Goal: Task Accomplishment & Management: Use online tool/utility

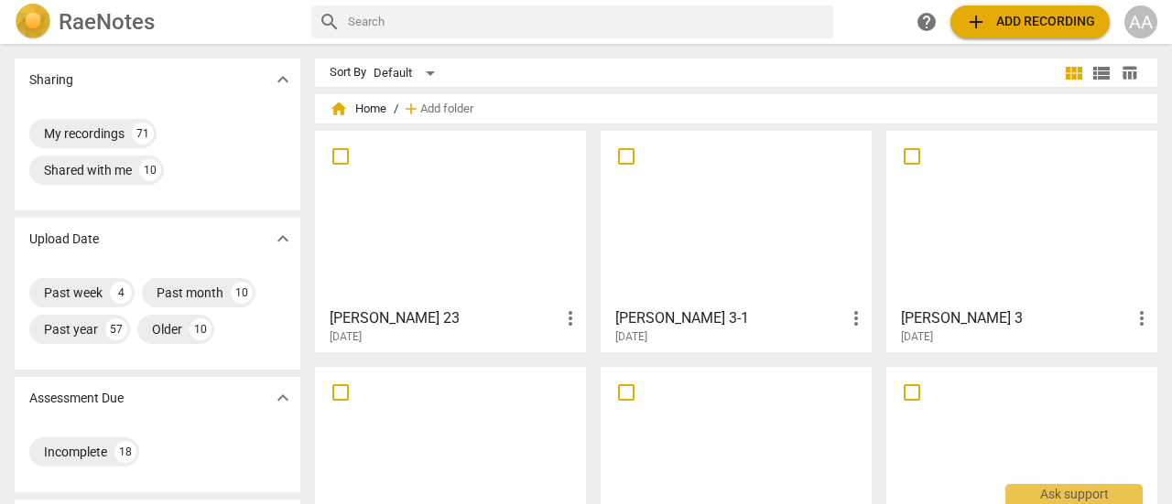
click at [769, 250] on div at bounding box center [736, 218] width 258 height 162
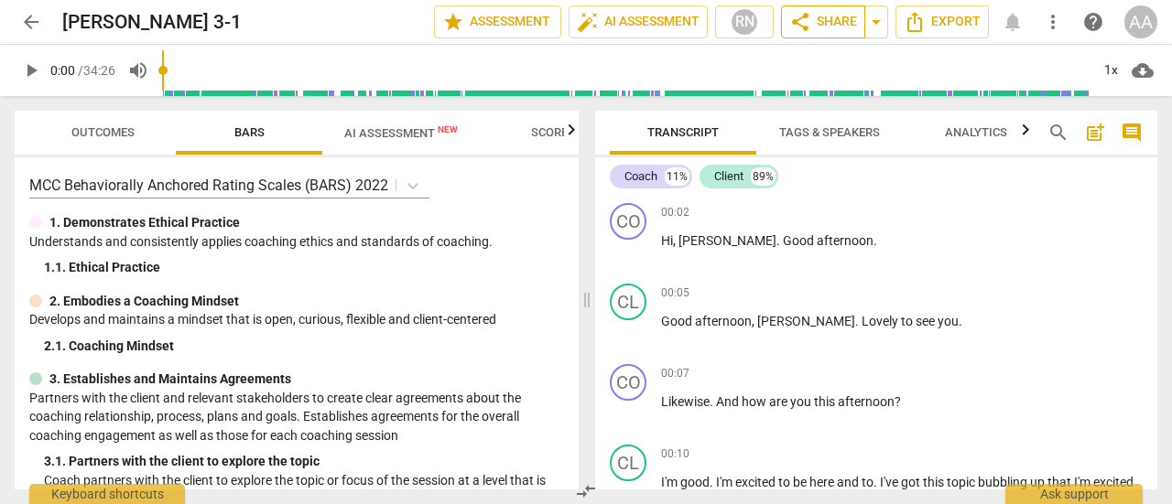
click at [827, 24] on span "share Share" at bounding box center [823, 22] width 68 height 22
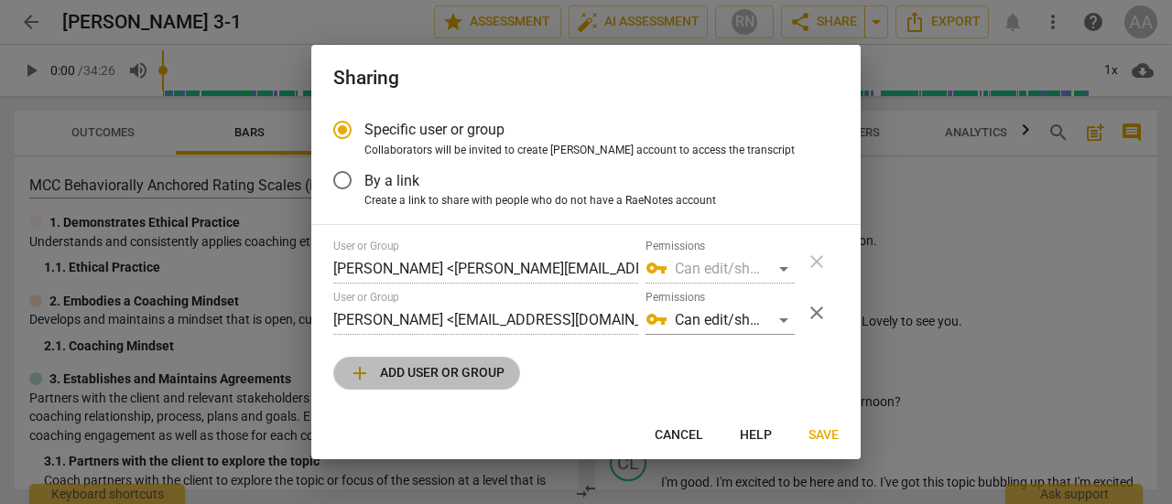
click at [472, 369] on span "add Add user or group" at bounding box center [427, 373] width 156 height 22
radio input "false"
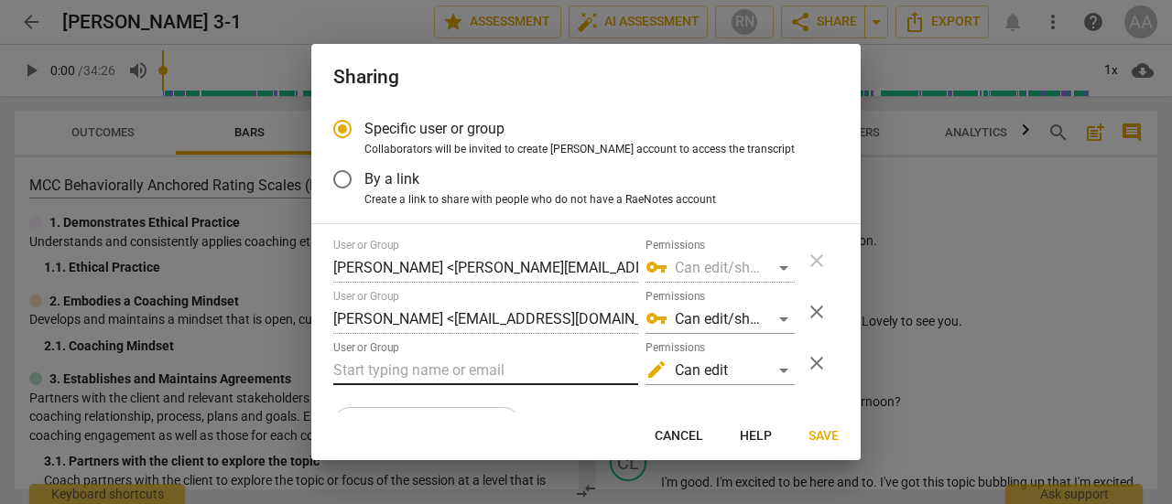
click at [464, 369] on input "text" at bounding box center [485, 370] width 305 height 29
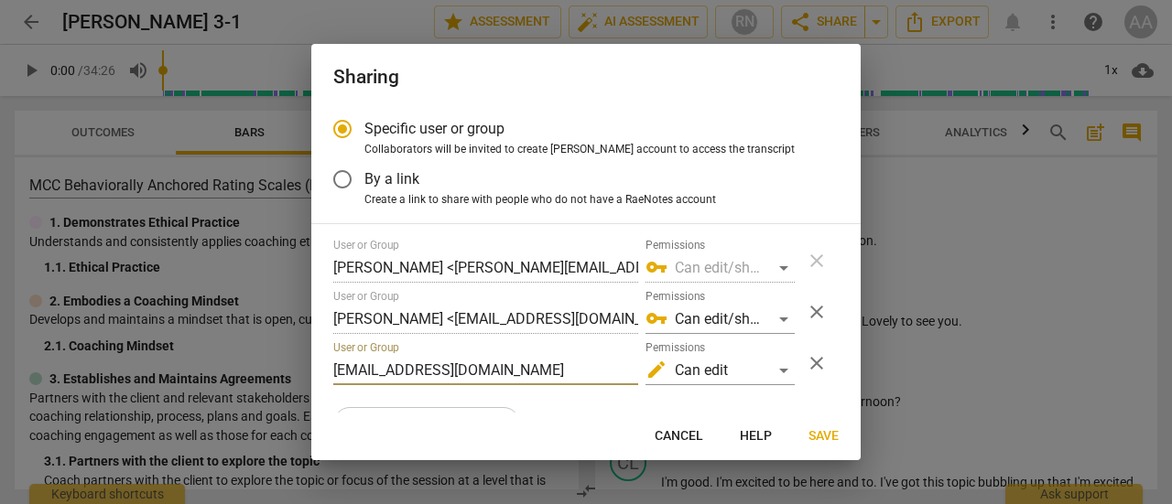
type input "lyssa@lyssadehart.com"
click at [400, 16] on div at bounding box center [586, 252] width 1172 height 504
radio input "false"
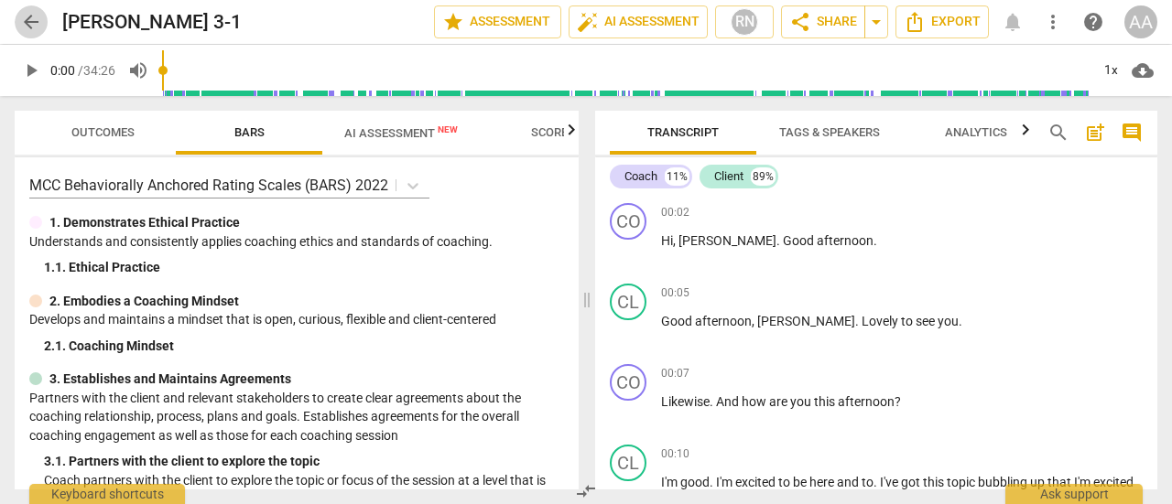
click at [37, 24] on span "arrow_back" at bounding box center [31, 22] width 22 height 22
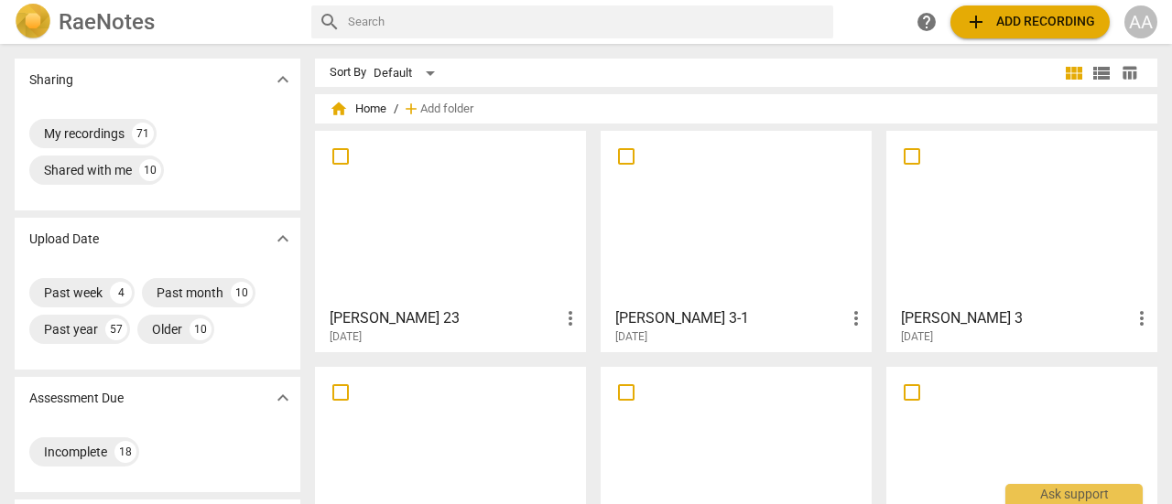
click at [977, 424] on div at bounding box center [1021, 454] width 258 height 162
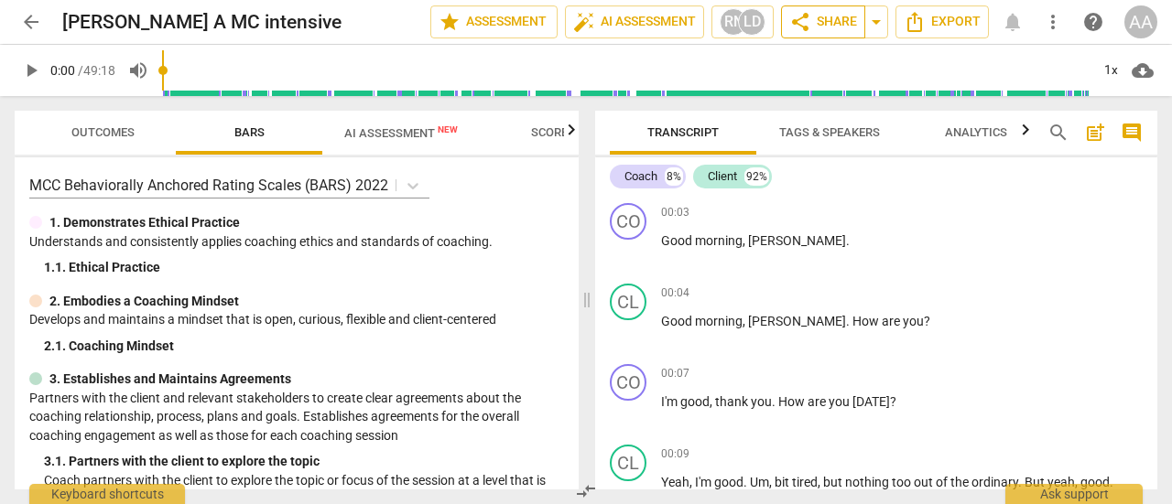
click at [823, 31] on span "share Share" at bounding box center [823, 22] width 68 height 22
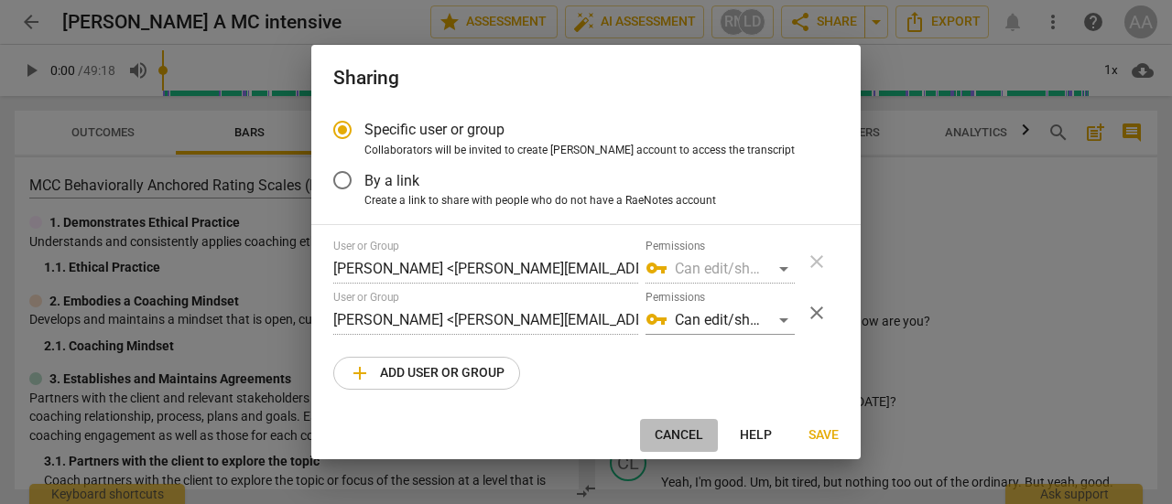
click at [699, 433] on span "Cancel" at bounding box center [678, 436] width 49 height 18
radio input "false"
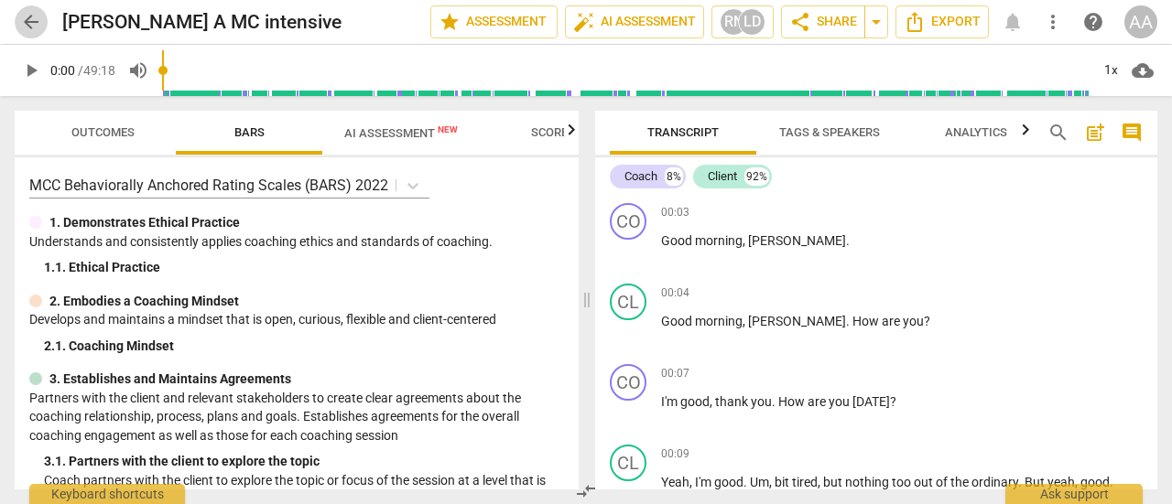
click at [31, 12] on span "arrow_back" at bounding box center [31, 22] width 22 height 22
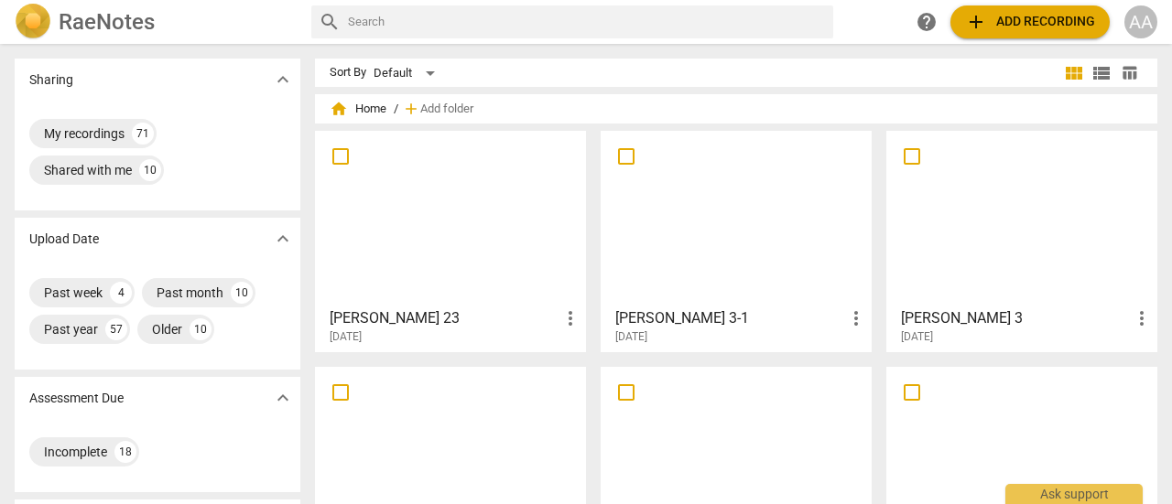
click at [1048, 250] on div at bounding box center [1021, 218] width 258 height 162
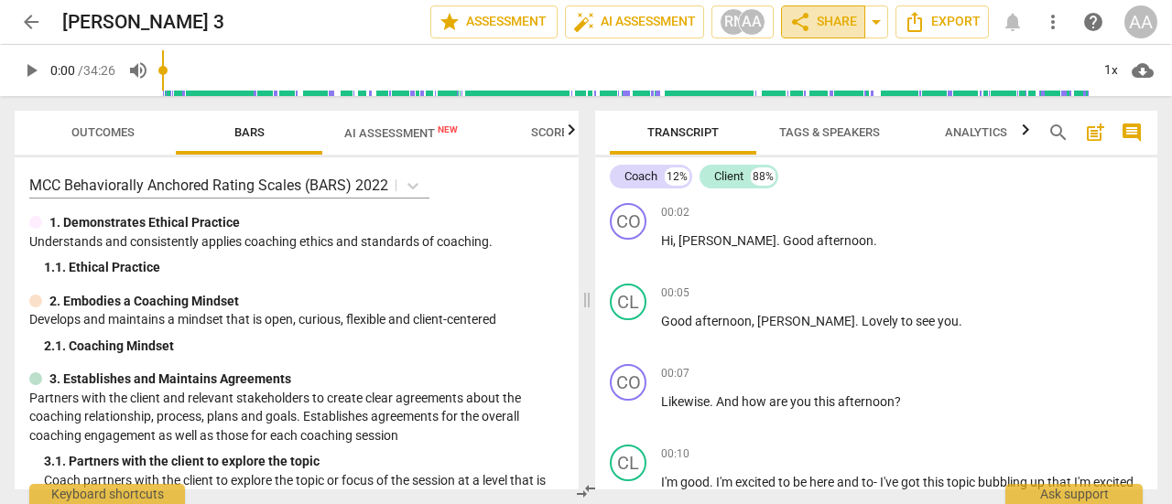
click at [827, 21] on span "share Share" at bounding box center [823, 22] width 68 height 22
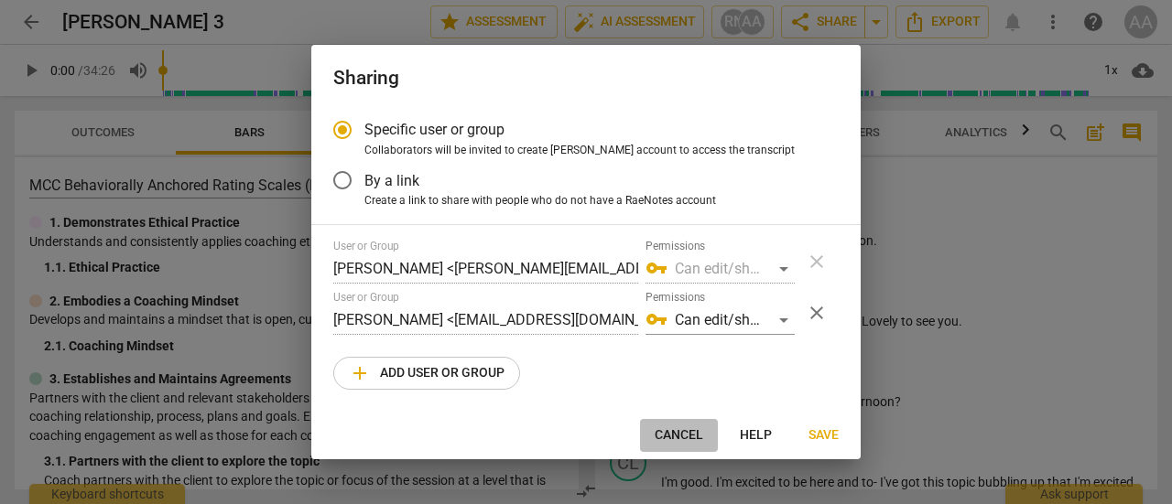
click at [690, 433] on span "Cancel" at bounding box center [678, 436] width 49 height 18
radio input "false"
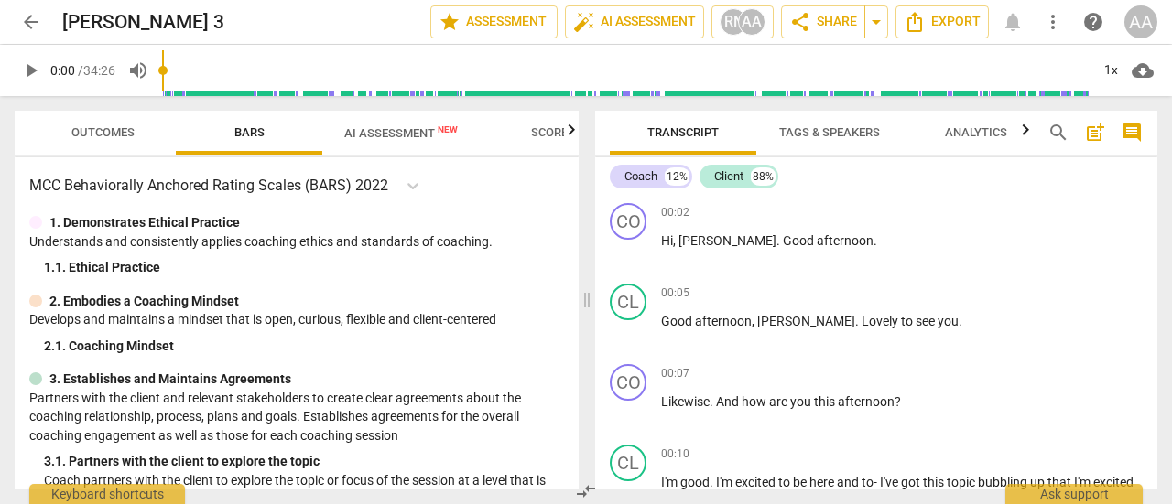
click at [29, 14] on span "arrow_back" at bounding box center [31, 22] width 22 height 22
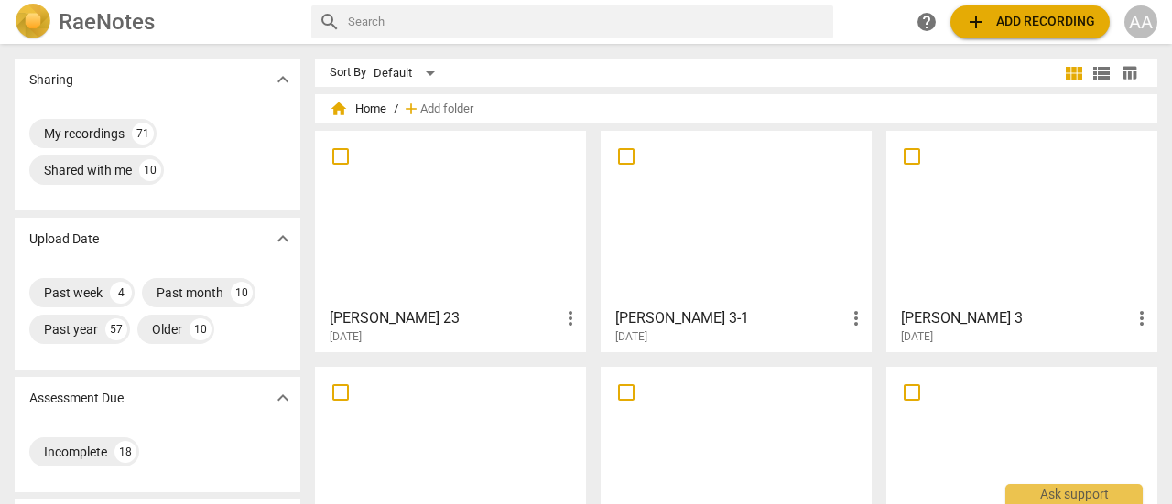
click at [793, 291] on div at bounding box center [736, 218] width 258 height 162
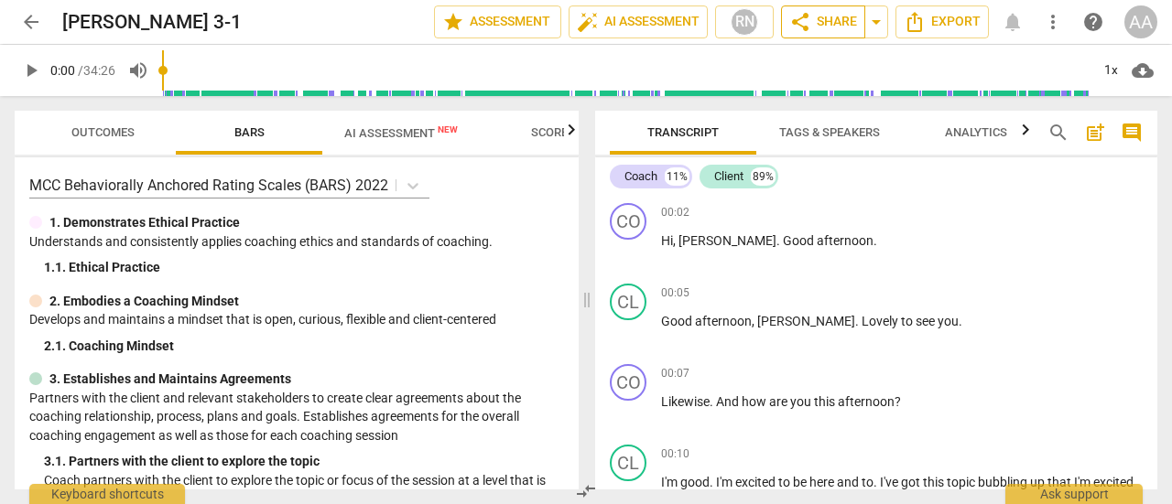
click at [822, 31] on span "share Share" at bounding box center [823, 22] width 68 height 22
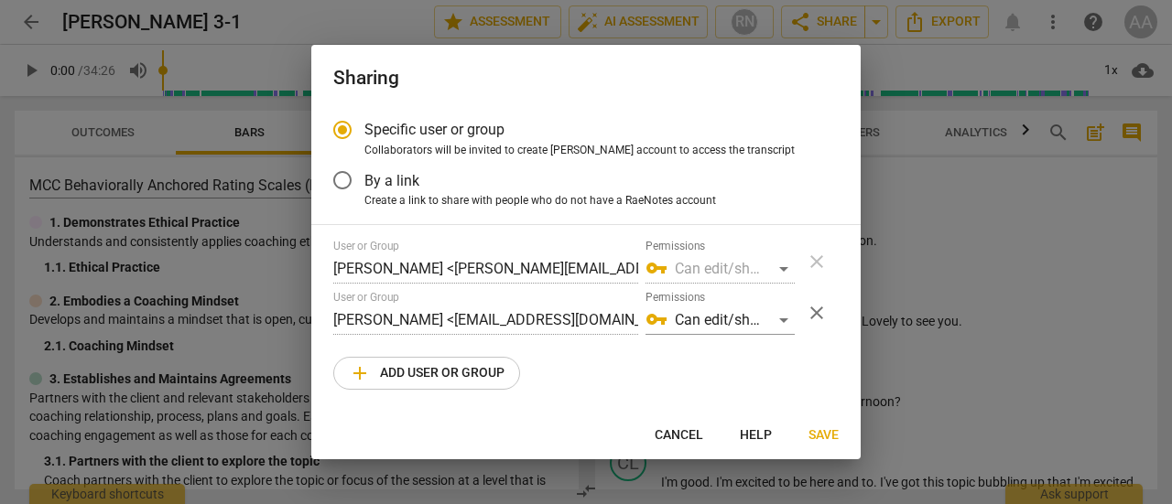
click at [465, 375] on span "add Add user or group" at bounding box center [427, 373] width 156 height 22
radio input "false"
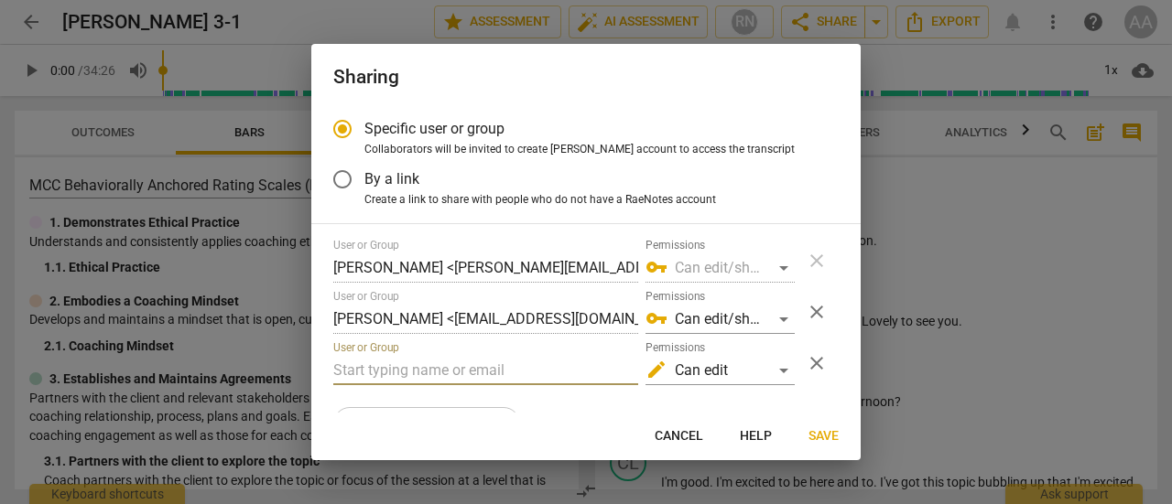
click at [465, 375] on input "text" at bounding box center [485, 370] width 305 height 29
type input "lyssa@lyssadehart.com"
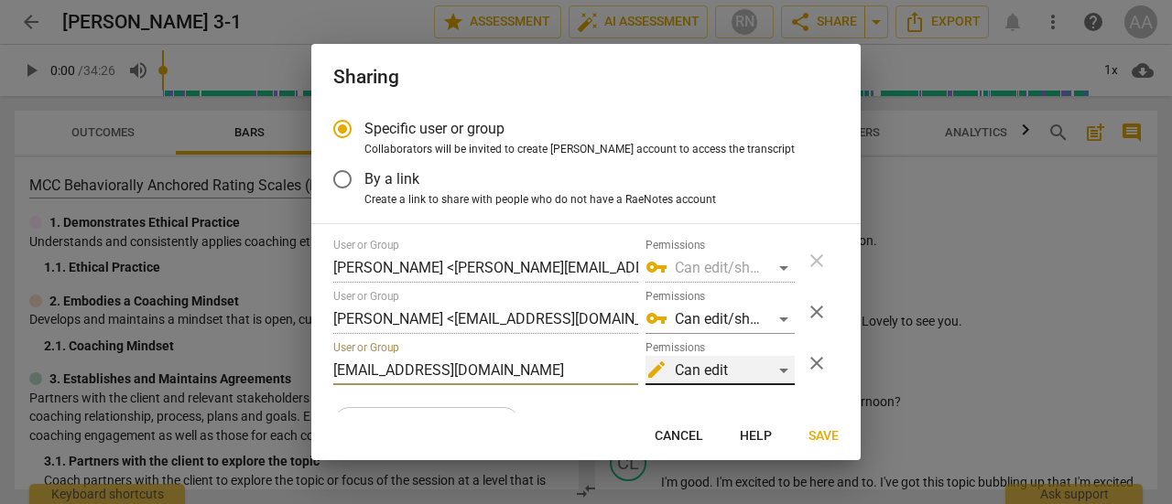
click at [778, 379] on div "edit Can edit" at bounding box center [719, 370] width 149 height 29
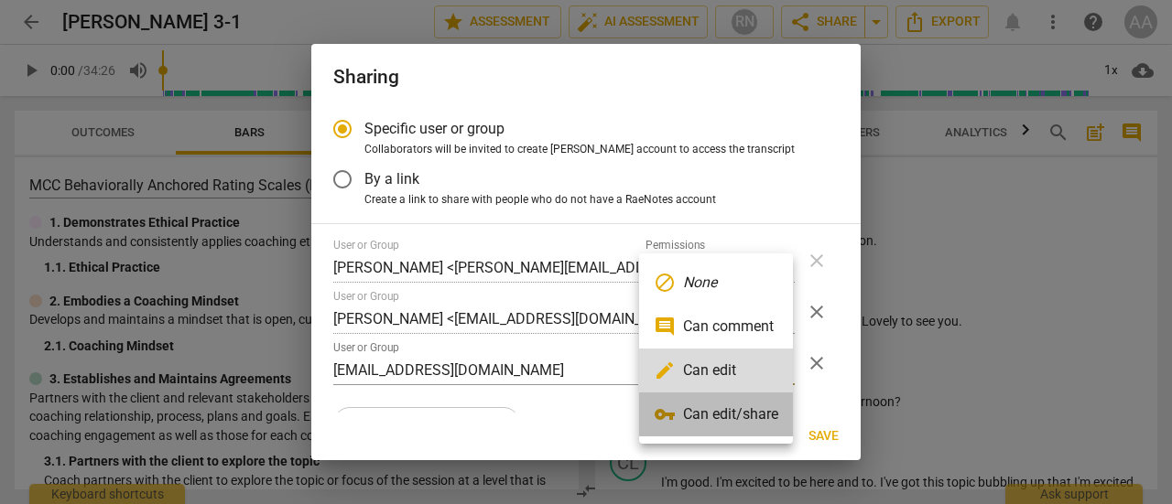
click at [764, 411] on li "vpn_key Can edit/share" at bounding box center [716, 415] width 154 height 44
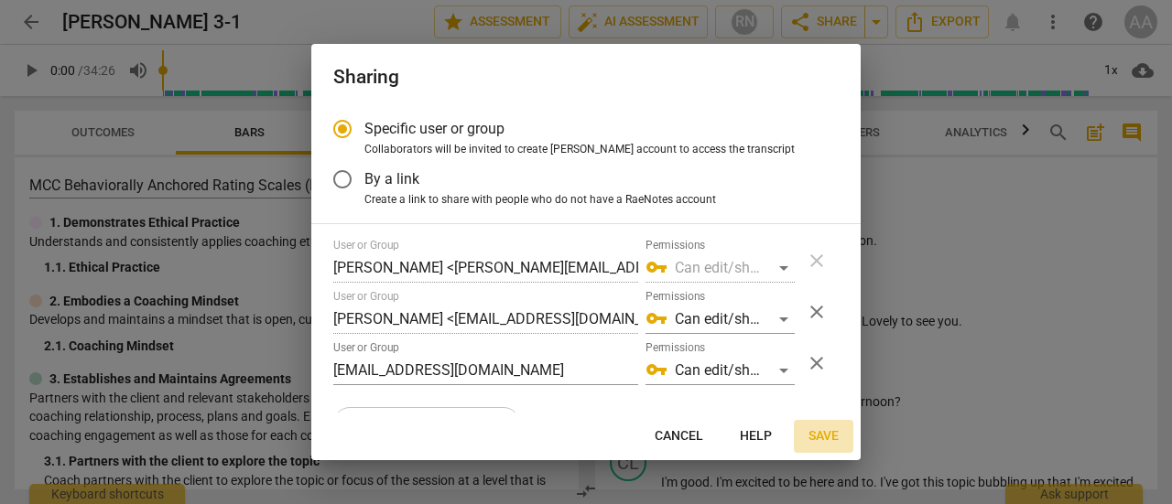
click at [818, 435] on span "Save" at bounding box center [823, 436] width 30 height 18
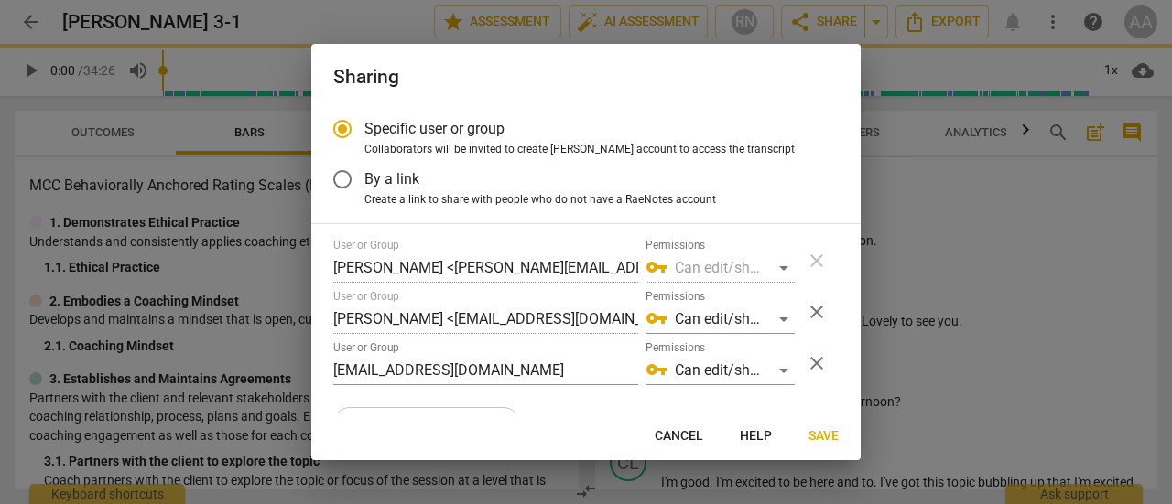
radio input "false"
type input "Lyssa deHart <lyssa@lyssadehart.com>"
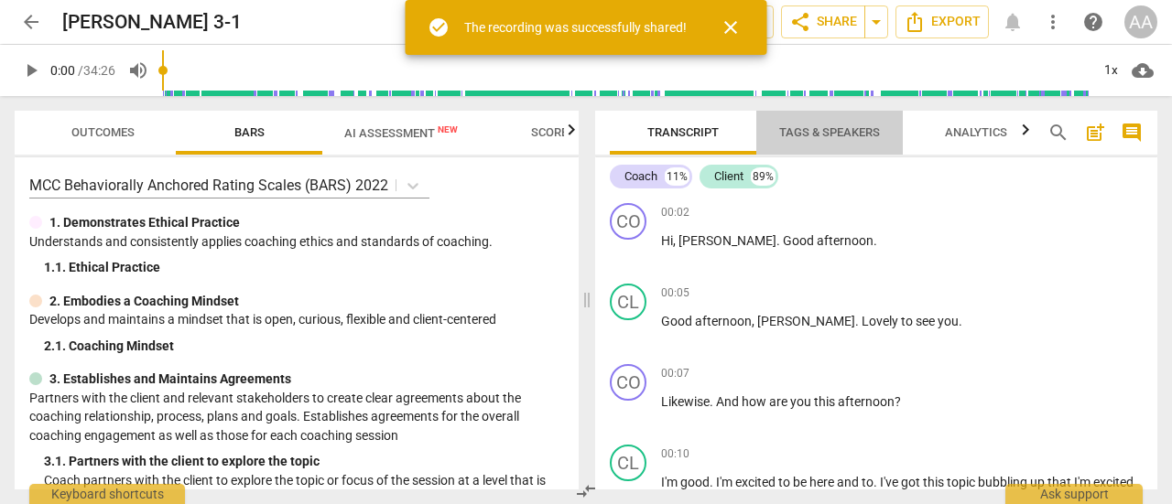
click at [811, 131] on span "Tags & Speakers" at bounding box center [829, 132] width 101 height 14
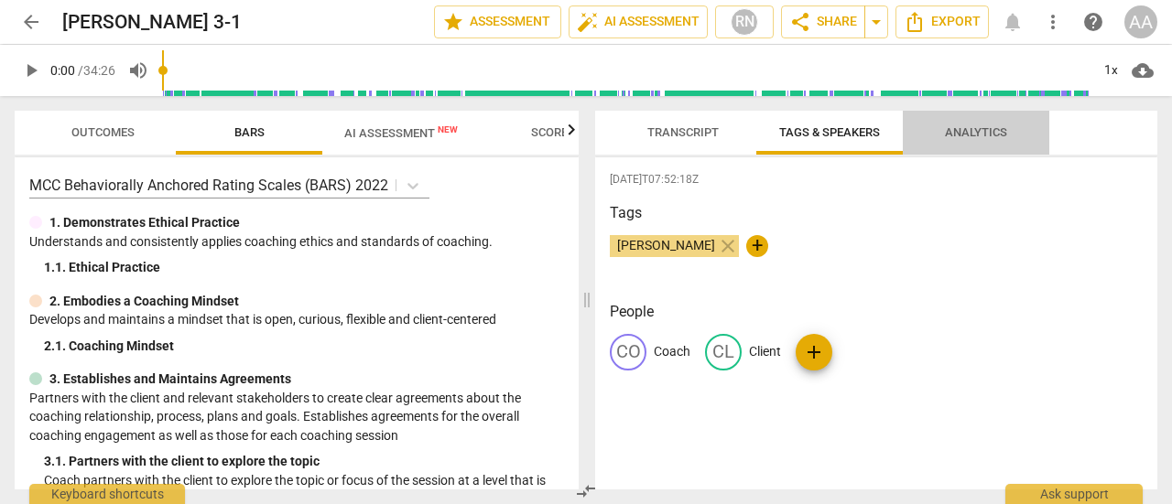
click at [956, 136] on span "Analytics" at bounding box center [976, 132] width 62 height 14
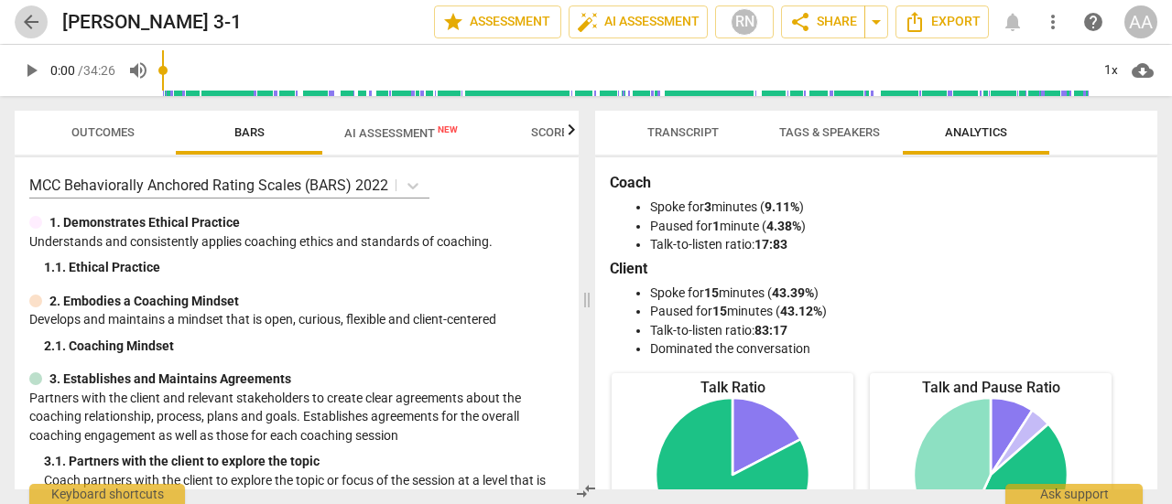
click at [35, 17] on span "arrow_back" at bounding box center [31, 22] width 22 height 22
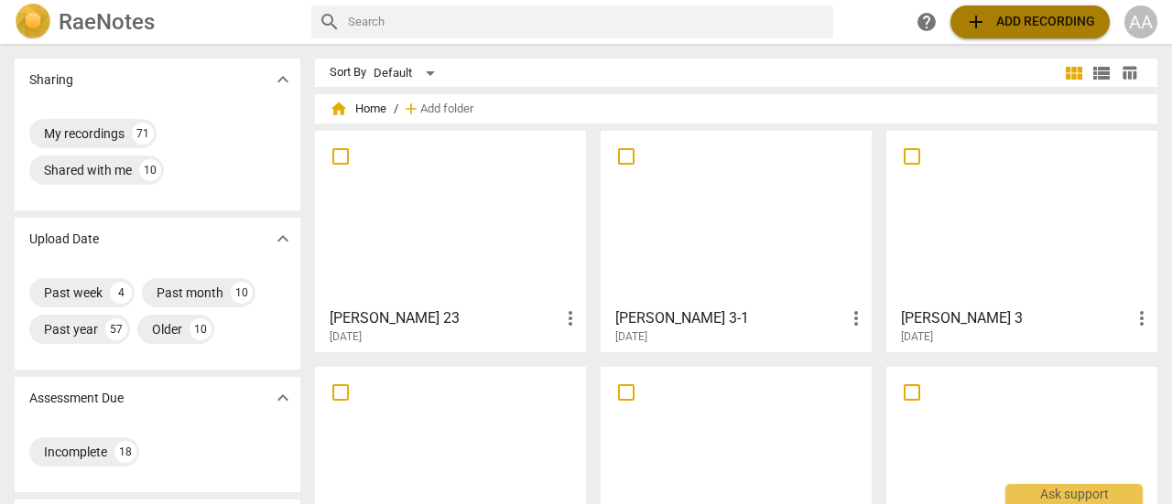
click at [1006, 27] on span "add Add recording" at bounding box center [1030, 22] width 130 height 22
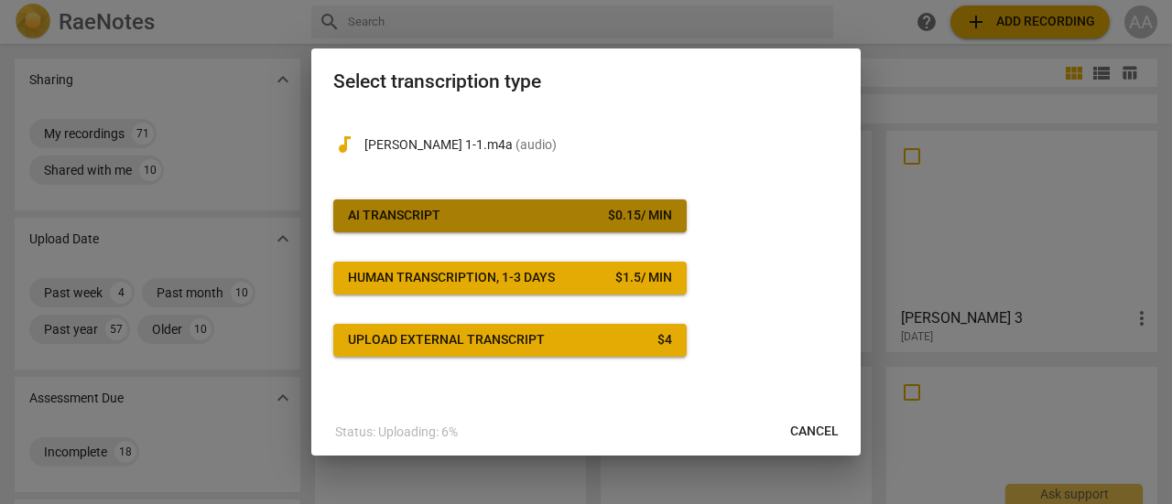
click at [425, 226] on button "AI Transcript $ 0.15 / min" at bounding box center [509, 216] width 353 height 33
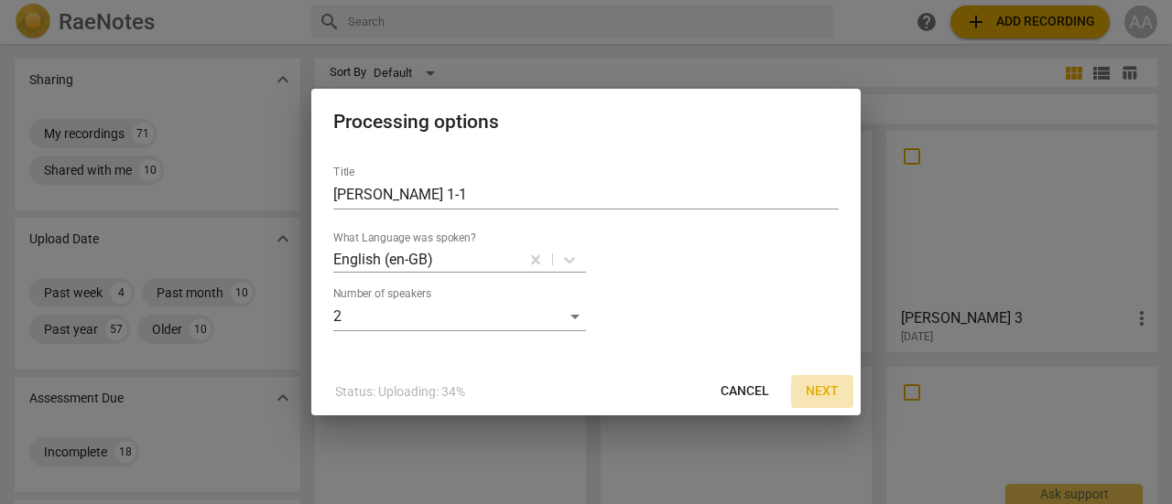
click at [820, 391] on span "Next" at bounding box center [821, 392] width 33 height 18
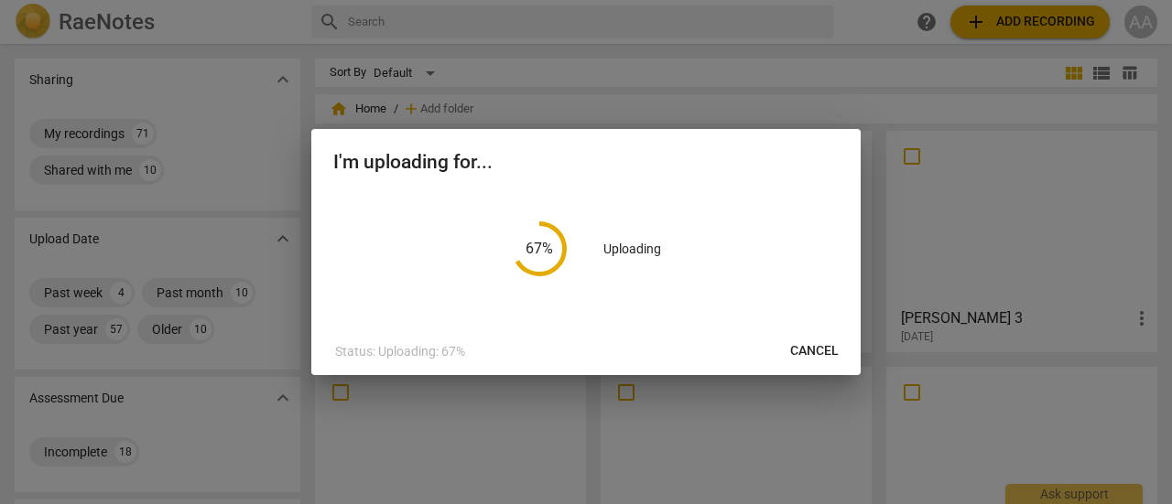
click at [820, 391] on div at bounding box center [586, 252] width 1172 height 504
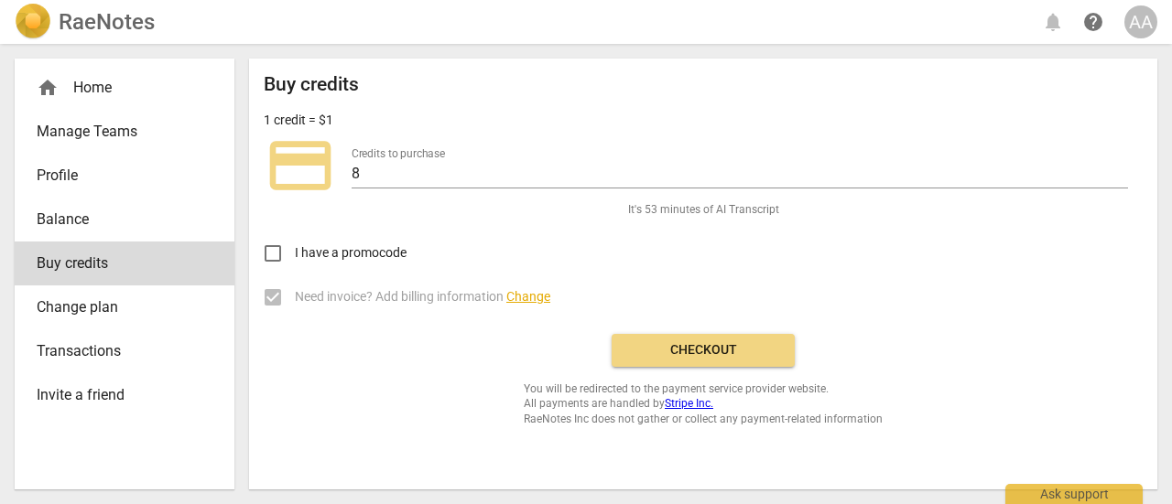
click at [738, 358] on span "Checkout" at bounding box center [703, 350] width 154 height 18
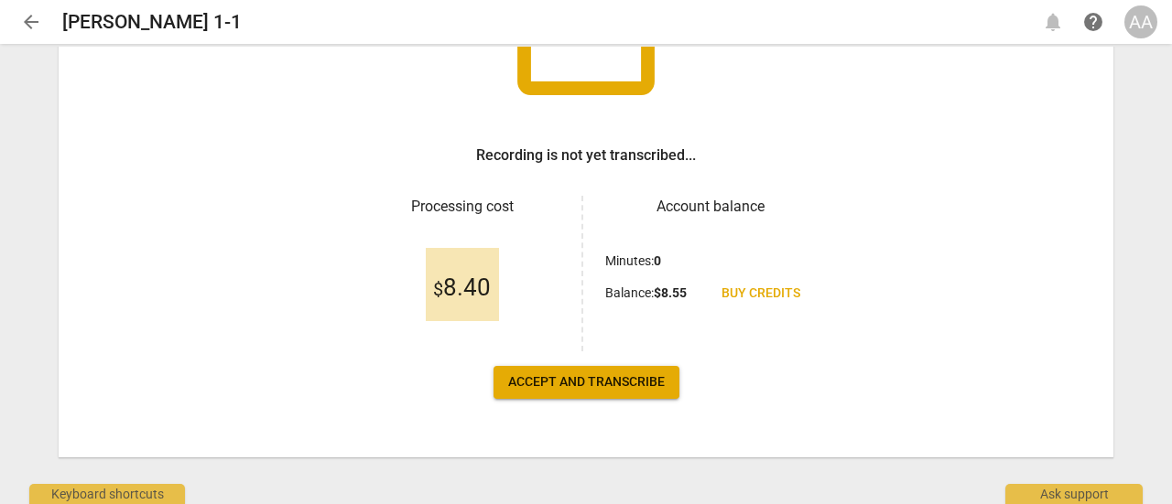
scroll to position [217, 0]
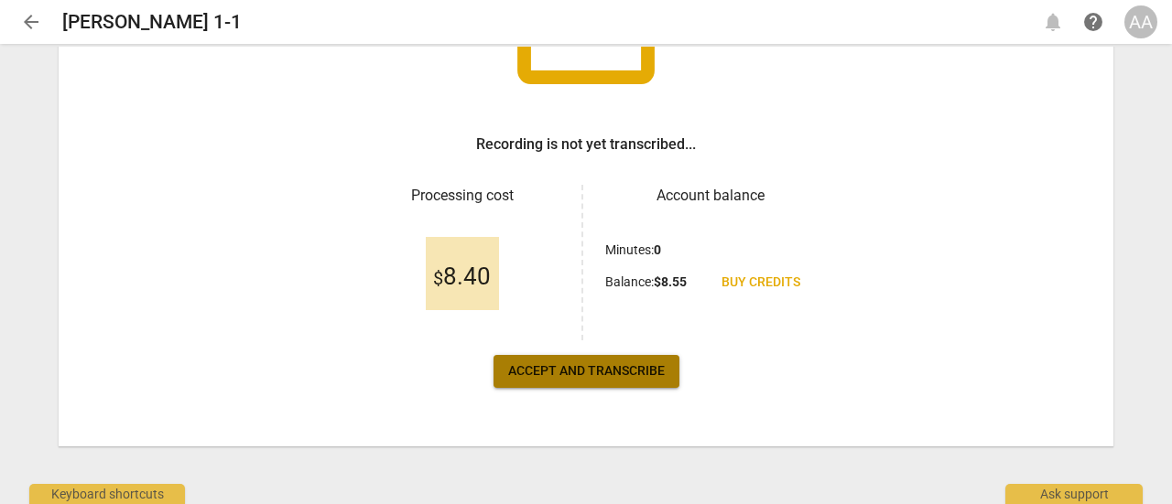
click at [604, 365] on span "Accept and transcribe" at bounding box center [586, 371] width 157 height 18
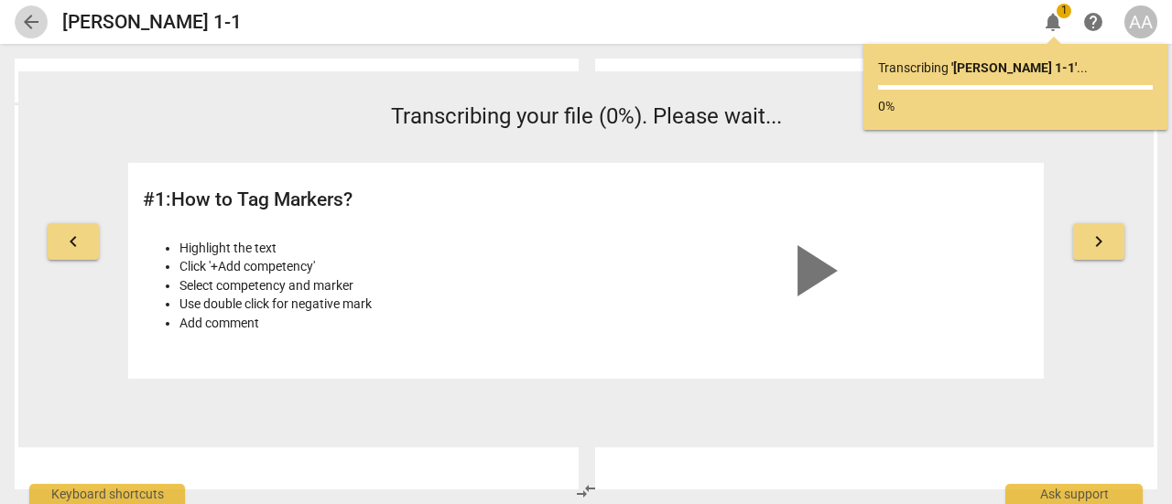
click at [35, 27] on span "arrow_back" at bounding box center [31, 22] width 22 height 22
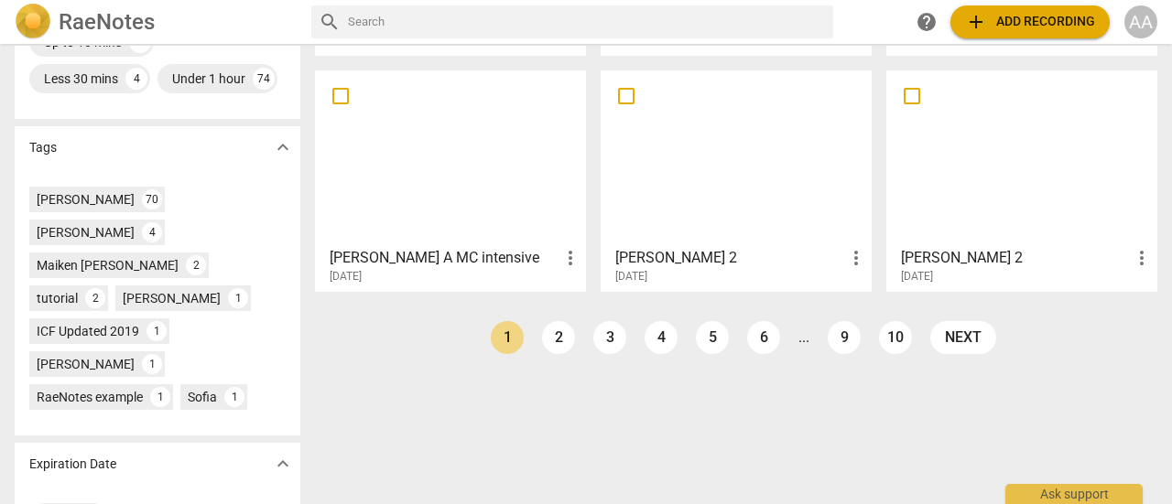
scroll to position [535, 0]
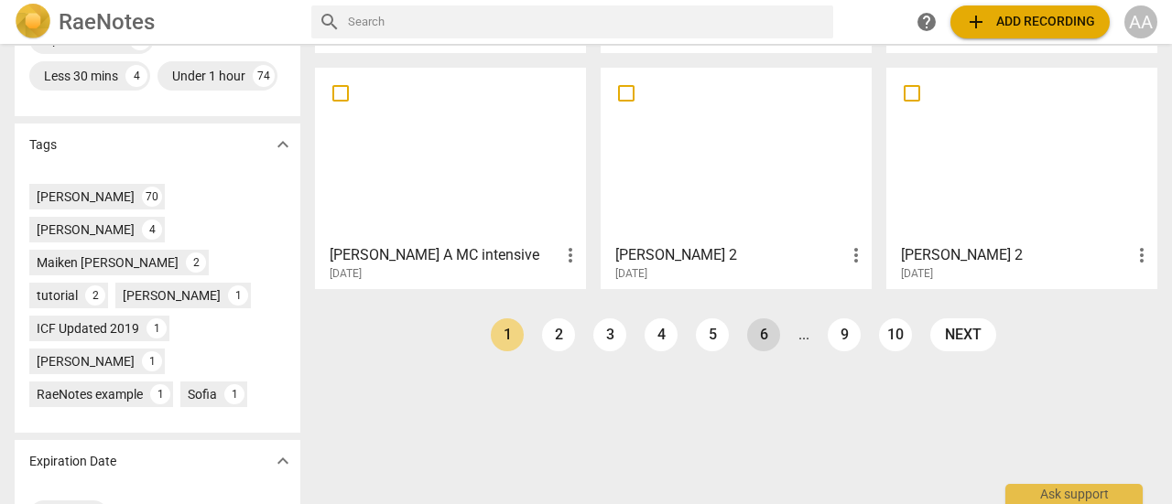
click at [756, 334] on link "6" at bounding box center [763, 335] width 33 height 33
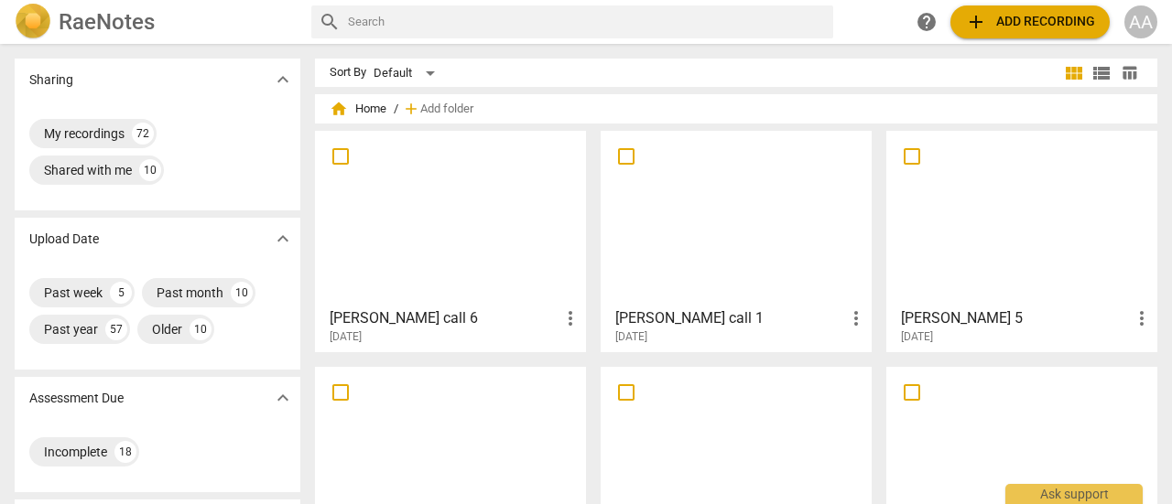
click at [742, 229] on div at bounding box center [736, 218] width 258 height 162
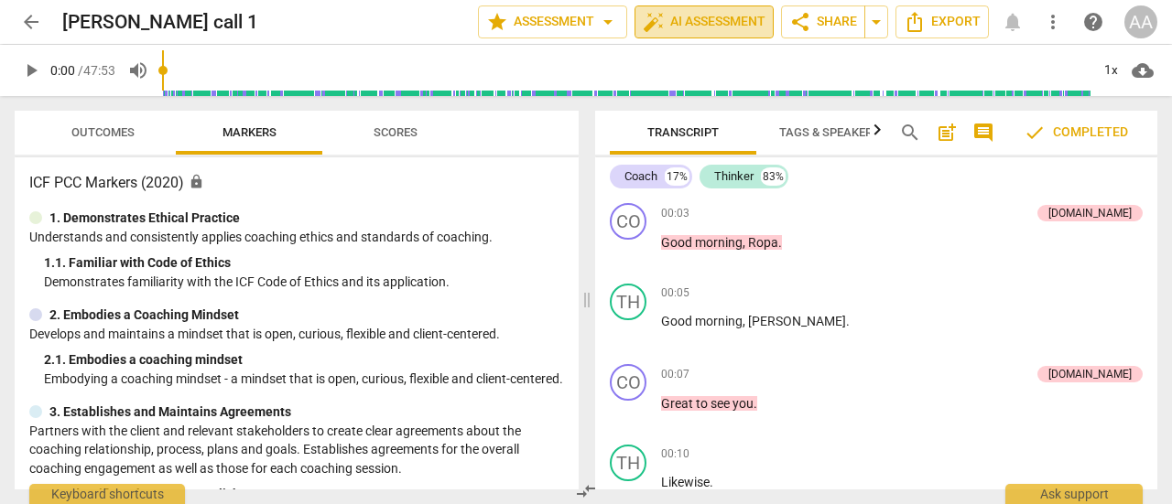
click at [675, 27] on span "auto_fix_high AI Assessment" at bounding box center [704, 22] width 123 height 22
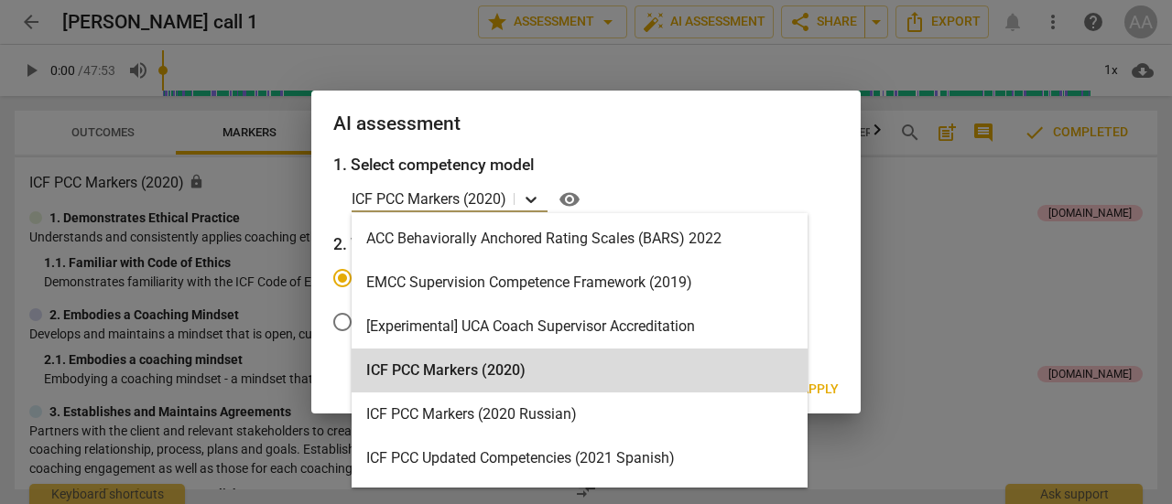
click at [535, 199] on icon at bounding box center [531, 199] width 18 height 18
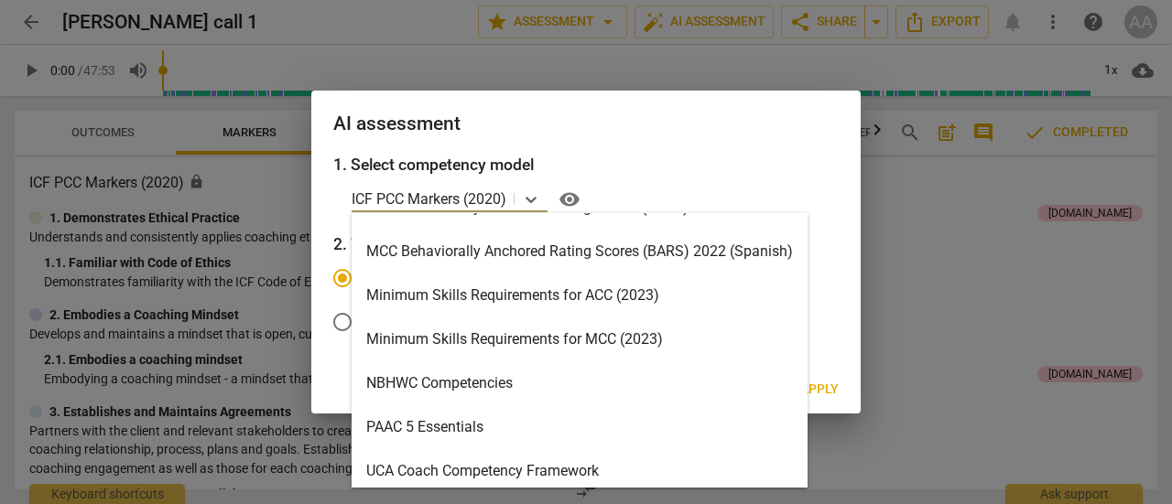
scroll to position [520, 0]
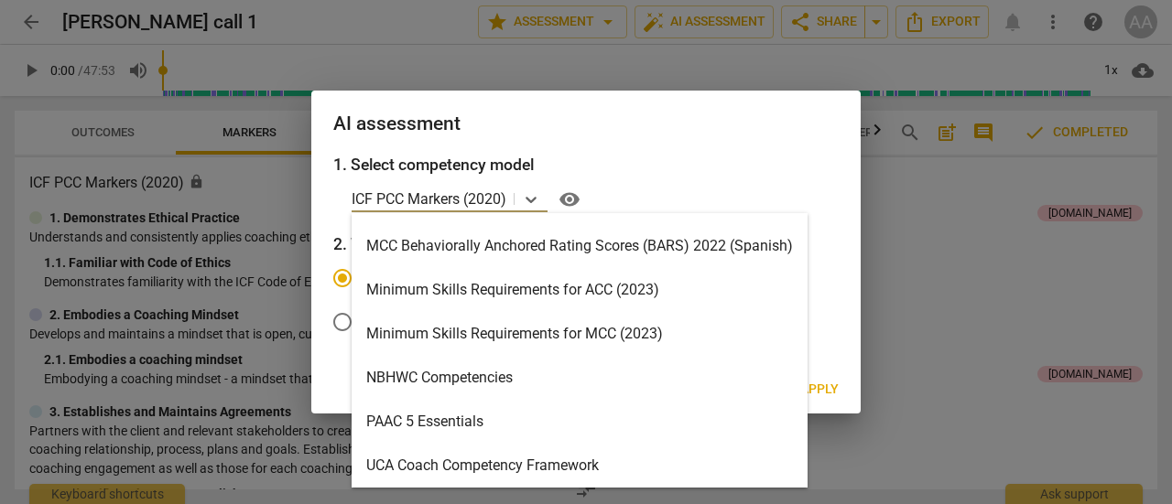
click at [625, 335] on div "Minimum Skills Requirements for MCC (2023)" at bounding box center [579, 334] width 456 height 44
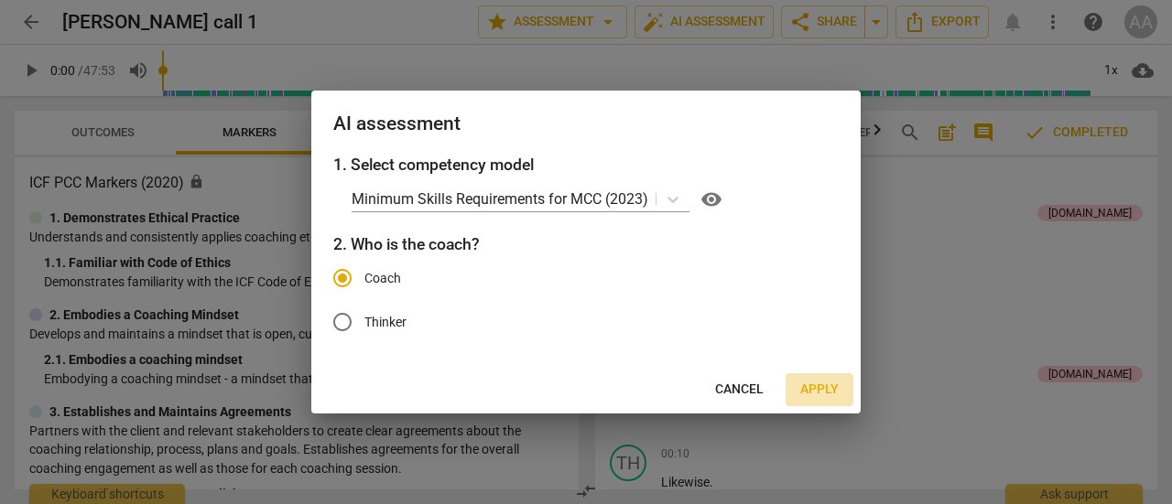
click at [817, 389] on span "Apply" at bounding box center [819, 390] width 38 height 18
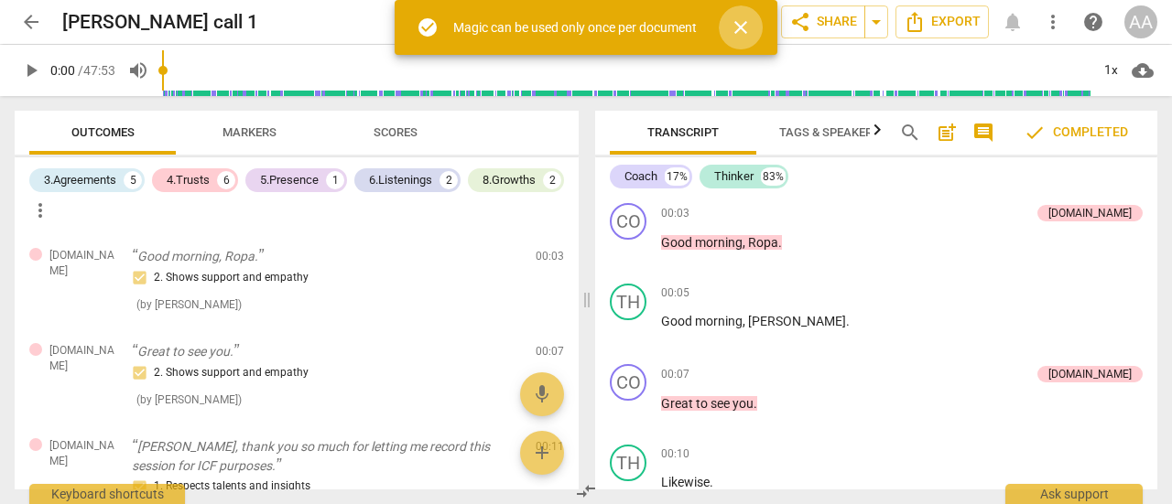
click at [744, 21] on span "close" at bounding box center [740, 27] width 22 height 22
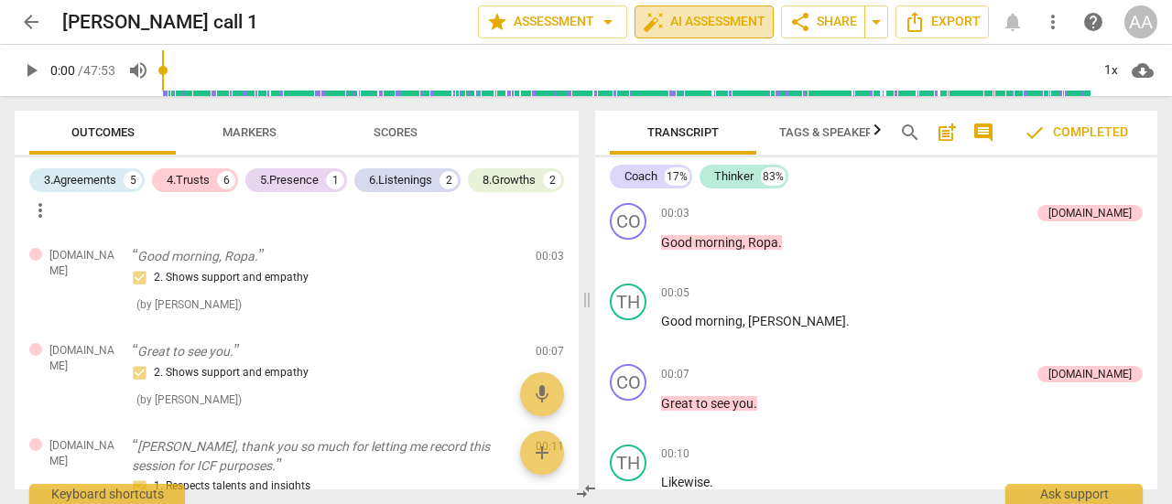
click at [681, 27] on span "auto_fix_high AI Assessment" at bounding box center [704, 22] width 123 height 22
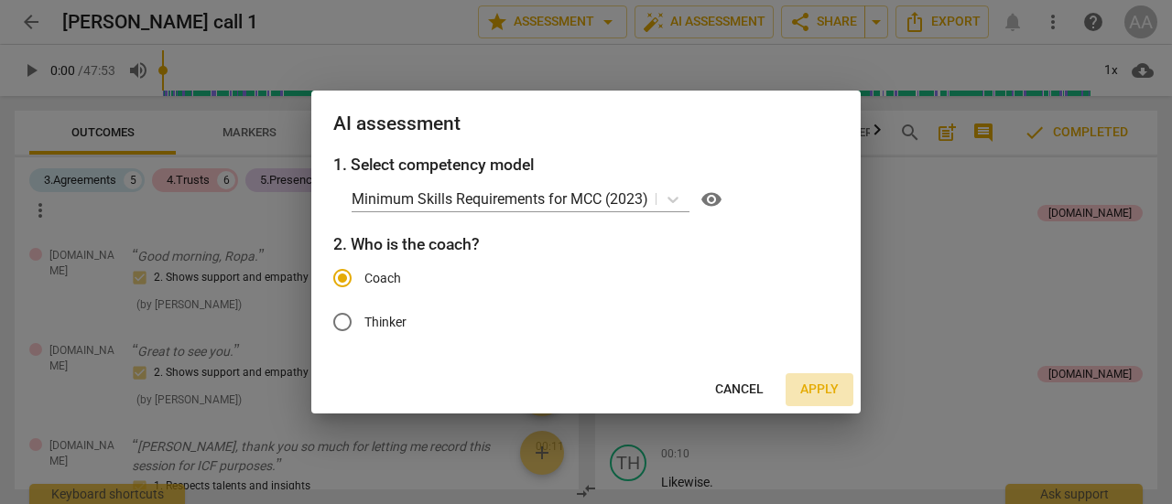
click at [831, 393] on span "Apply" at bounding box center [819, 390] width 38 height 18
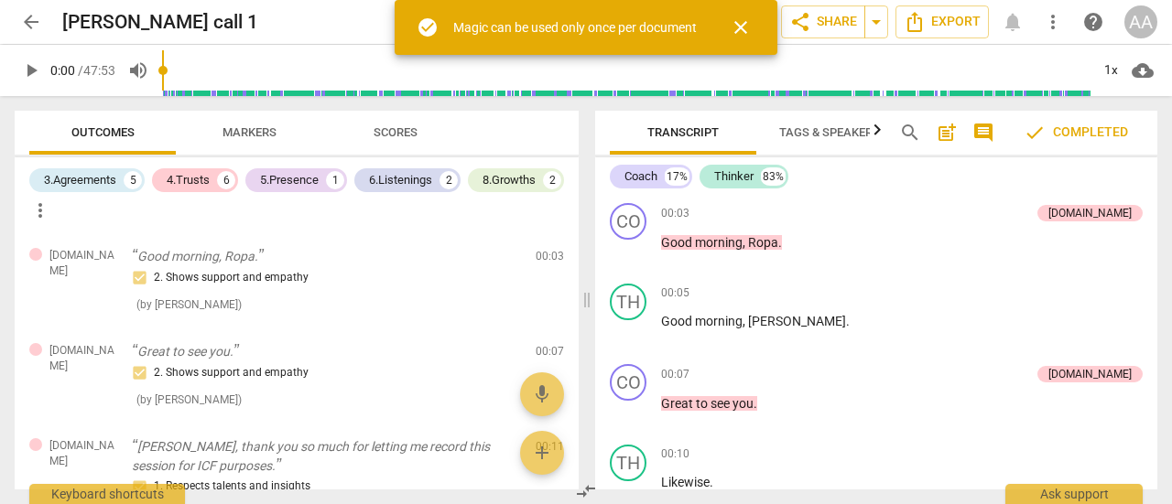
click at [396, 134] on span "Scores" at bounding box center [395, 132] width 44 height 14
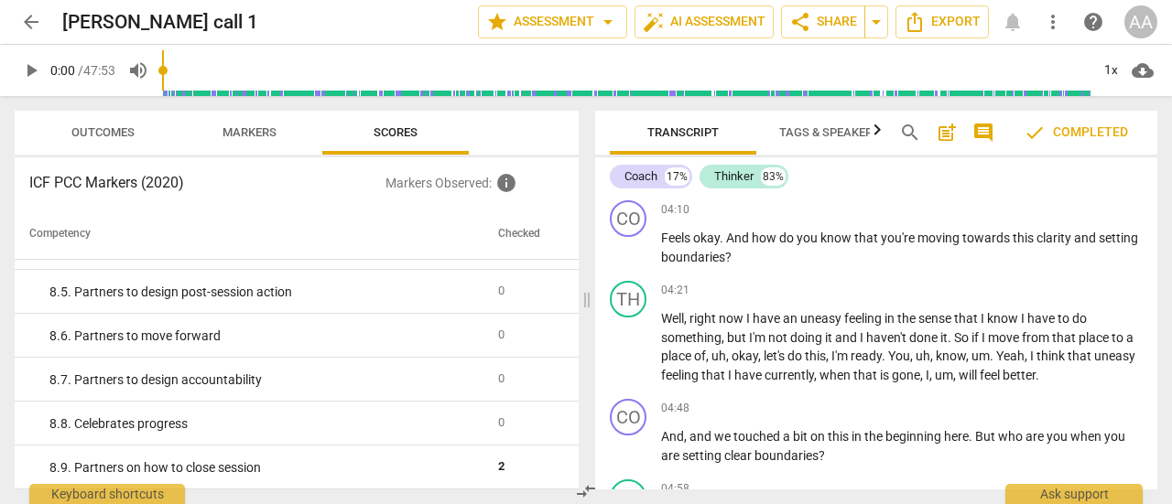
scroll to position [3111, 0]
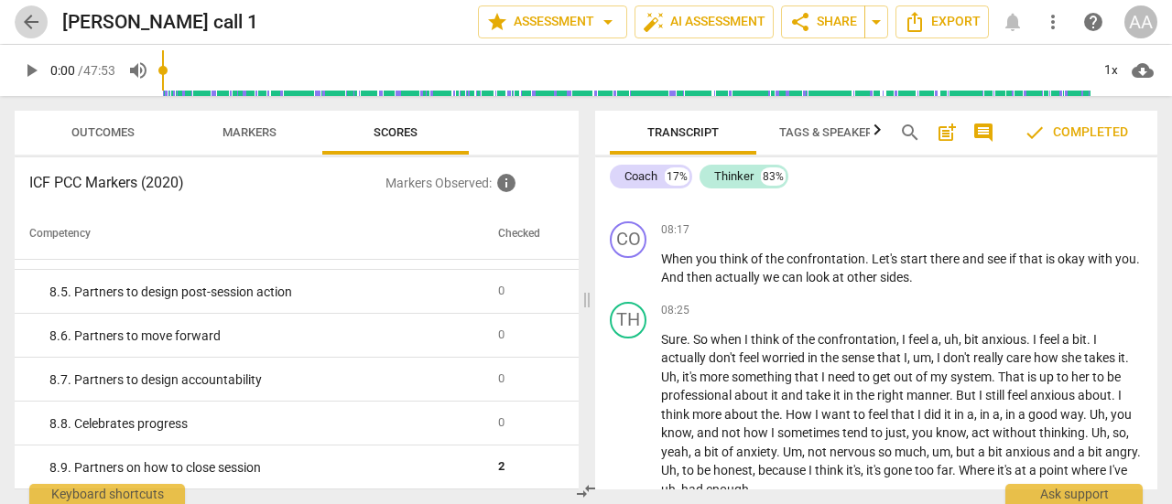
click at [32, 21] on span "arrow_back" at bounding box center [31, 22] width 22 height 22
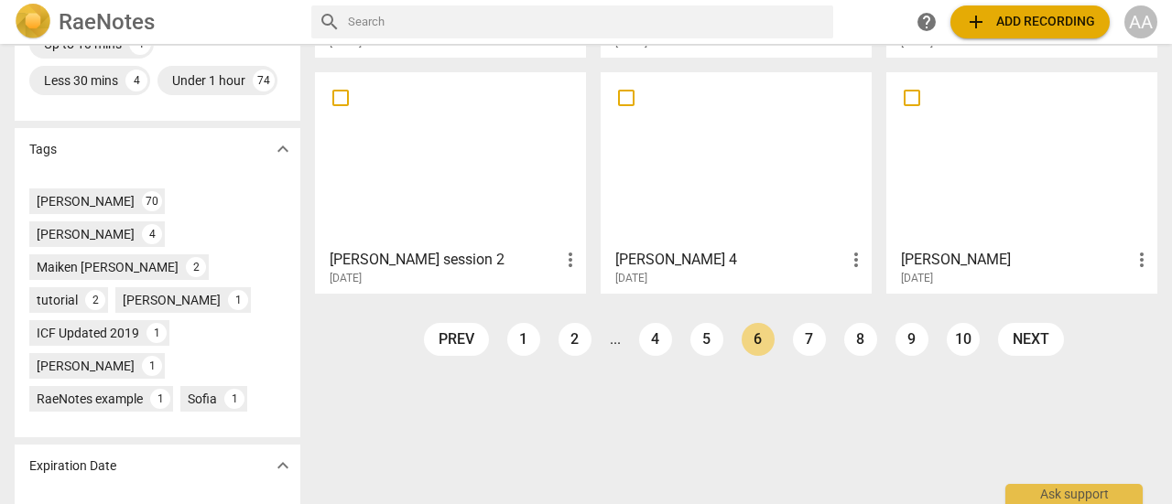
scroll to position [535, 0]
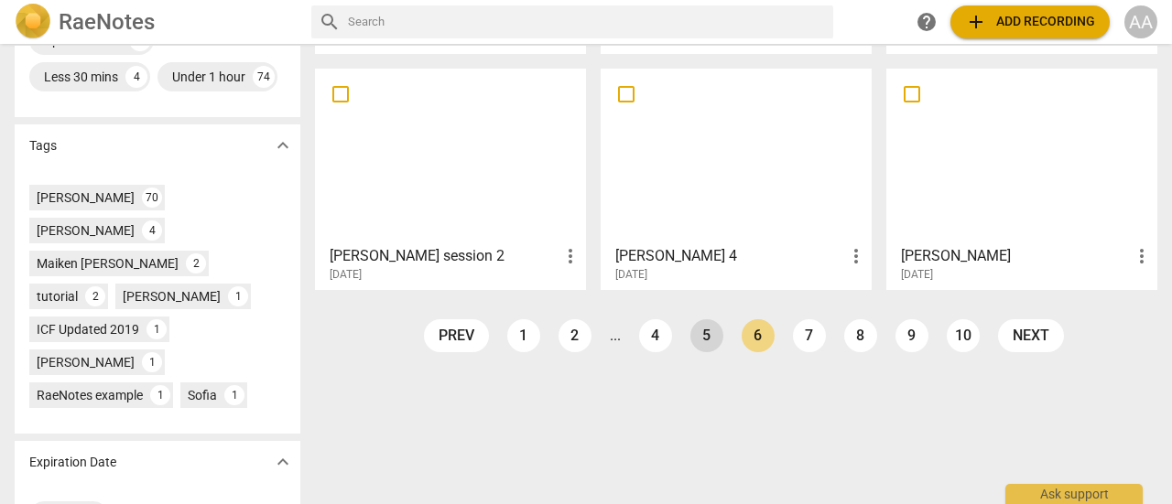
click at [707, 324] on link "5" at bounding box center [706, 335] width 33 height 33
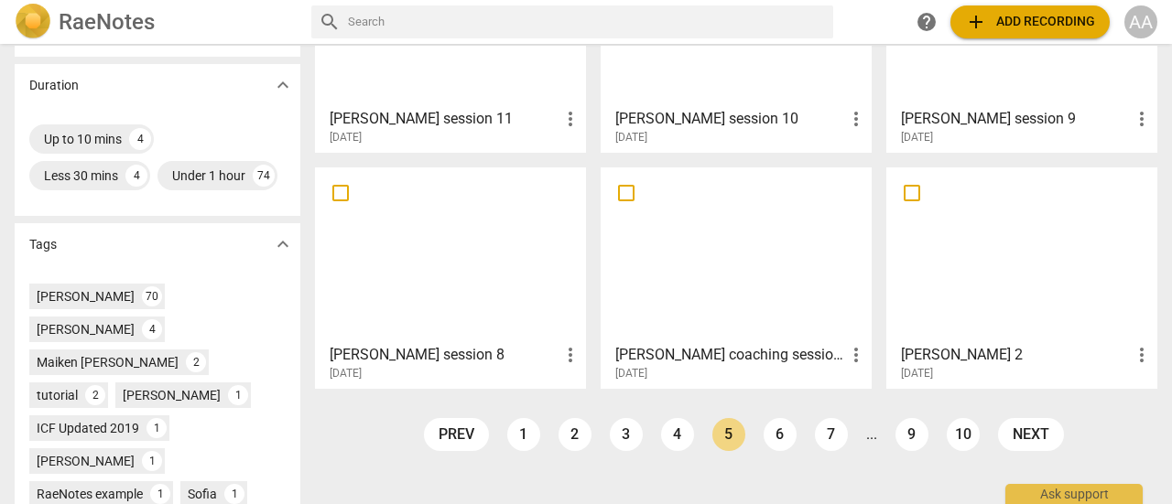
scroll to position [439, 0]
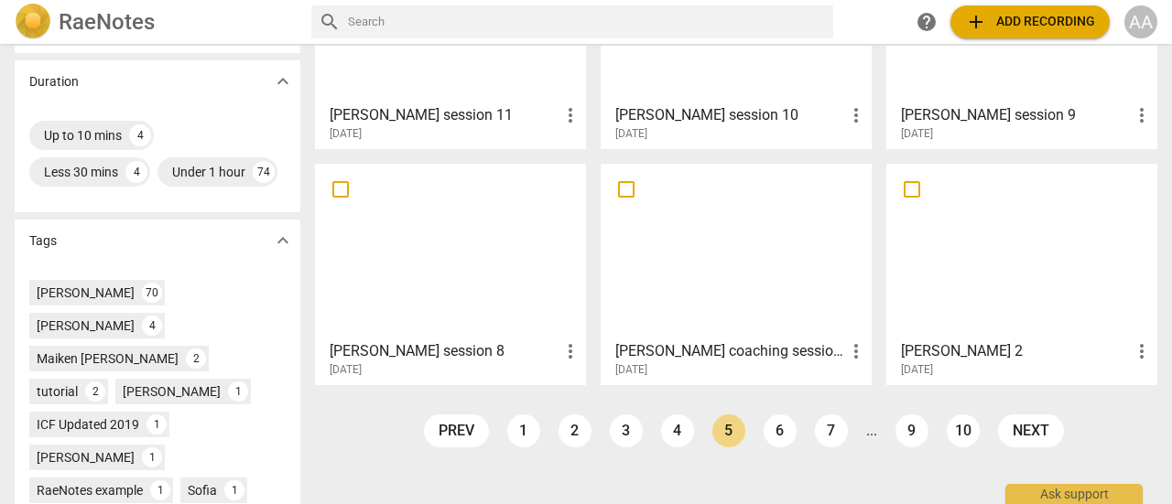
click at [937, 310] on div at bounding box center [1021, 251] width 258 height 162
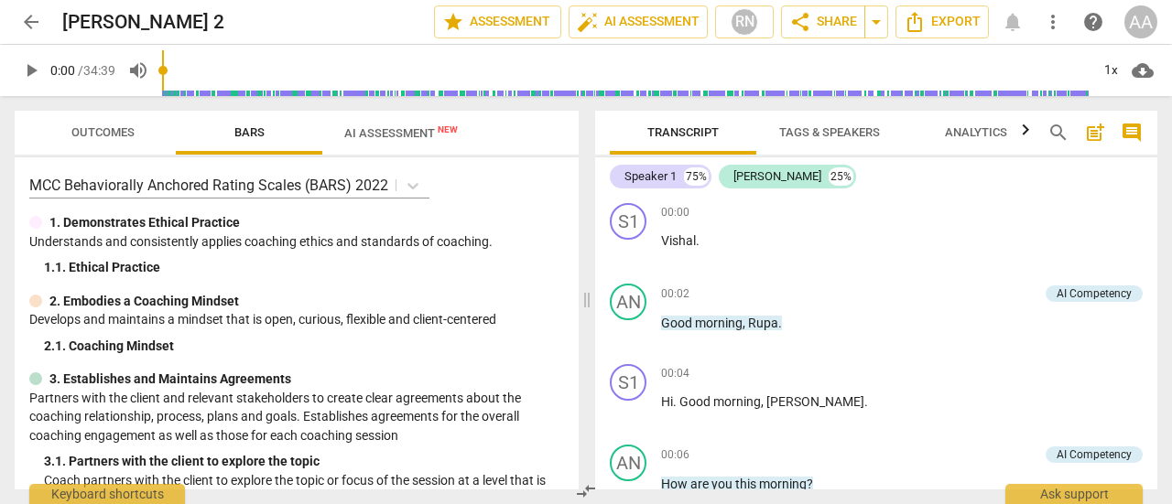
click at [406, 130] on span "AI Assessment New" at bounding box center [400, 133] width 113 height 14
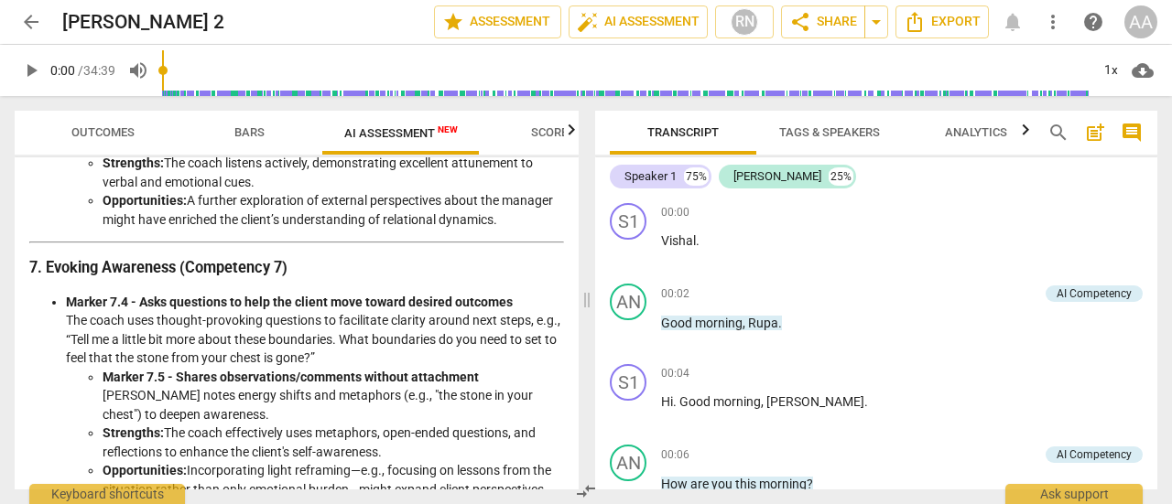
scroll to position [1894, 0]
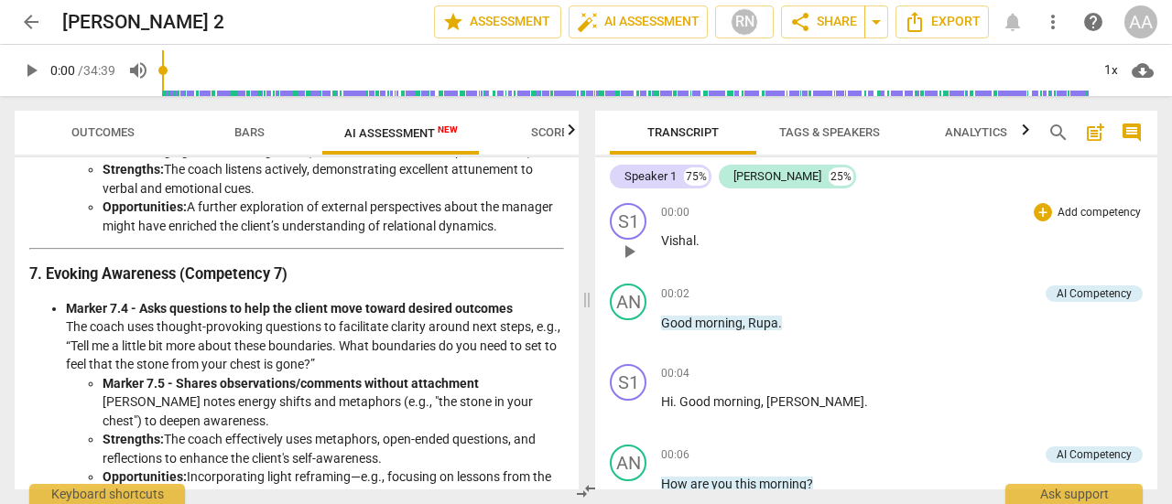
click at [848, 235] on p "Vishal ." at bounding box center [901, 241] width 481 height 19
drag, startPoint x: 748, startPoint y: 233, endPoint x: 641, endPoint y: 232, distance: 107.1
click at [641, 232] on div "S1 play_arrow pause 00:00 + Add competency keyboard_arrow_right Vishal ." at bounding box center [876, 236] width 562 height 81
click at [629, 253] on span "play_arrow" at bounding box center [629, 252] width 22 height 22
click at [669, 177] on div "Speaker 1" at bounding box center [650, 176] width 52 height 18
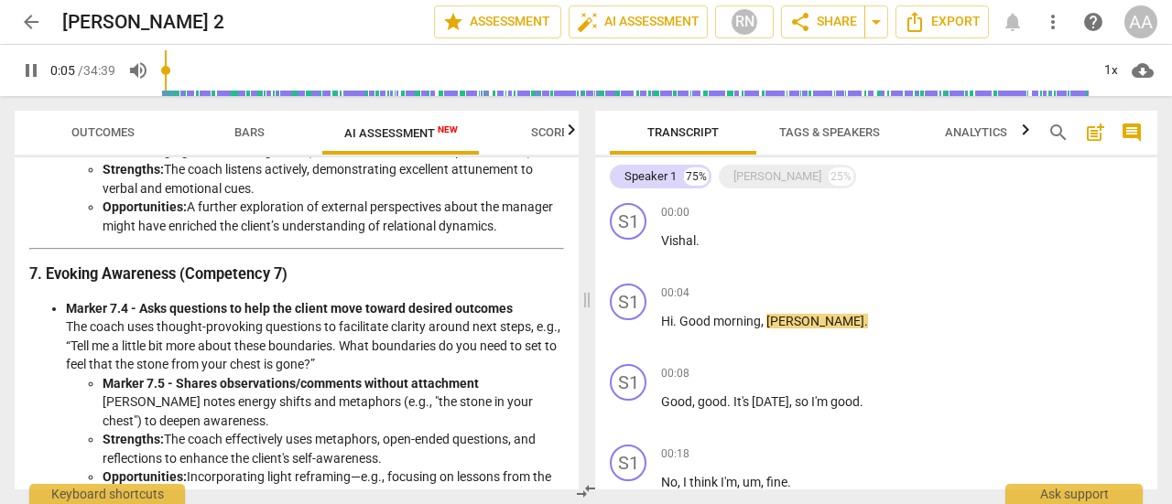
drag, startPoint x: 740, startPoint y: 256, endPoint x: 777, endPoint y: 141, distance: 121.3
click at [777, 141] on div "Transcript Tags & Speakers Analytics search post_add comment Speaker 1 75% Ange…" at bounding box center [876, 300] width 562 height 379
click at [768, 172] on div "[PERSON_NAME]" at bounding box center [777, 176] width 88 height 18
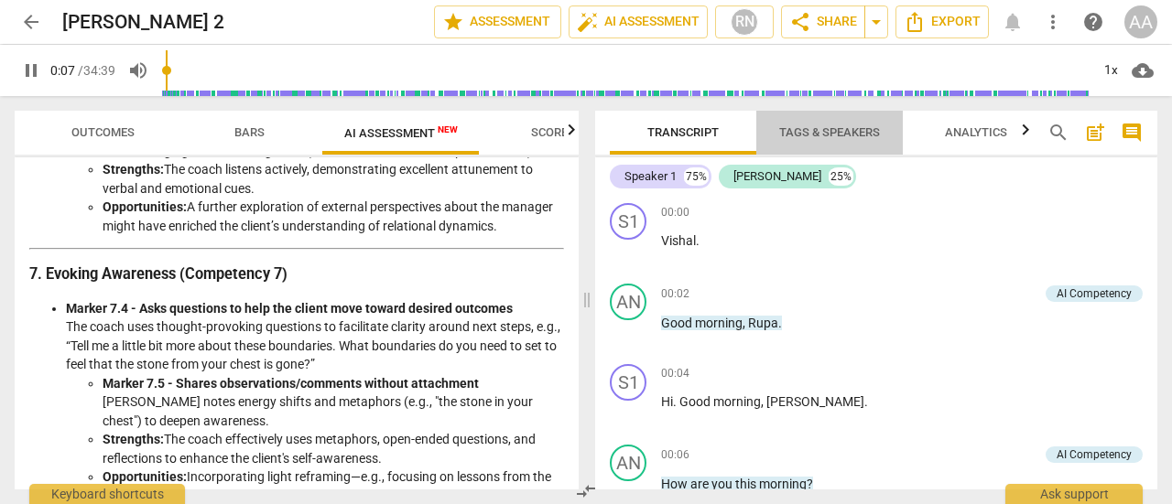
click at [841, 140] on span "Tags & Speakers" at bounding box center [829, 133] width 145 height 25
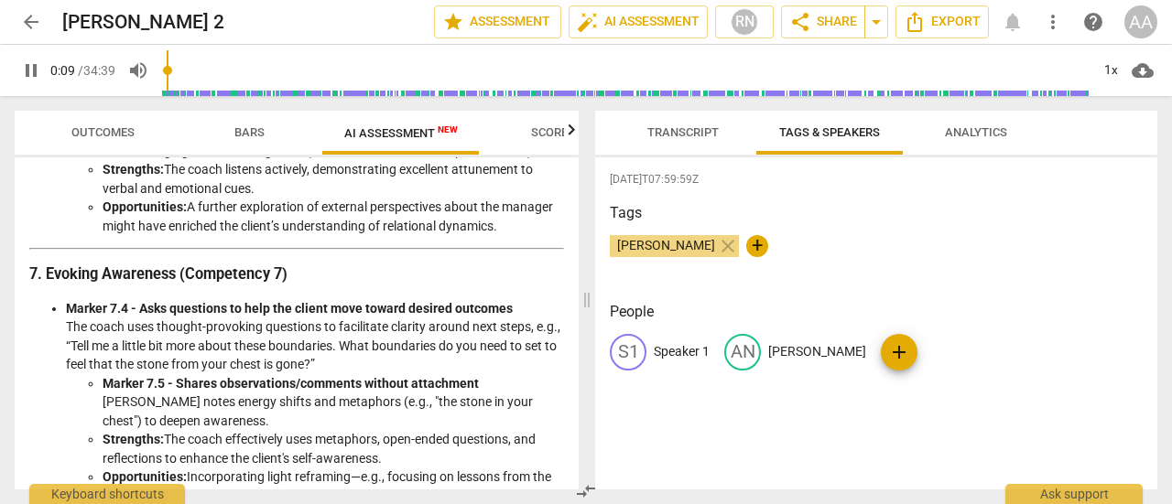
click at [687, 349] on p "Speaker 1" at bounding box center [681, 351] width 56 height 19
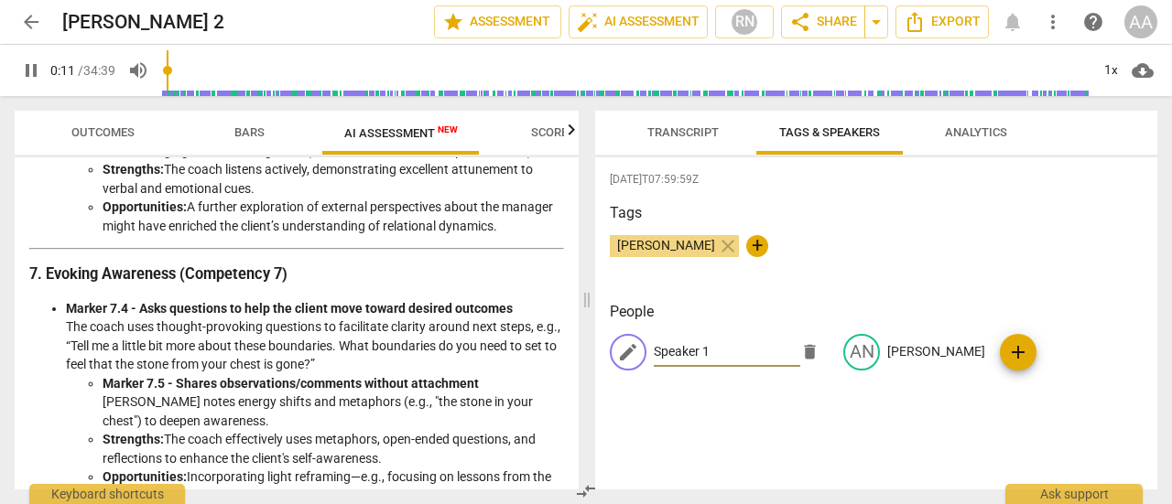
type input "11"
type input "C"
type input "13"
type input "Cl"
type input "14"
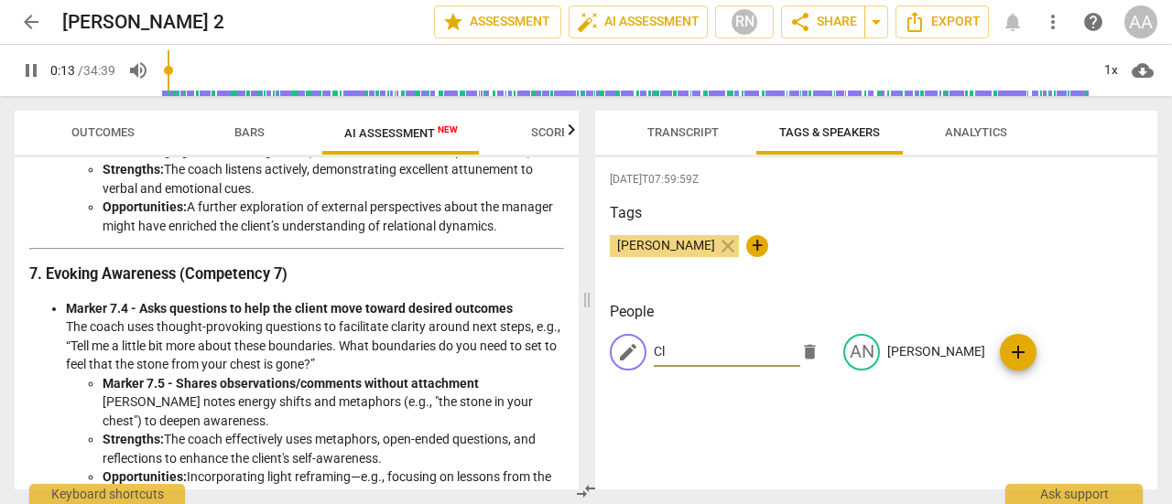
type input "Cli"
type input "14"
type input "Client"
type input "16"
type input "Client"
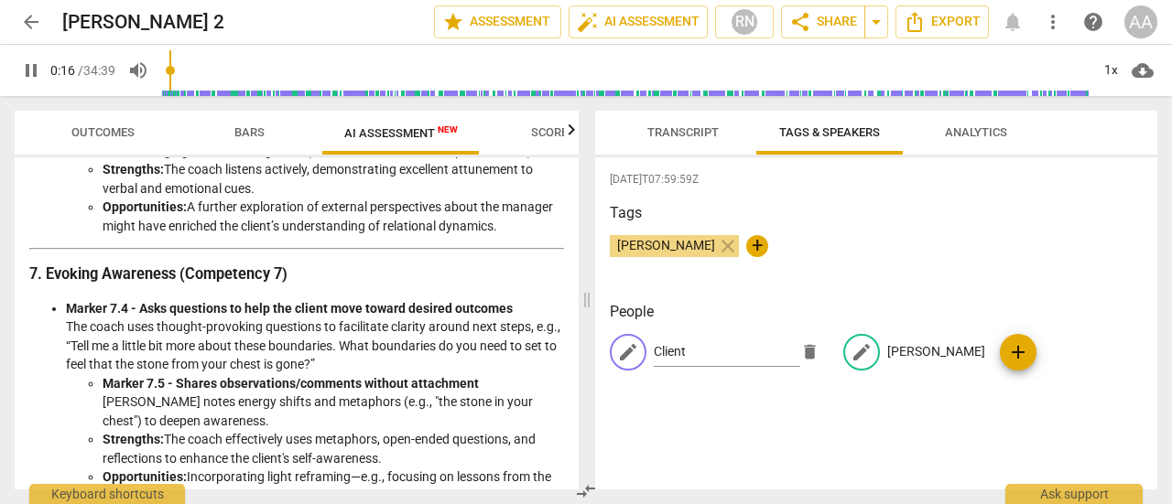
click at [895, 360] on p "[PERSON_NAME]" at bounding box center [936, 351] width 98 height 19
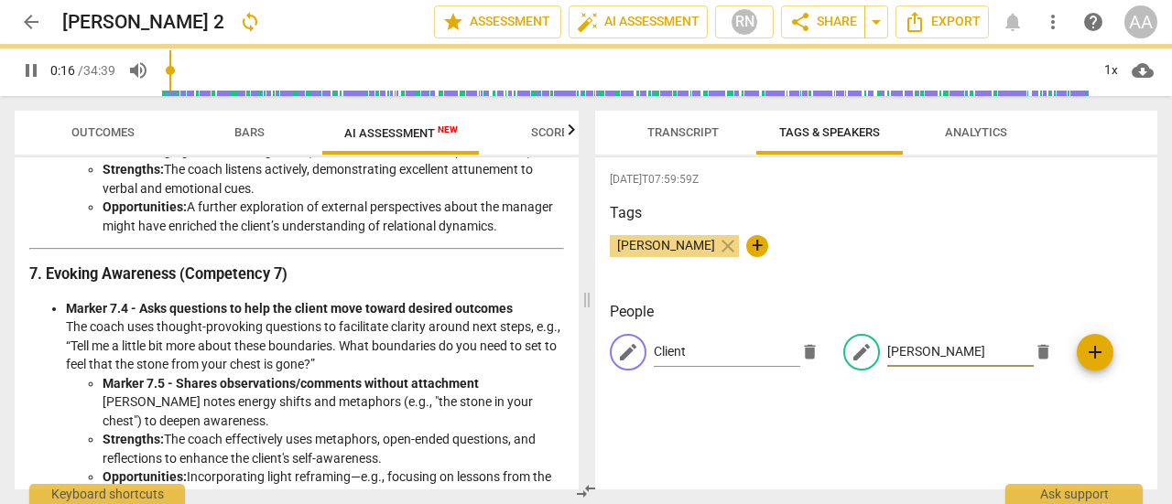
type input "17"
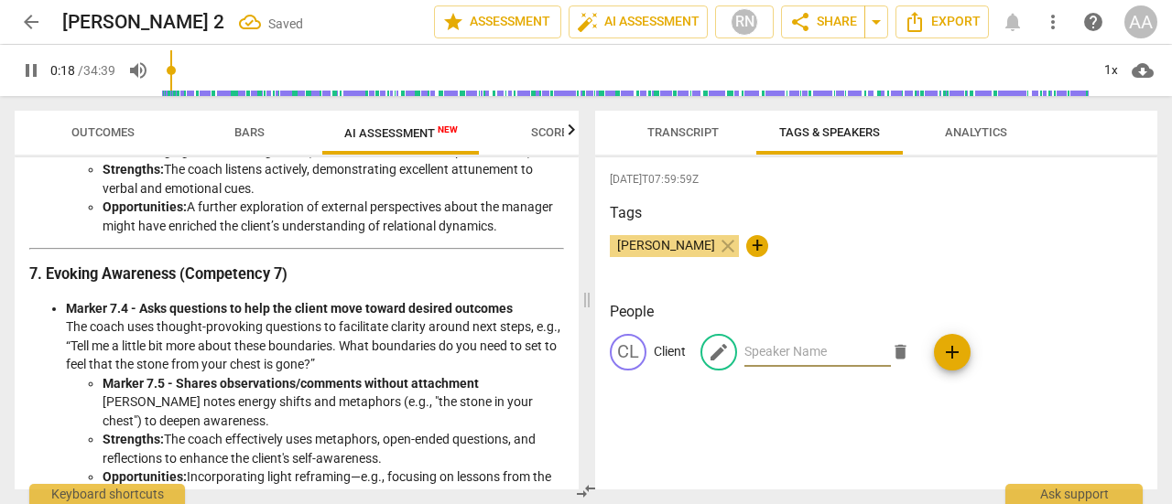
type input "19"
type input "Coa"
type input "20"
type input "Coach"
type input "21"
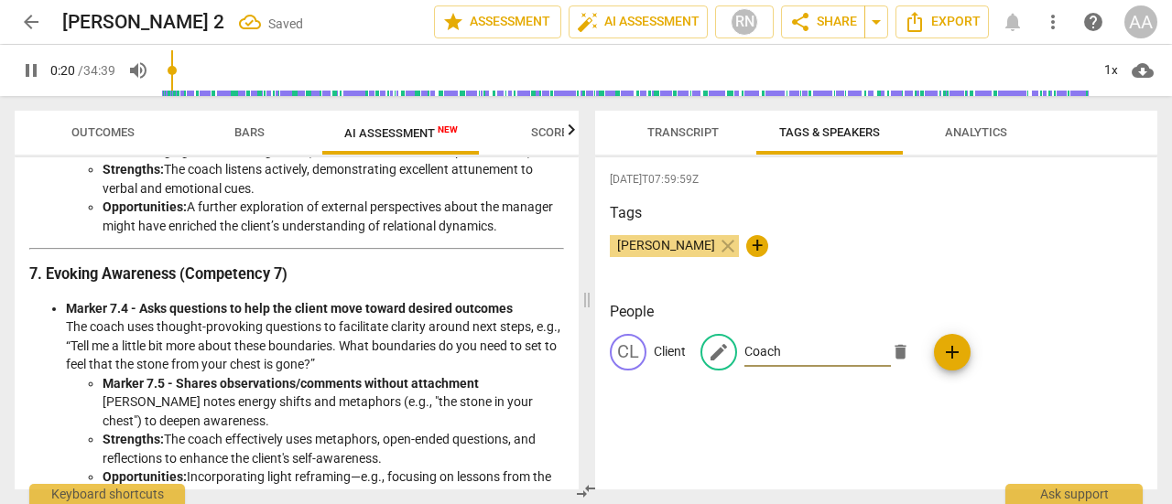
type input "Coach"
click at [896, 402] on div "2025-04-25T07:59:59Z Tags Angelica Adamski close + People CL Client edit Coach …" at bounding box center [876, 323] width 562 height 332
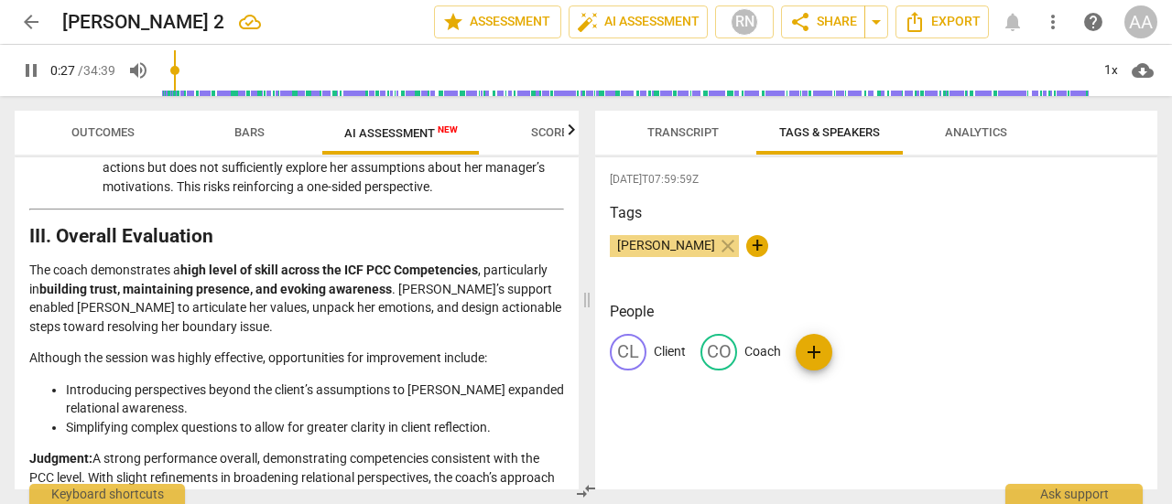
scroll to position [2731, 0]
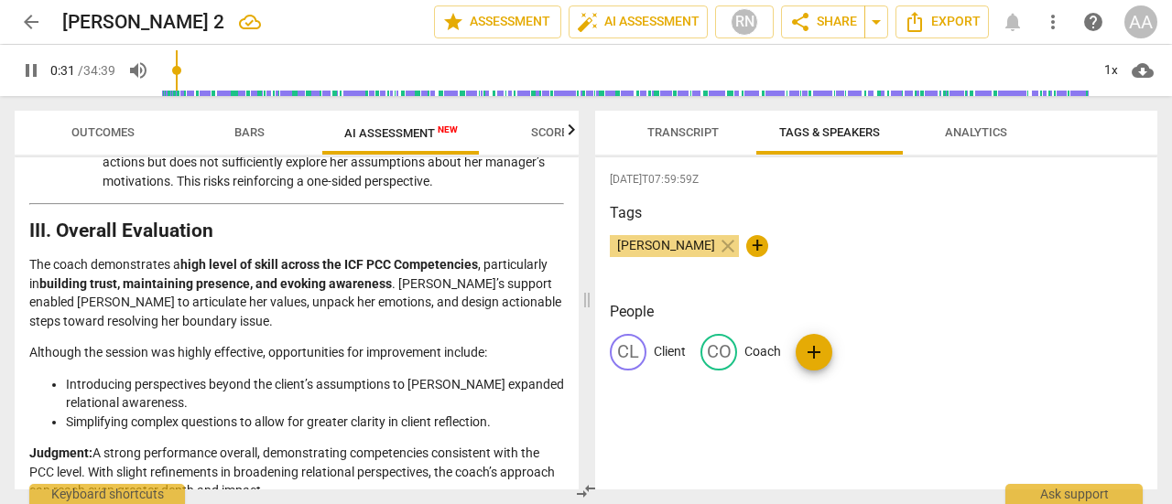
click at [540, 137] on span "Scores" at bounding box center [553, 132] width 44 height 14
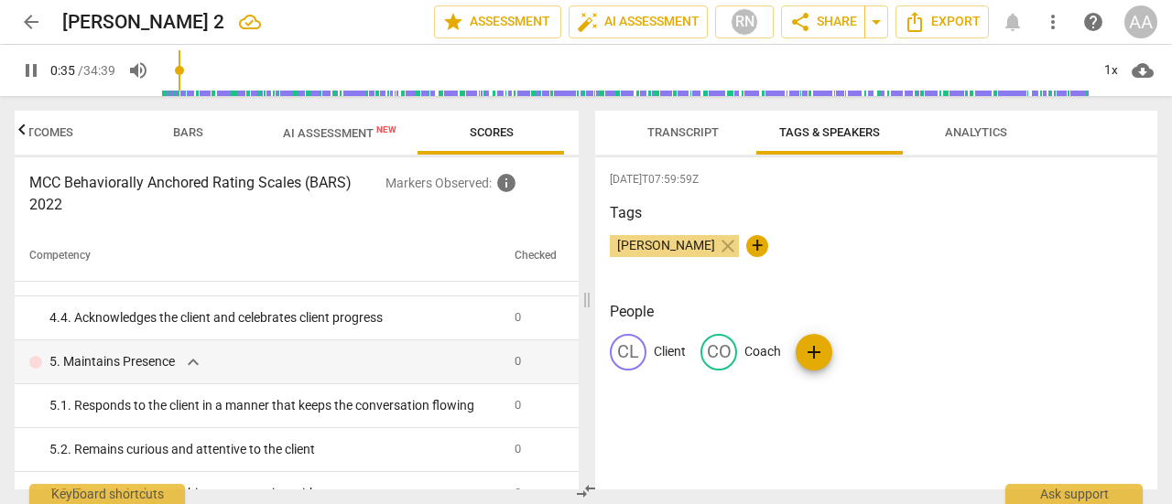
scroll to position [741, 0]
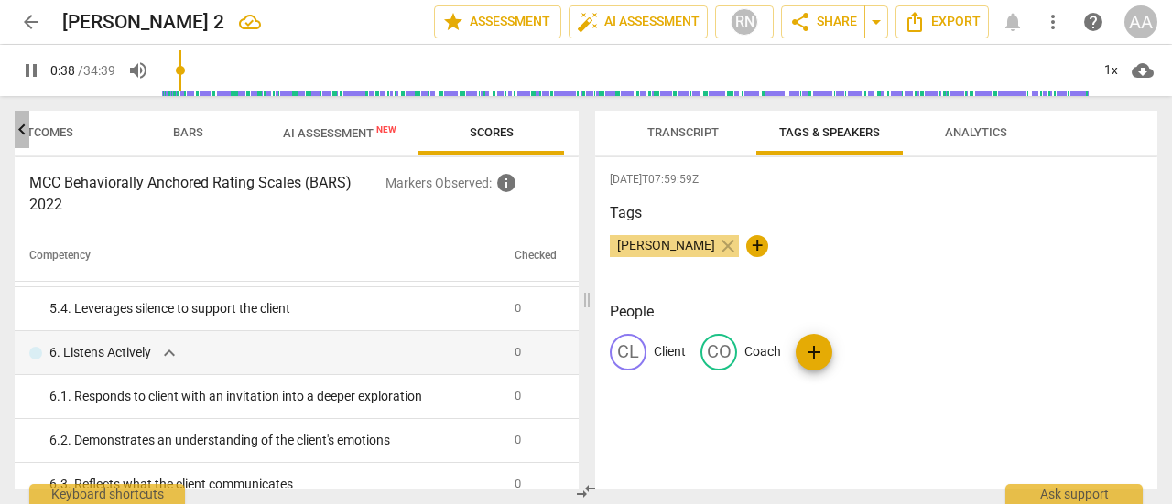
click at [26, 132] on icon "button" at bounding box center [22, 130] width 22 height 22
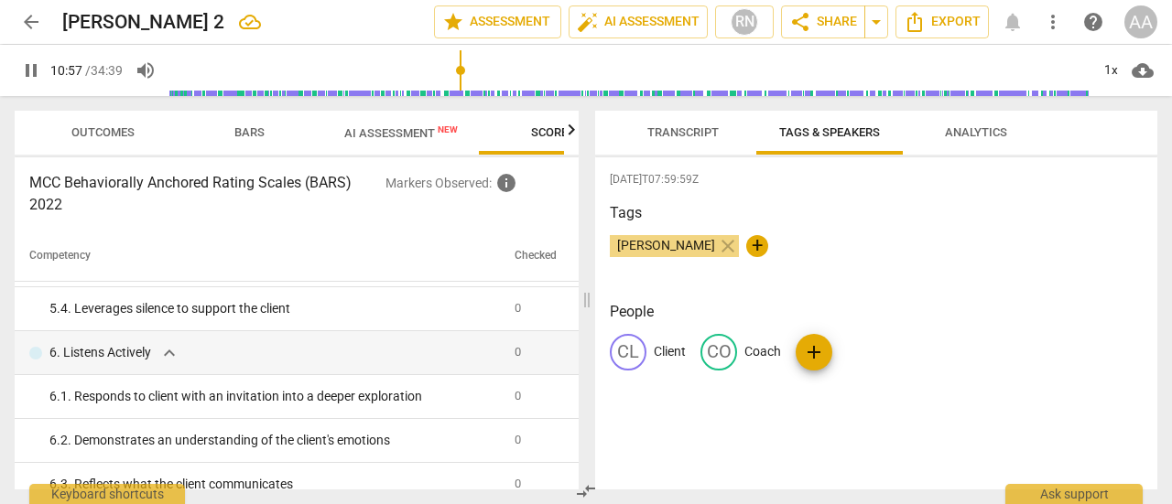
click at [458, 74] on input "range" at bounding box center [629, 70] width 920 height 59
click at [568, 81] on input "range" at bounding box center [629, 70] width 920 height 59
click at [568, 74] on input "range" at bounding box center [629, 70] width 920 height 59
click at [742, 72] on input "range" at bounding box center [629, 70] width 920 height 59
type input "1296"
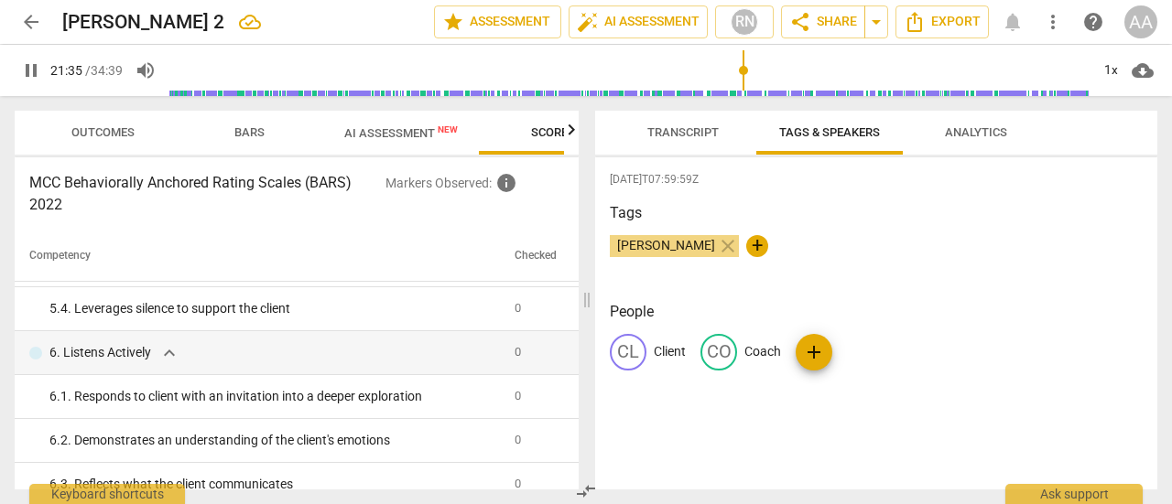
click at [37, 27] on span "arrow_back" at bounding box center [31, 22] width 22 height 22
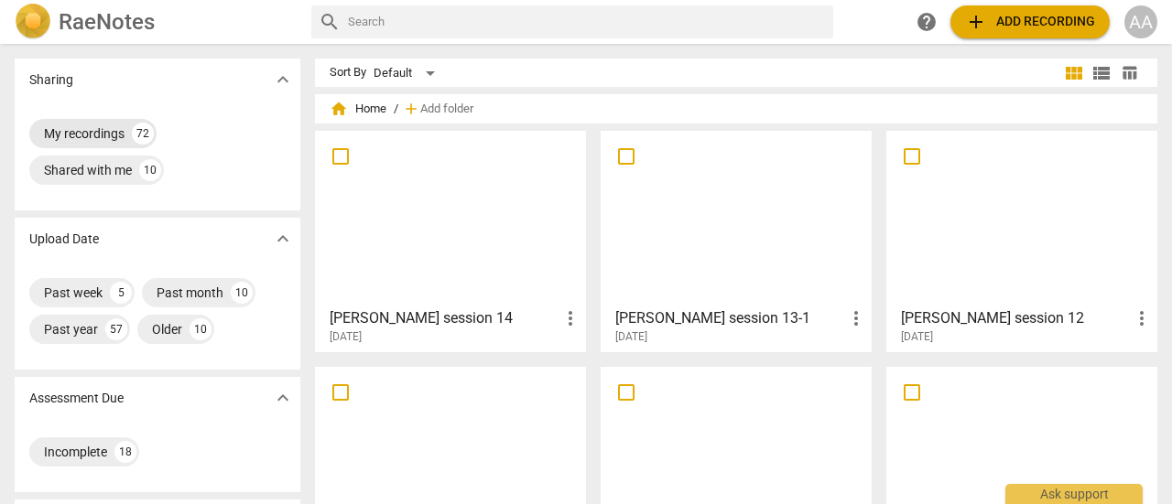
click at [105, 131] on div "My recordings" at bounding box center [84, 133] width 81 height 18
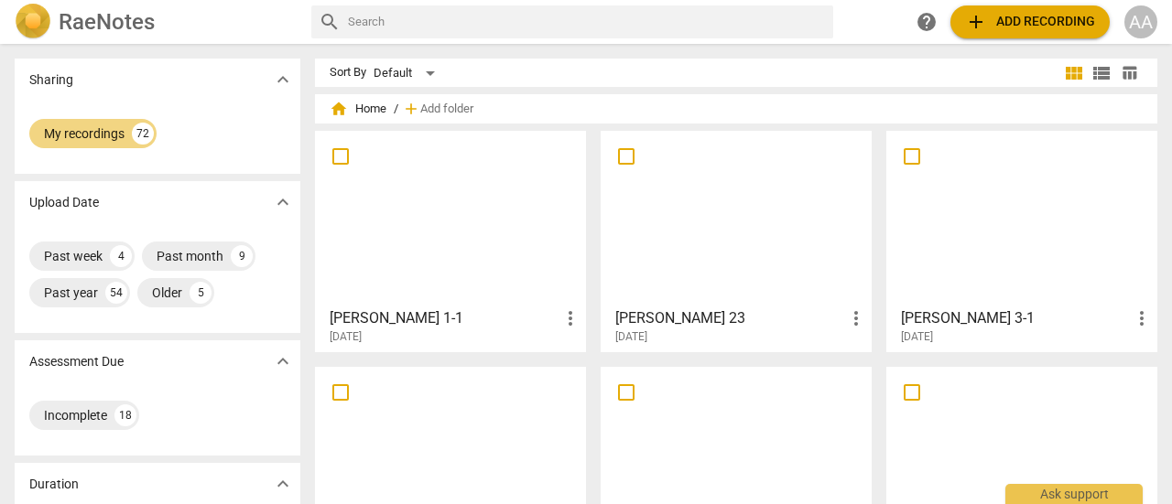
click at [1017, 21] on span "add Add recording" at bounding box center [1030, 22] width 130 height 22
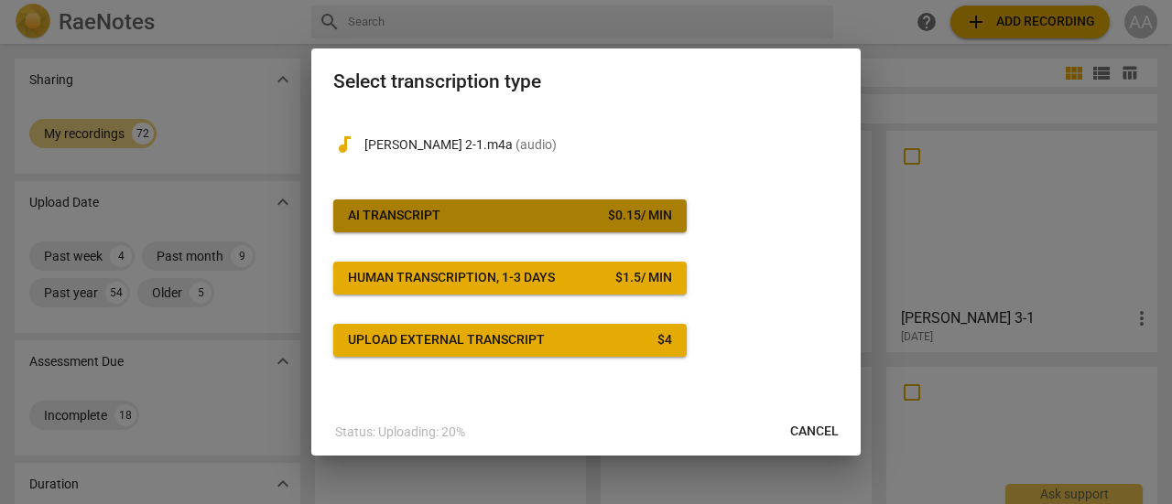
click at [469, 224] on span "AI Transcript $ 0.15 / min" at bounding box center [510, 216] width 324 height 18
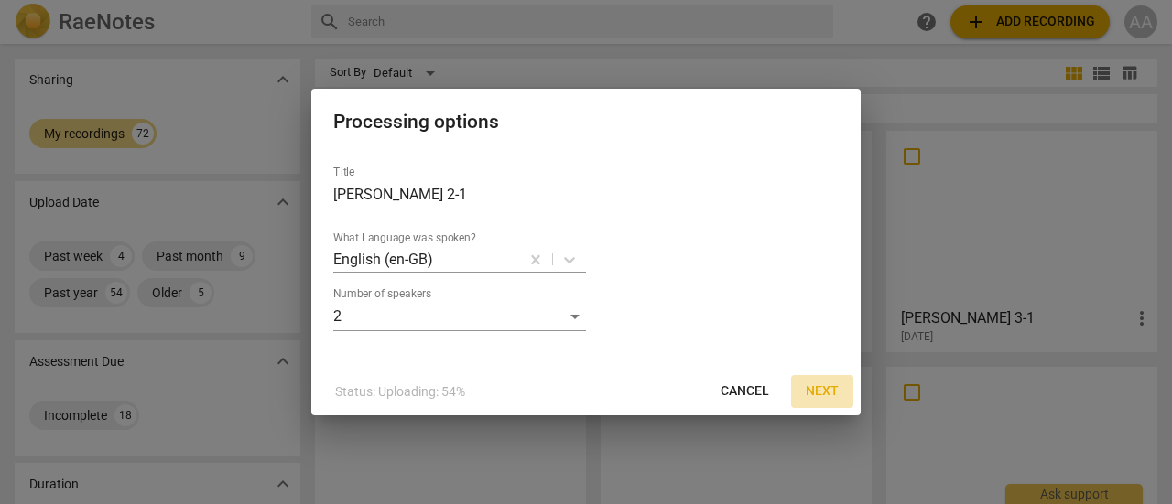
click at [815, 391] on span "Next" at bounding box center [821, 392] width 33 height 18
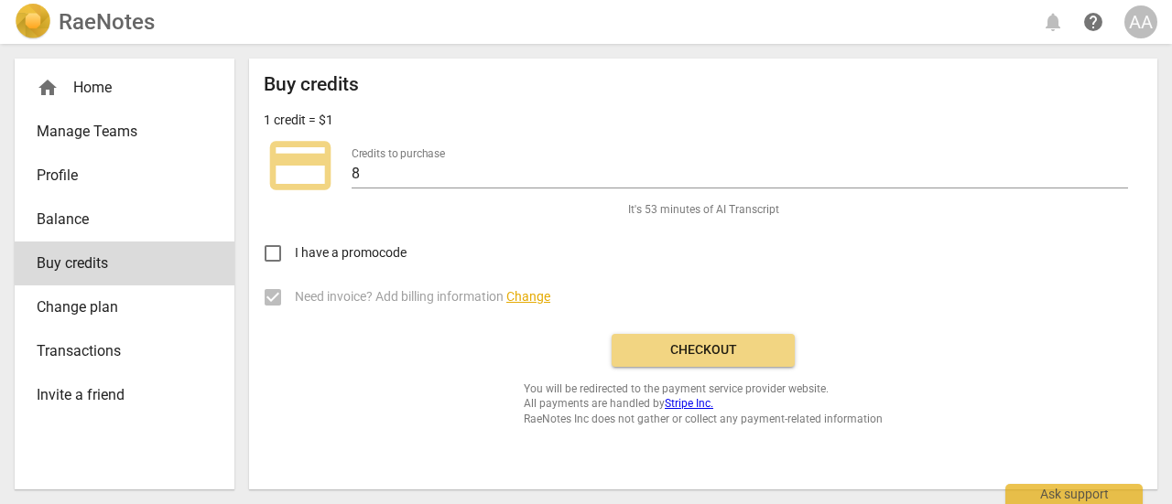
click at [705, 349] on span "Checkout" at bounding box center [703, 350] width 154 height 18
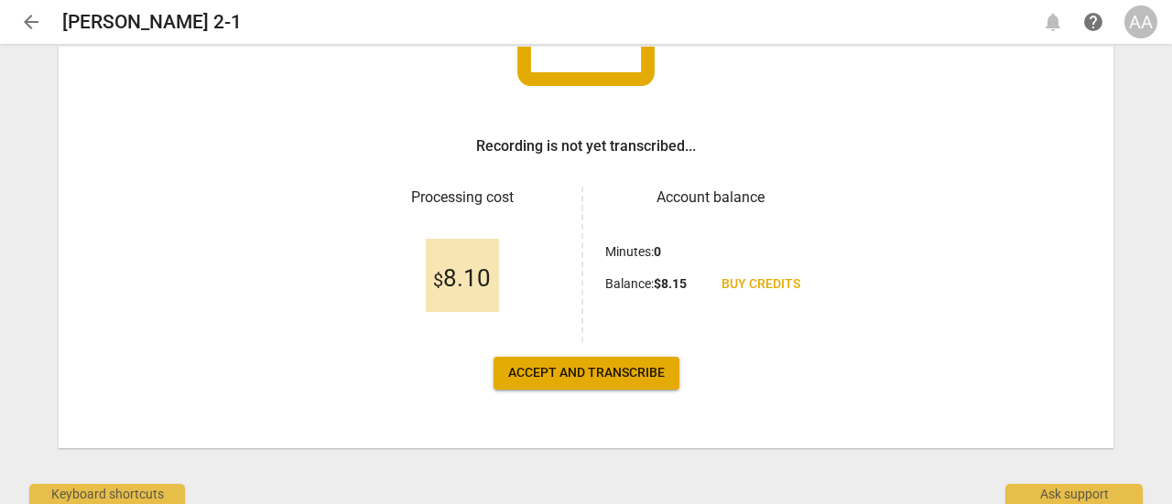
scroll to position [217, 0]
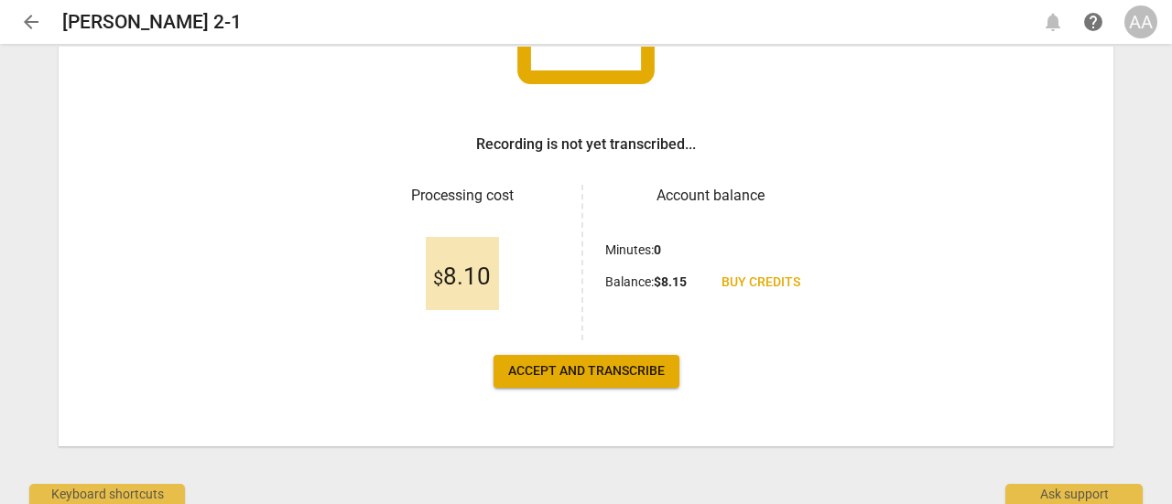
click at [630, 352] on div "credit_card Recording is not yet transcribed... Processing cost $ 8.10 Account …" at bounding box center [586, 167] width 1054 height 558
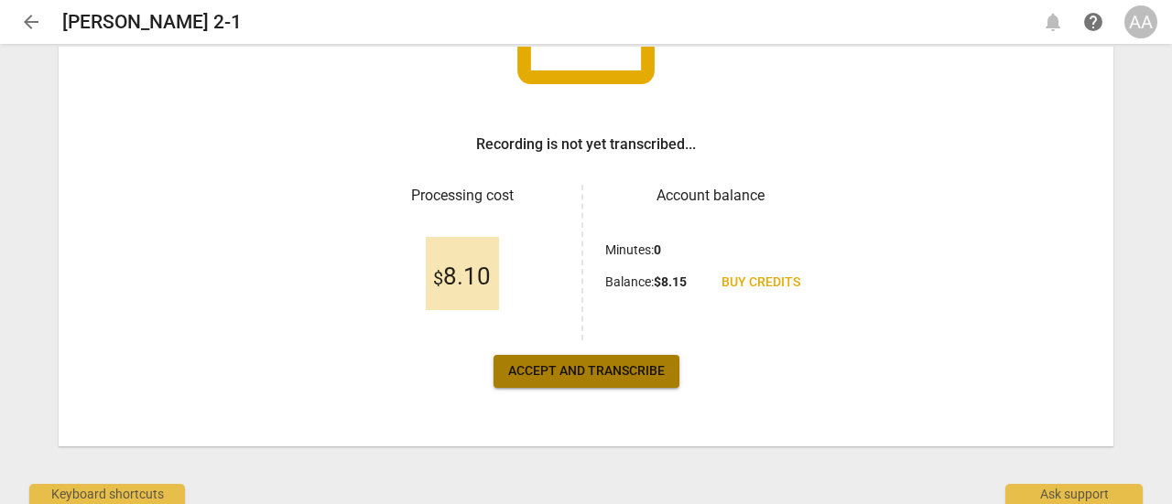
click at [628, 363] on span "Accept and transcribe" at bounding box center [586, 371] width 157 height 18
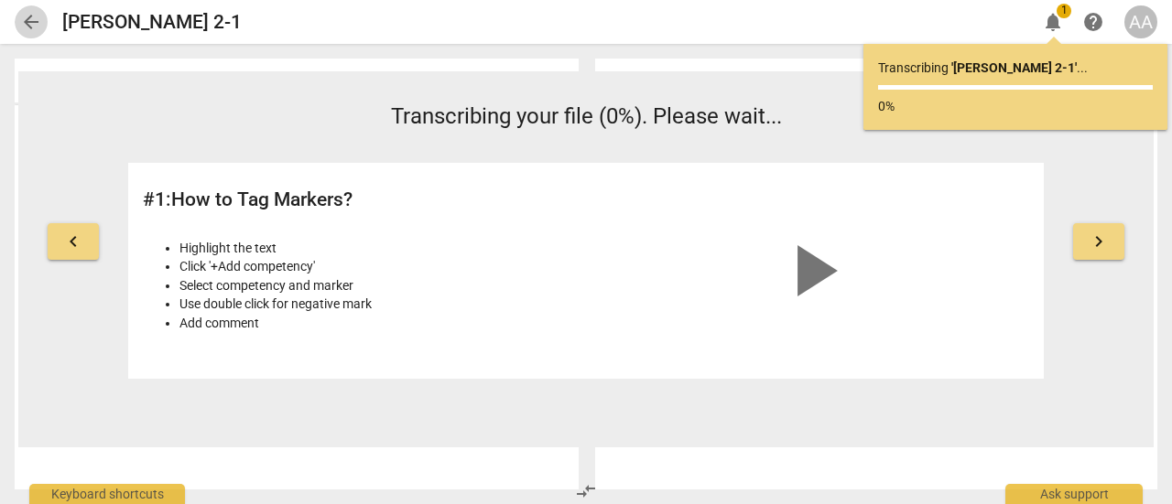
click at [34, 23] on span "arrow_back" at bounding box center [31, 22] width 22 height 22
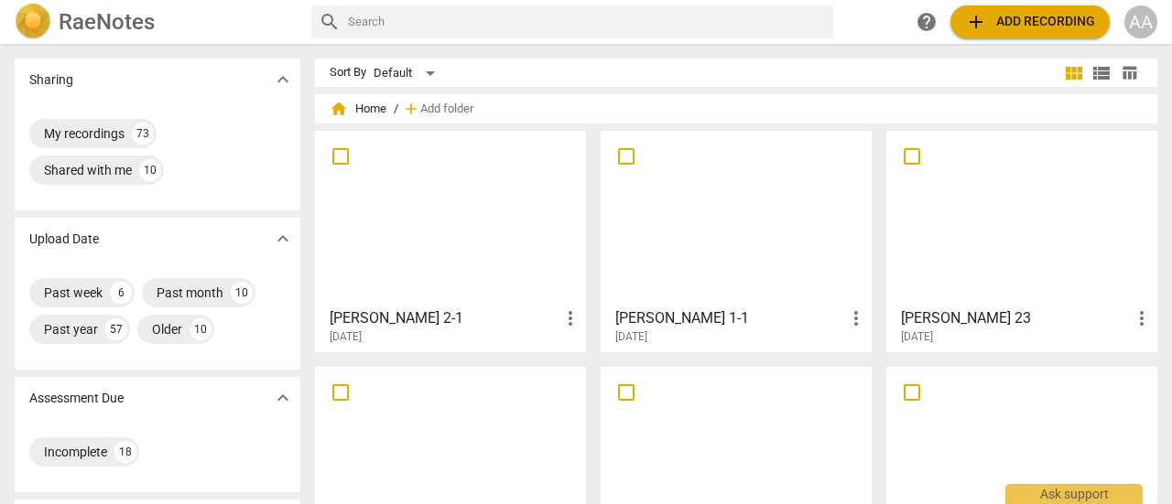
click at [718, 267] on div at bounding box center [736, 218] width 258 height 162
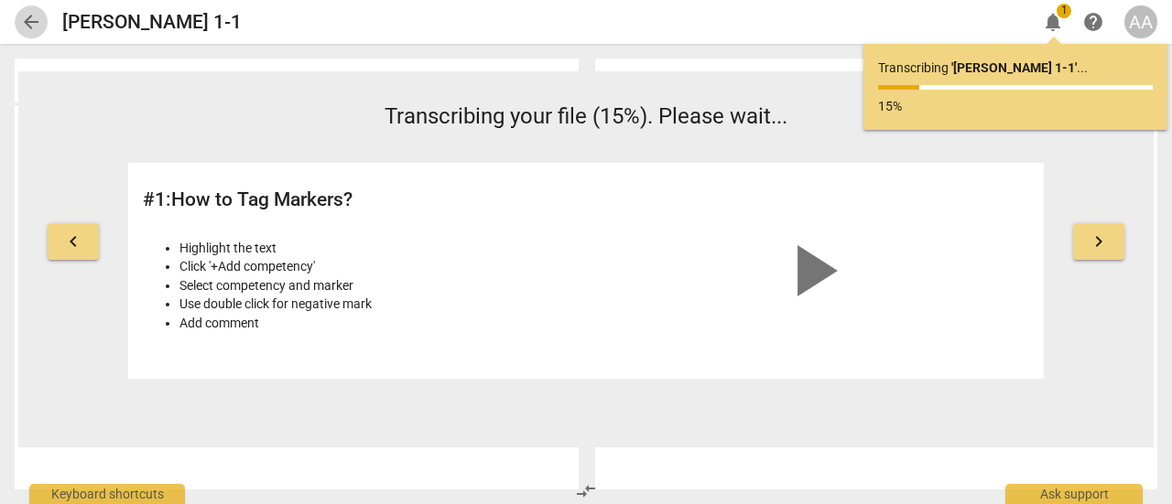
click at [38, 19] on span "arrow_back" at bounding box center [31, 22] width 22 height 22
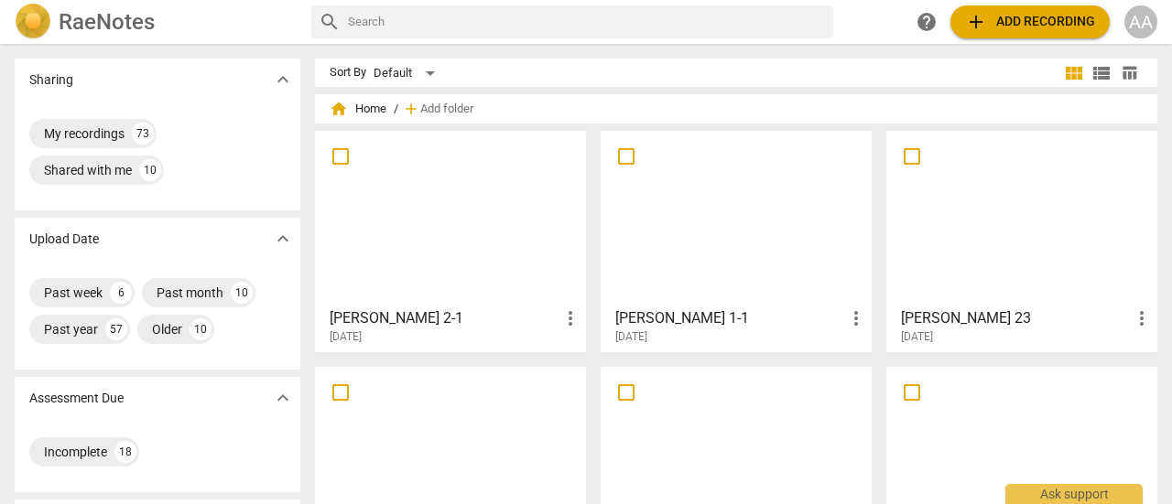
click at [448, 212] on div at bounding box center [450, 218] width 258 height 162
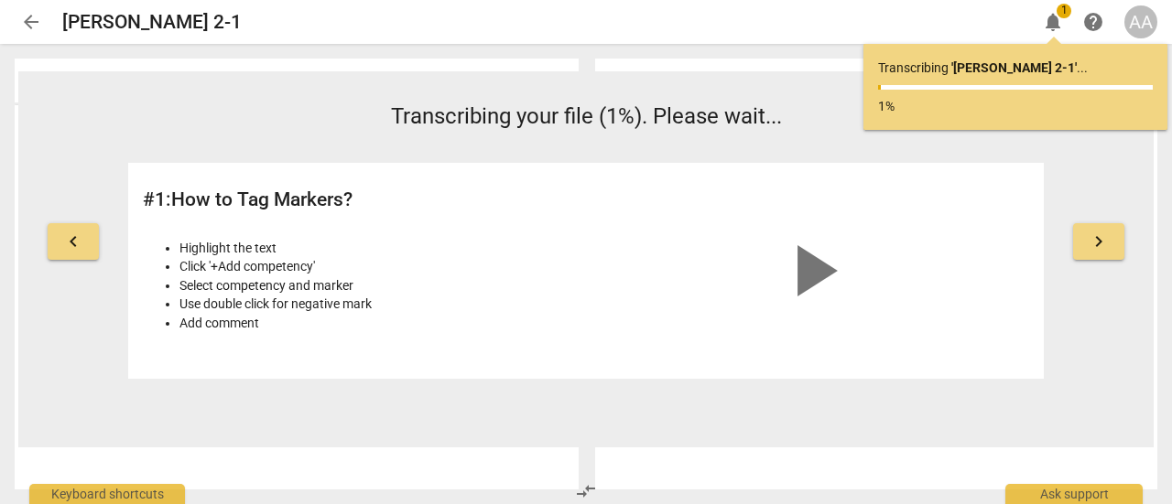
click at [35, 23] on span "arrow_back" at bounding box center [31, 22] width 22 height 22
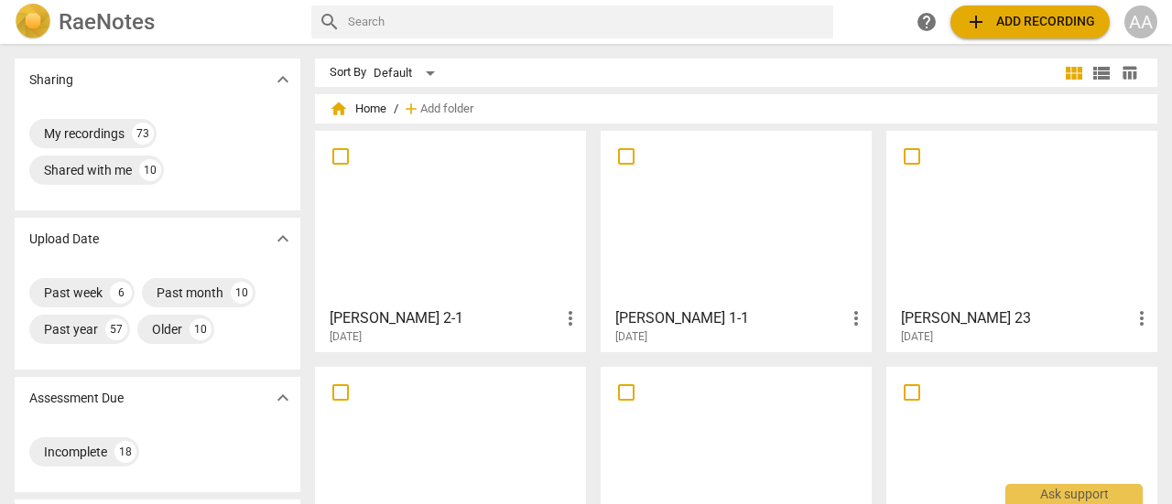
click at [750, 220] on div at bounding box center [736, 218] width 258 height 162
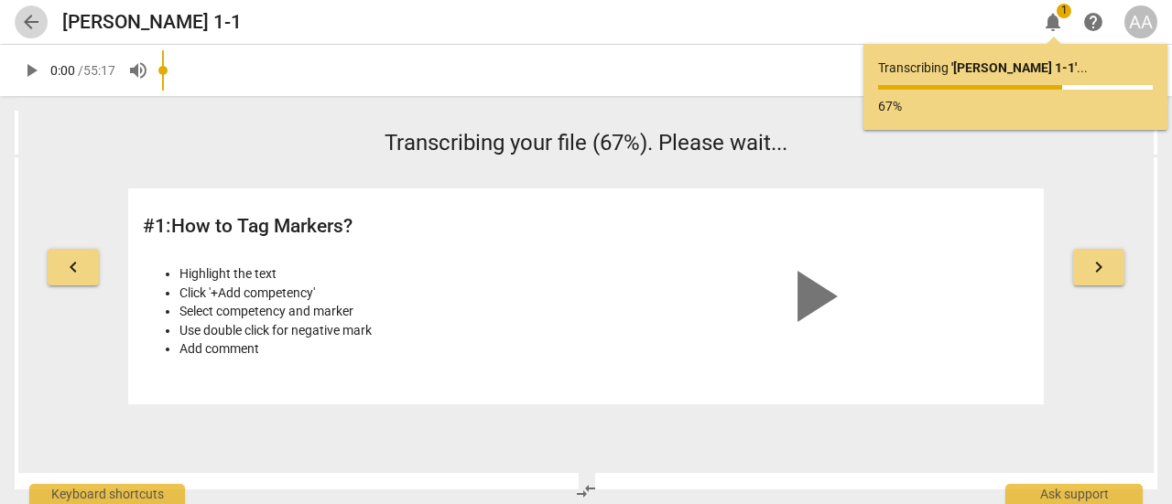
click at [28, 19] on span "arrow_back" at bounding box center [31, 22] width 22 height 22
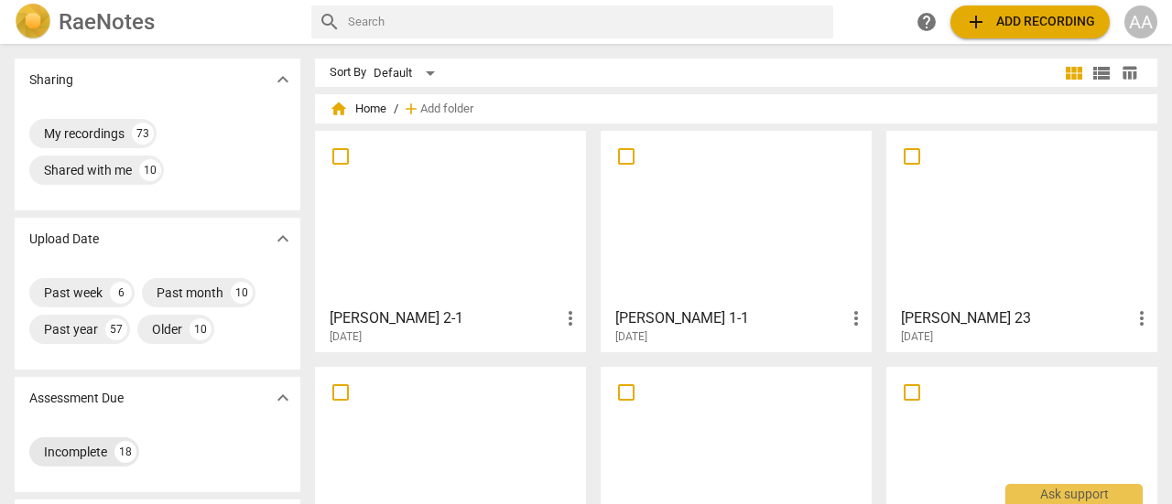
click at [82, 447] on div "Incomplete" at bounding box center [75, 452] width 63 height 18
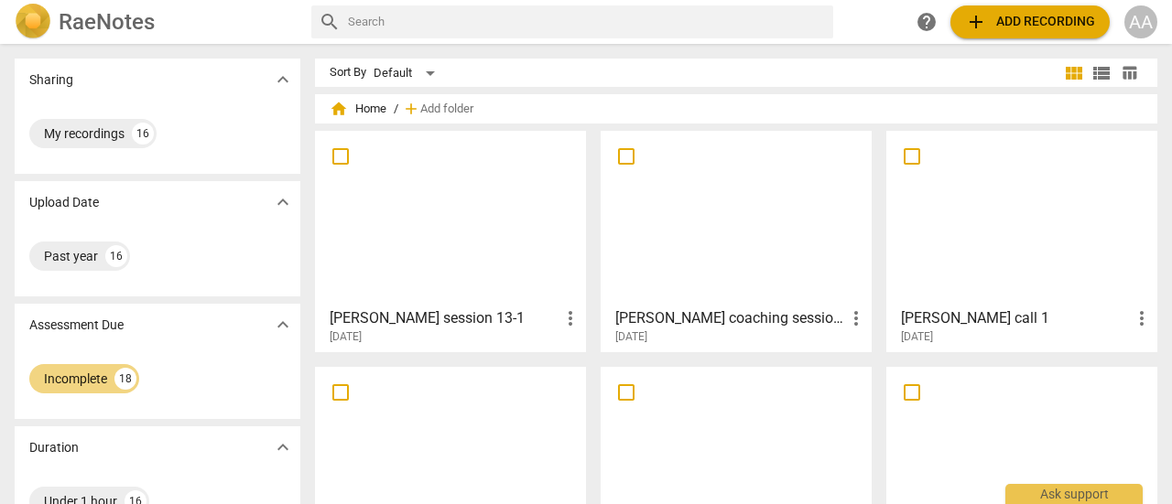
click at [503, 267] on div at bounding box center [450, 218] width 258 height 162
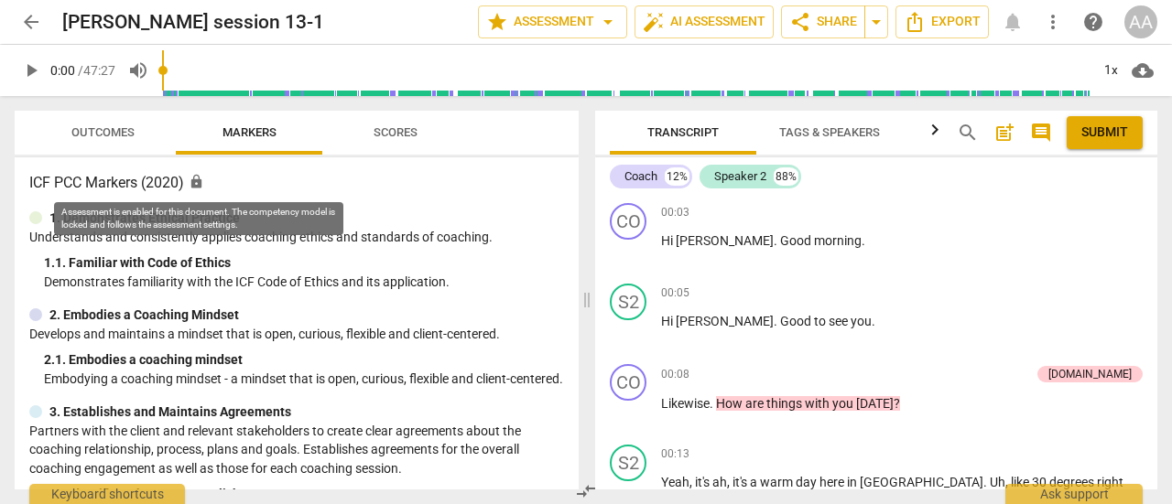
click at [195, 175] on span "lock" at bounding box center [197, 182] width 16 height 16
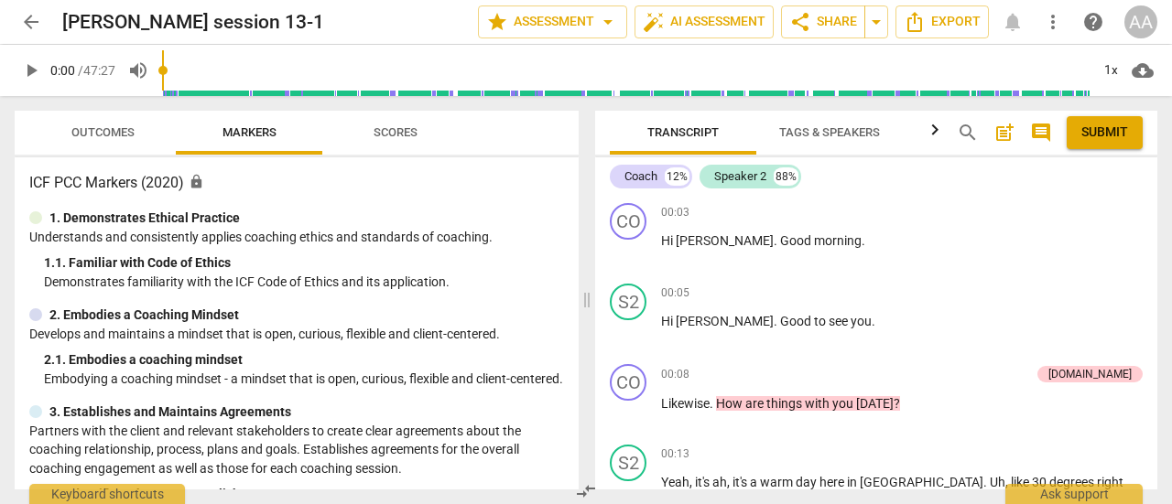
click at [168, 186] on h3 "ICF PCC Markers (2020) lock" at bounding box center [296, 183] width 535 height 22
click at [401, 138] on span "Scores" at bounding box center [395, 132] width 44 height 14
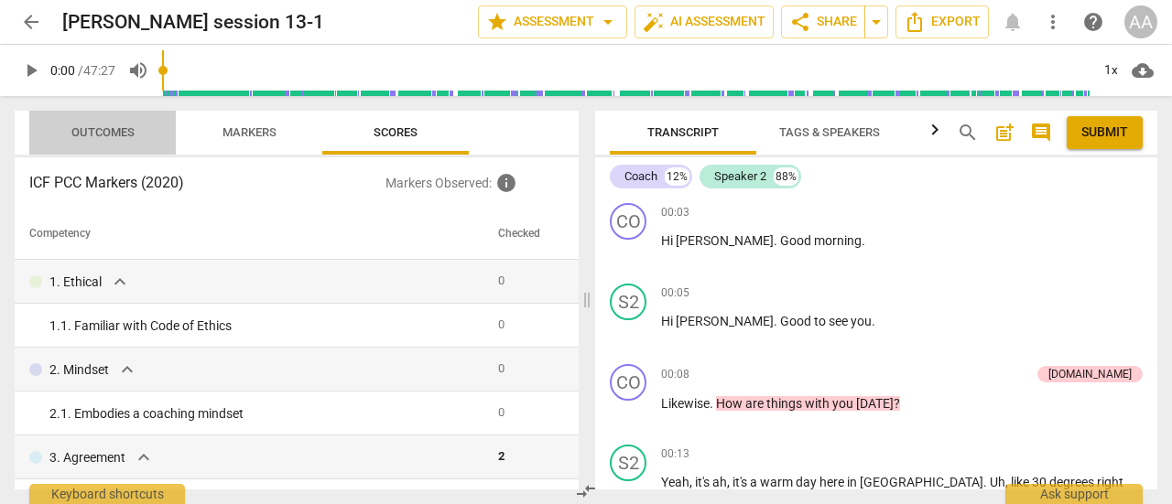
click at [118, 135] on span "Outcomes" at bounding box center [102, 132] width 63 height 14
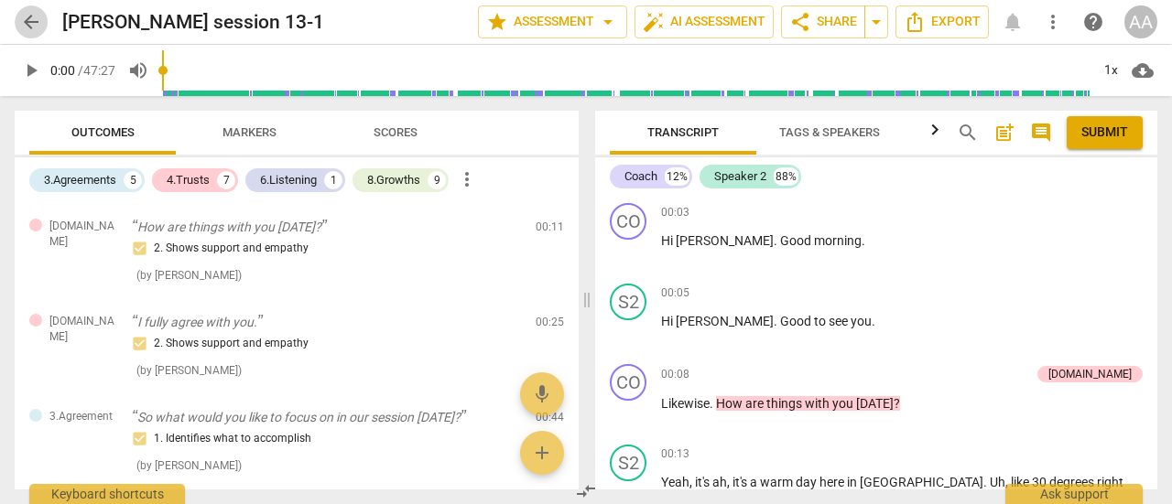
click at [39, 25] on span "arrow_back" at bounding box center [31, 22] width 22 height 22
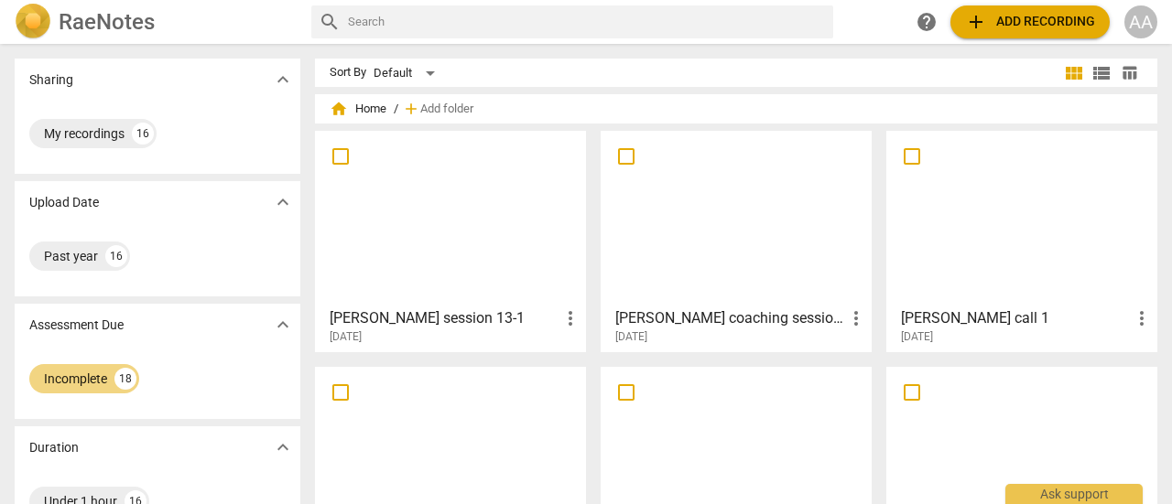
click at [719, 268] on div at bounding box center [736, 218] width 258 height 162
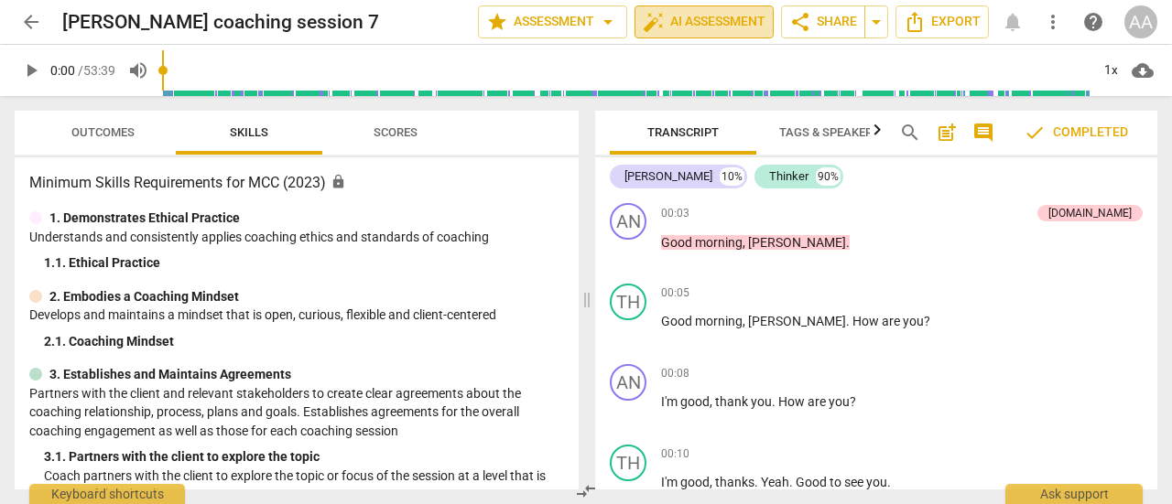
click at [678, 21] on span "auto_fix_high AI Assessment" at bounding box center [704, 22] width 123 height 22
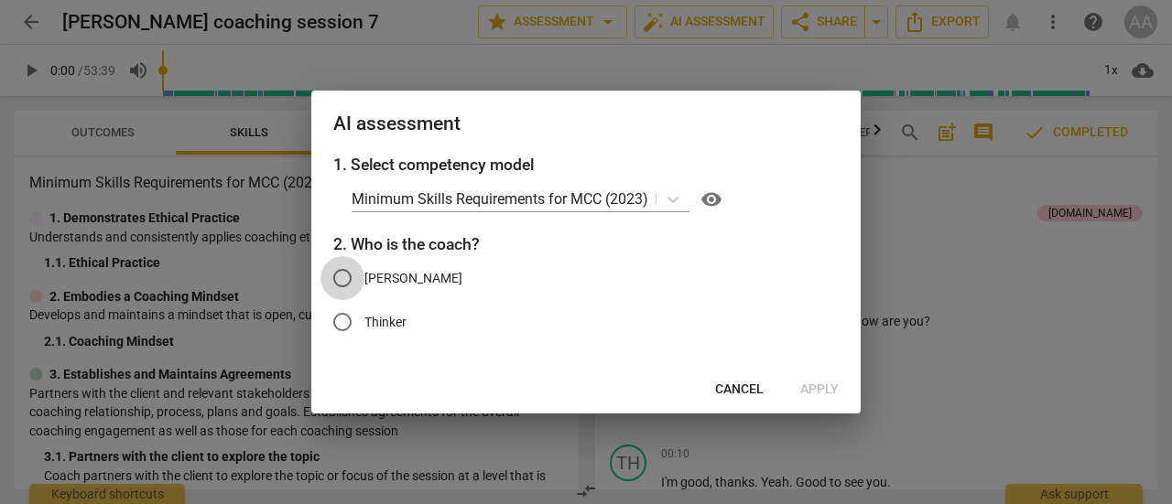
click at [348, 277] on input "[PERSON_NAME]" at bounding box center [342, 278] width 44 height 44
radio input "true"
click at [814, 383] on span "Apply" at bounding box center [819, 390] width 38 height 18
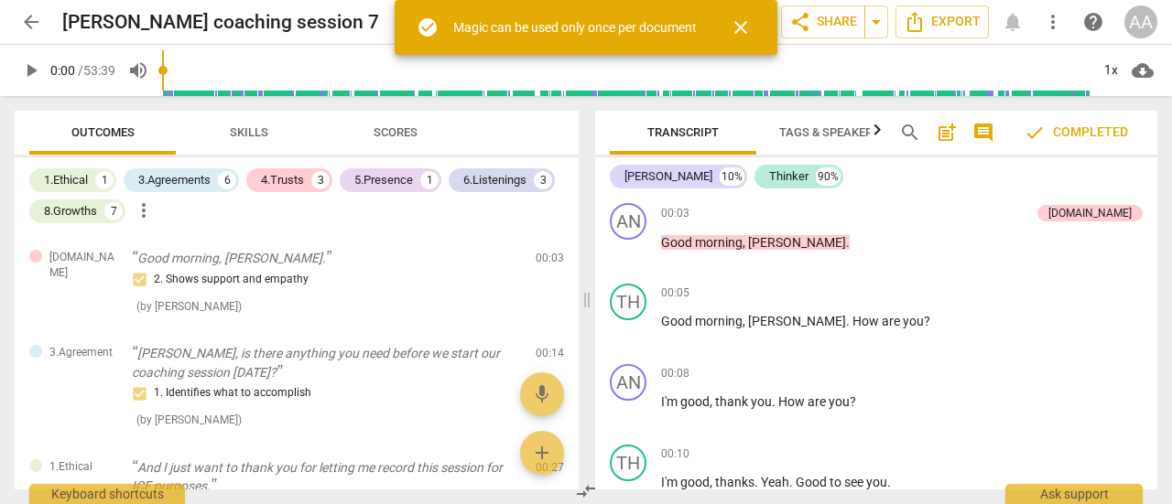
click at [750, 17] on span "close" at bounding box center [740, 27] width 22 height 22
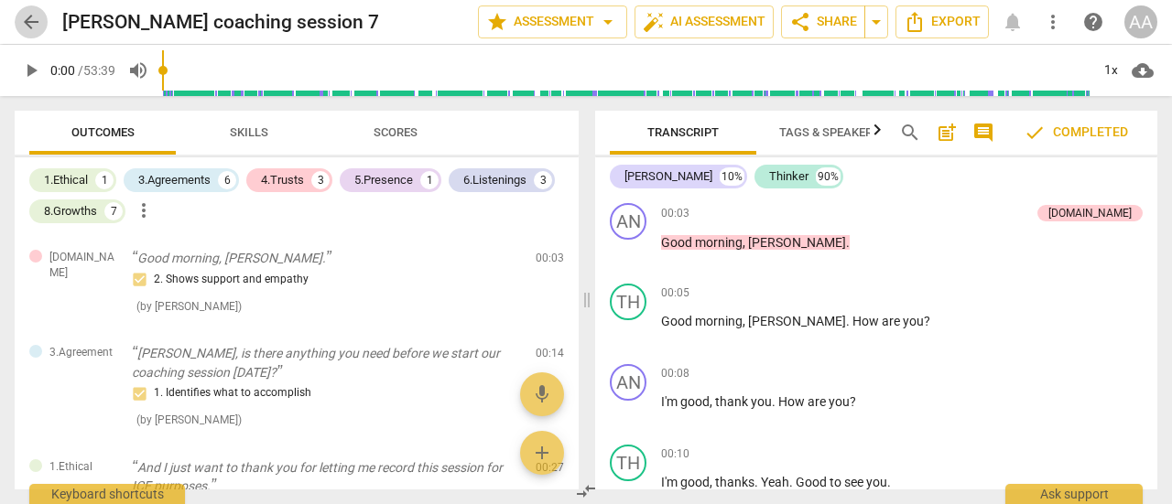
click at [33, 19] on span "arrow_back" at bounding box center [31, 22] width 22 height 22
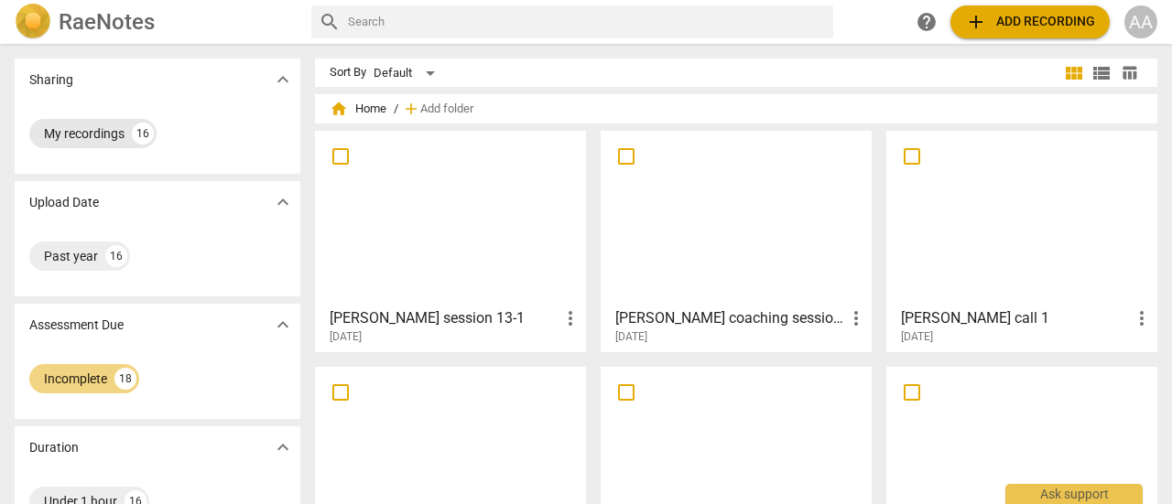
click at [99, 142] on div "My recordings" at bounding box center [84, 133] width 81 height 18
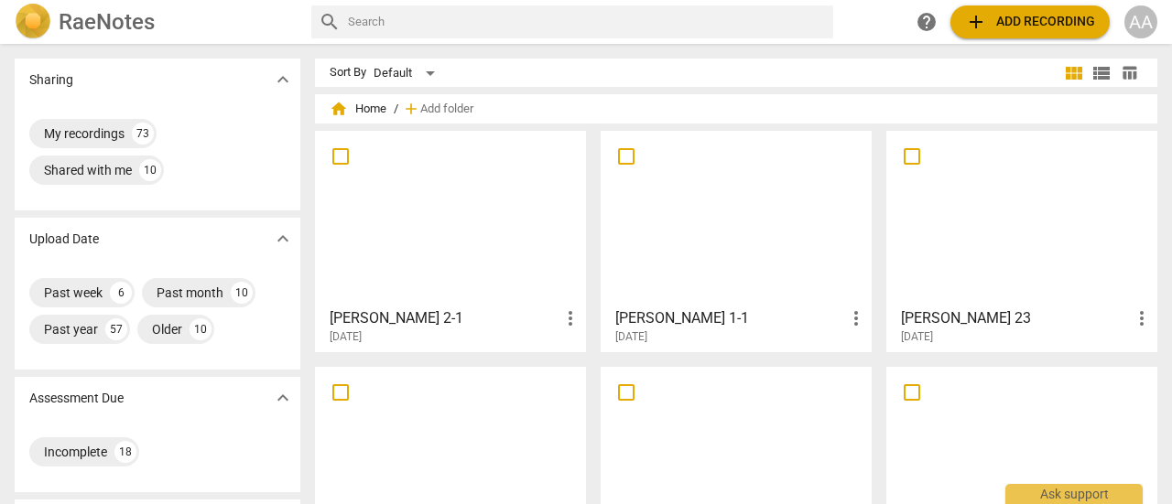
click at [720, 286] on div at bounding box center [736, 218] width 258 height 162
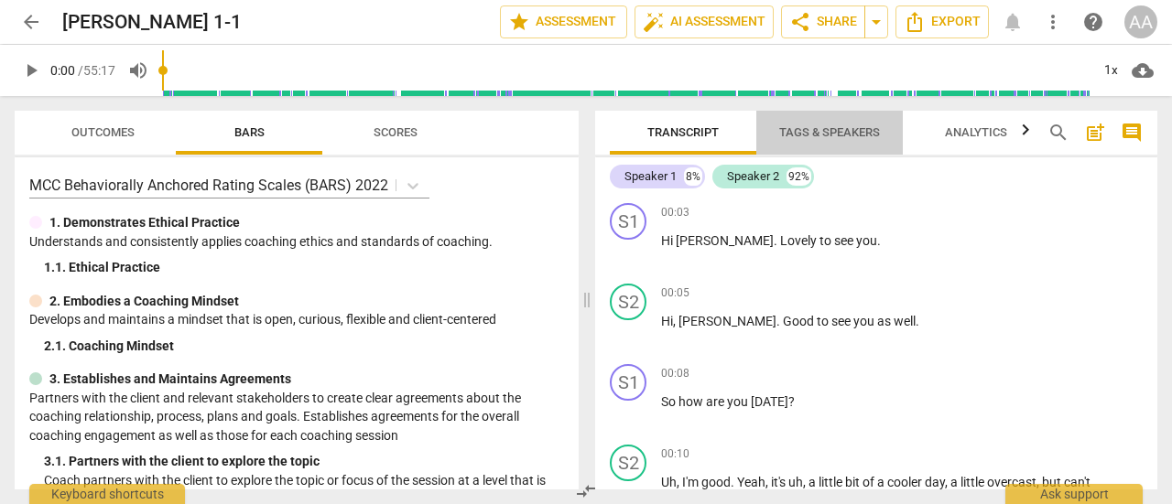
click at [846, 135] on span "Tags & Speakers" at bounding box center [829, 132] width 101 height 14
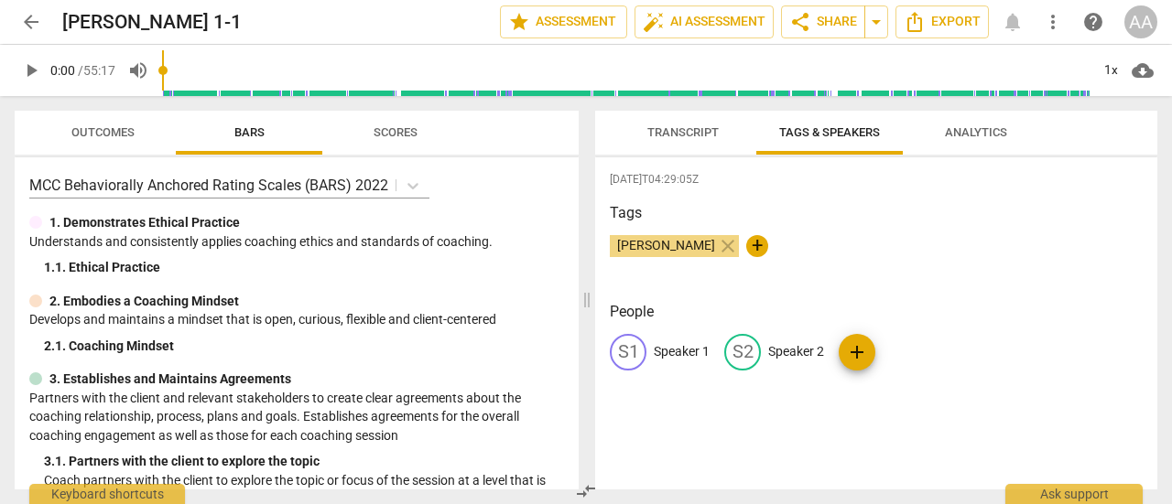
click at [698, 343] on p "Speaker 1" at bounding box center [681, 351] width 56 height 19
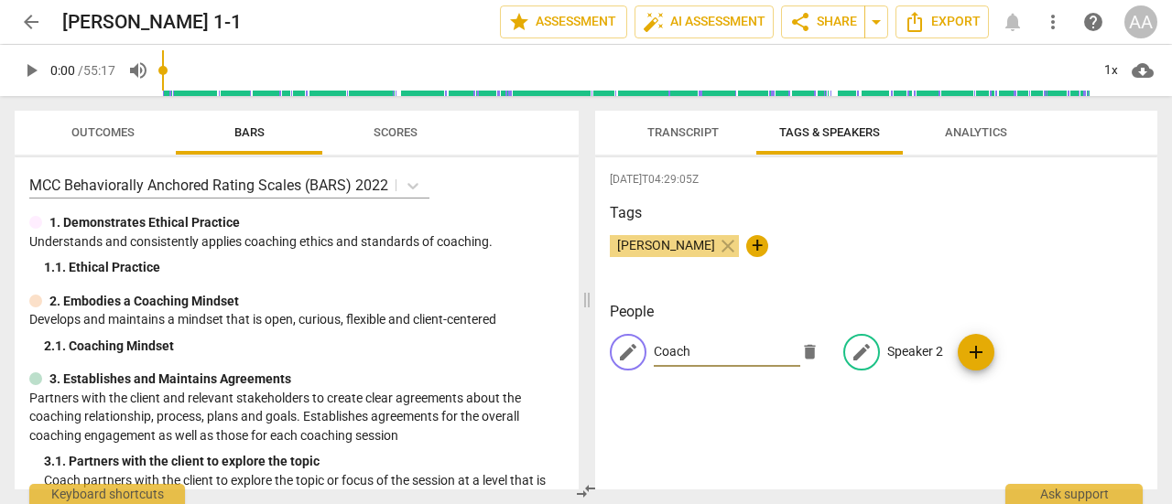
type input "Coach"
click at [892, 345] on p "Speaker 2" at bounding box center [915, 351] width 56 height 19
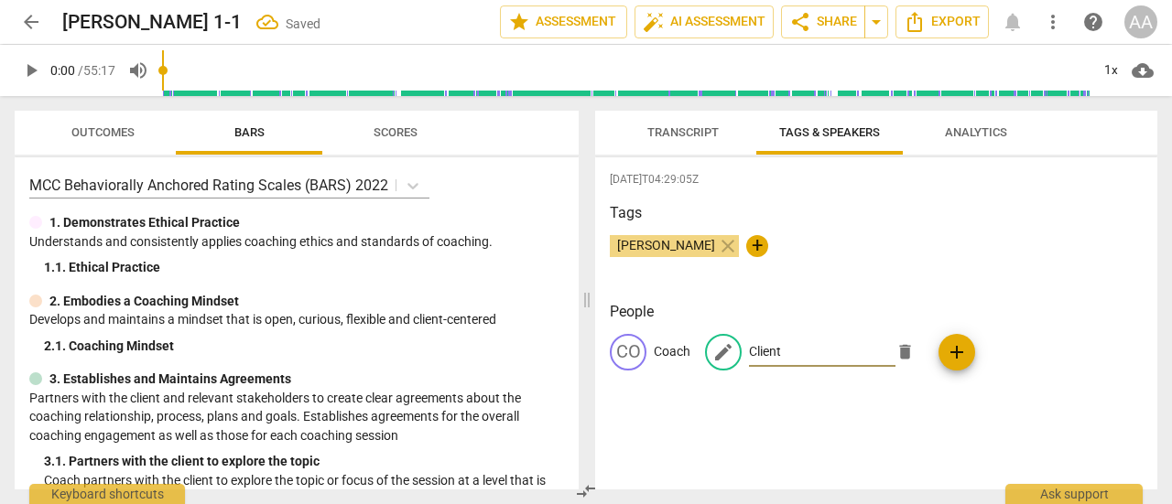
type input "Client"
click at [914, 415] on div "2025-10-03T04:29:05Z Tags Angelica Adamski close + People CO Coach edit Client …" at bounding box center [876, 323] width 562 height 332
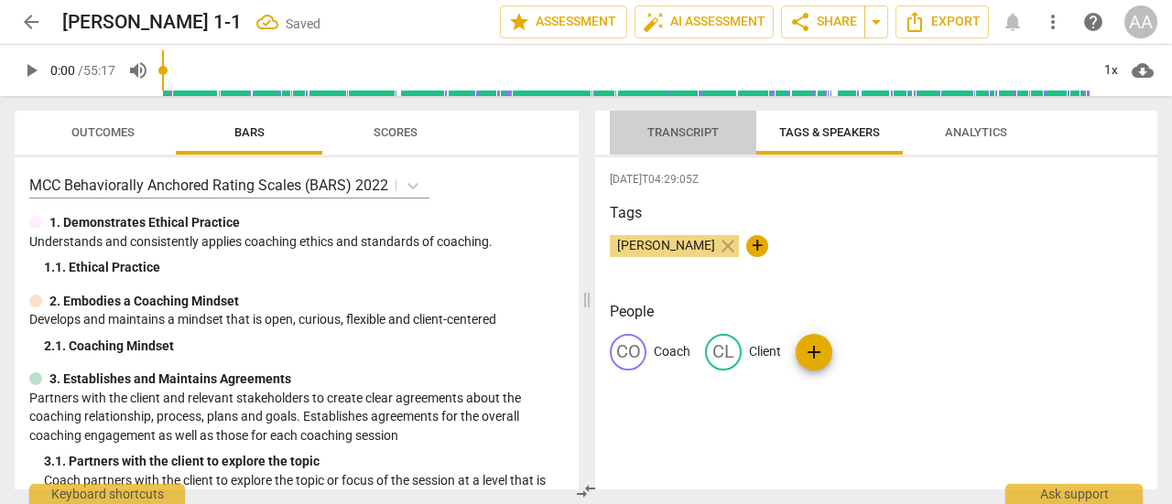
click at [685, 133] on span "Transcript" at bounding box center [682, 132] width 71 height 14
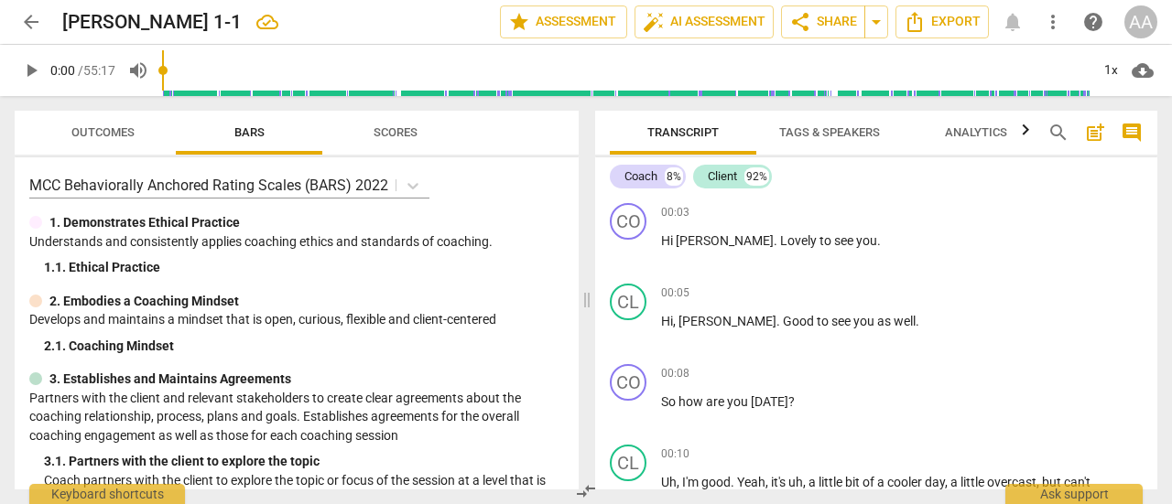
click at [1001, 140] on span "Analytics" at bounding box center [976, 133] width 106 height 25
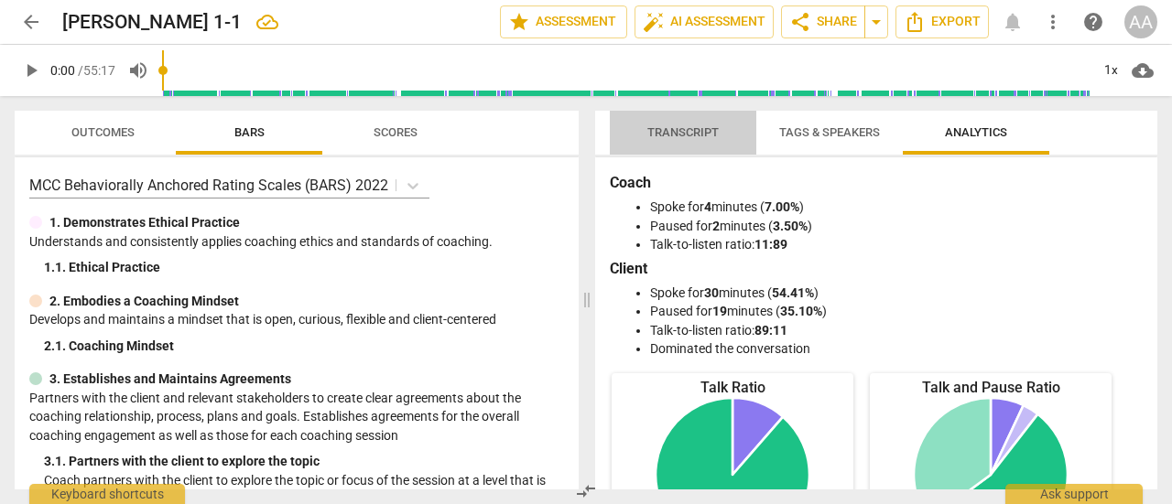
click at [688, 130] on span "Transcript" at bounding box center [682, 132] width 71 height 14
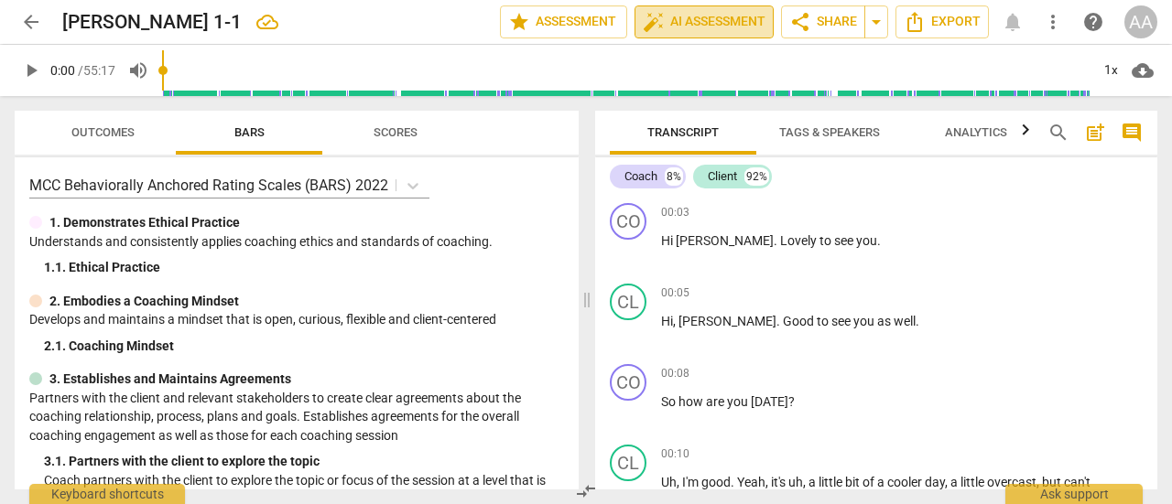
click at [715, 26] on span "auto_fix_high AI Assessment" at bounding box center [704, 22] width 123 height 22
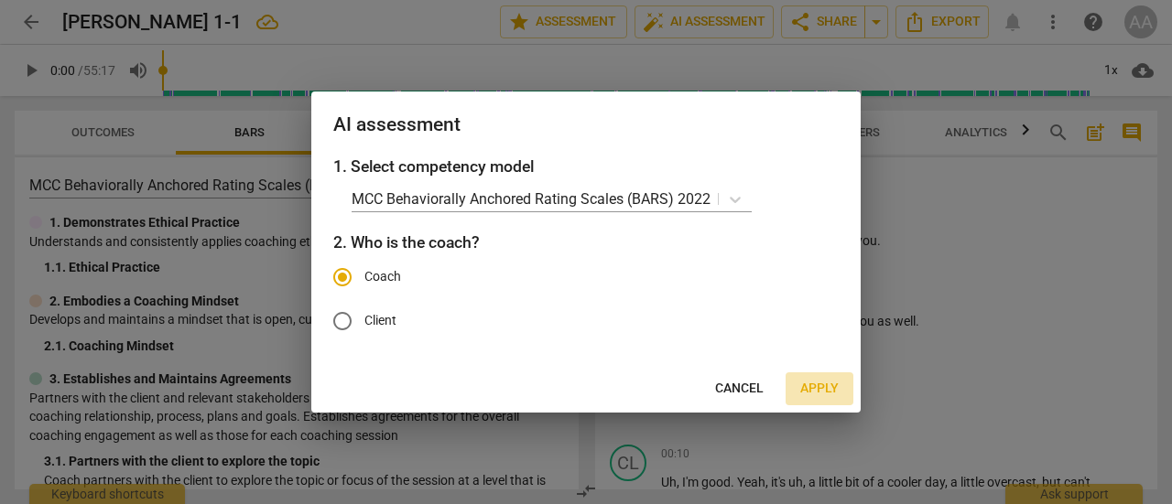
click at [813, 388] on span "Apply" at bounding box center [819, 389] width 38 height 18
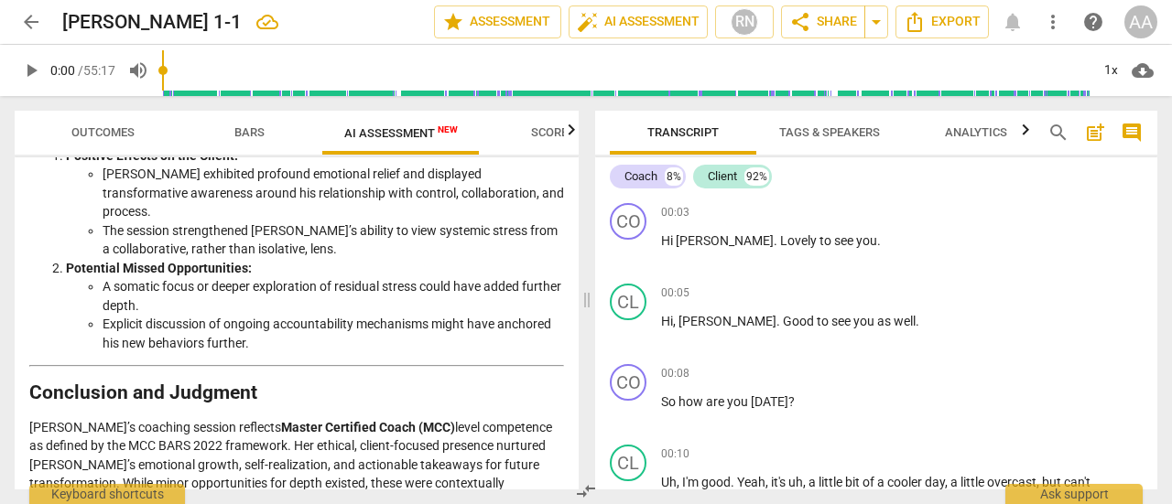
scroll to position [3348, 0]
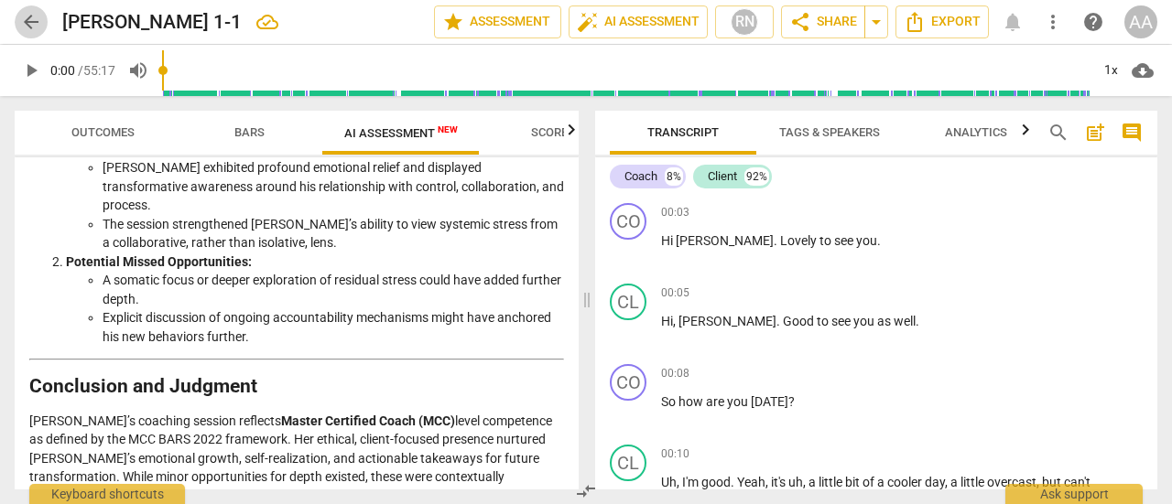
click at [40, 17] on span "arrow_back" at bounding box center [31, 22] width 22 height 22
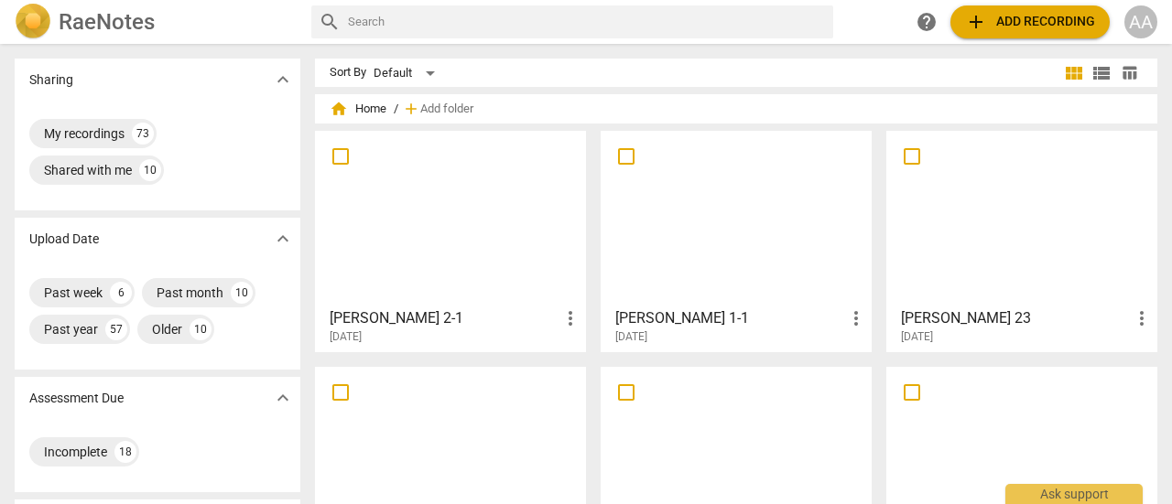
click at [417, 241] on div at bounding box center [450, 218] width 258 height 162
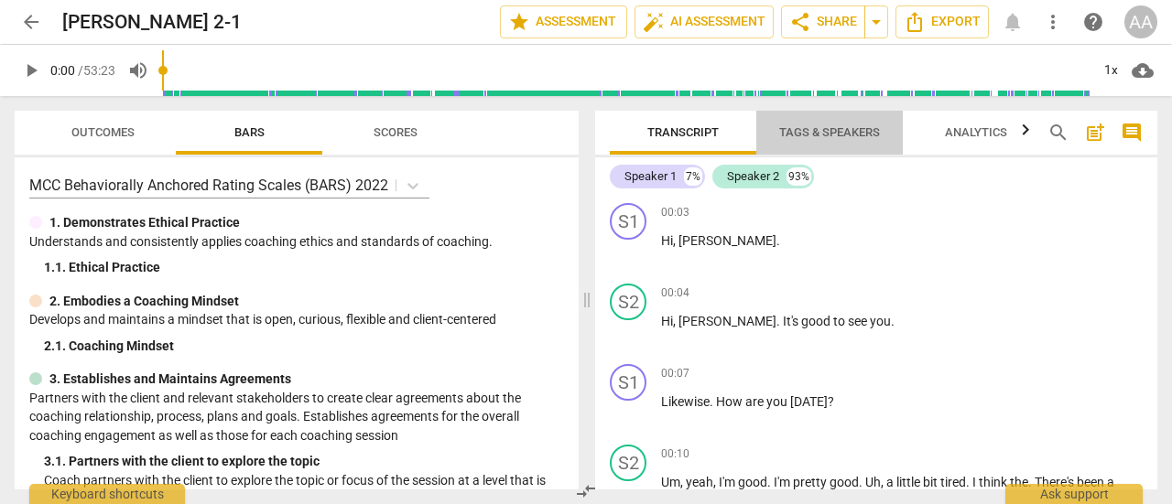
click at [826, 135] on span "Tags & Speakers" at bounding box center [829, 132] width 101 height 14
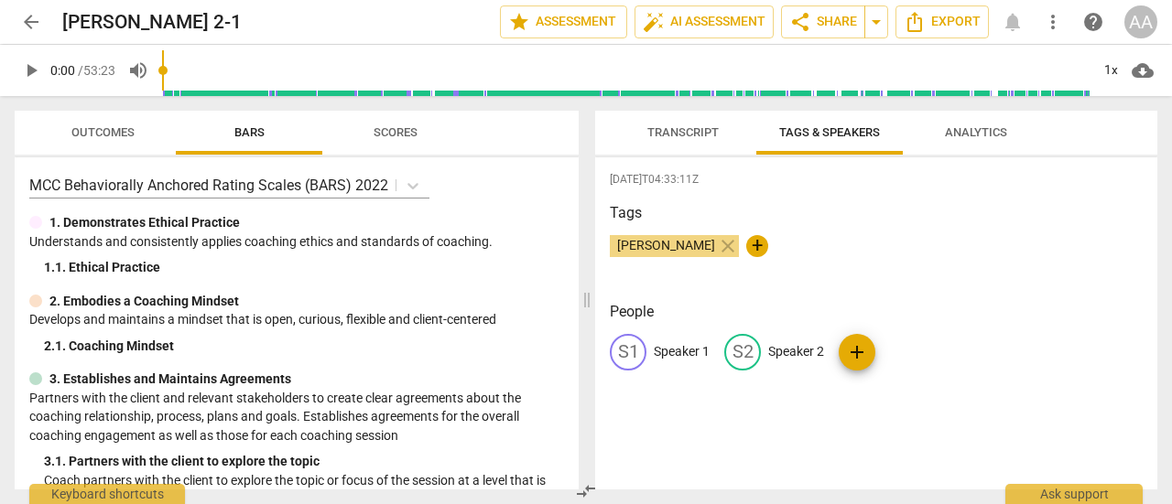
click at [705, 351] on p "Speaker 1" at bounding box center [681, 351] width 56 height 19
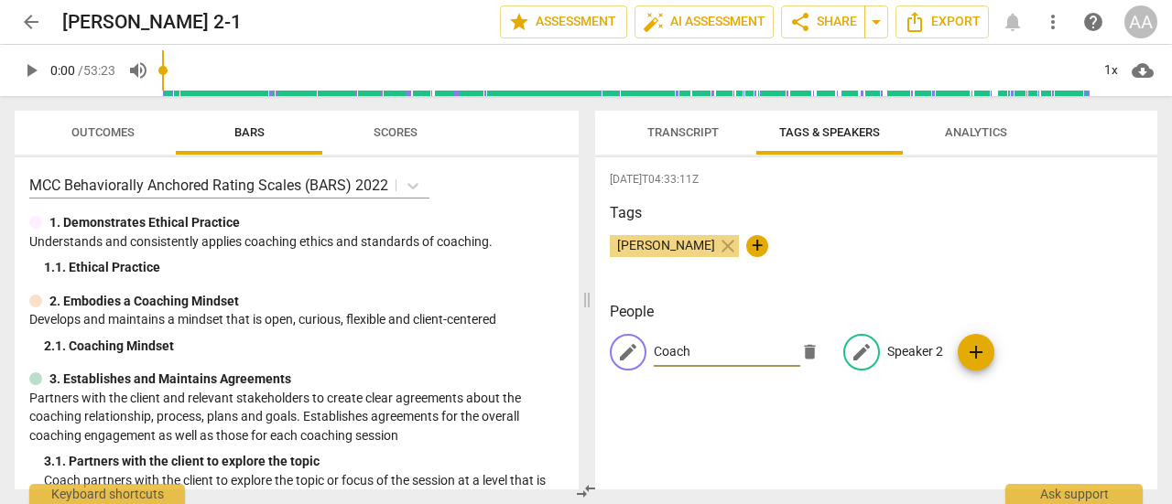
type input "Coach"
click at [889, 350] on p "Speaker 2" at bounding box center [915, 351] width 56 height 19
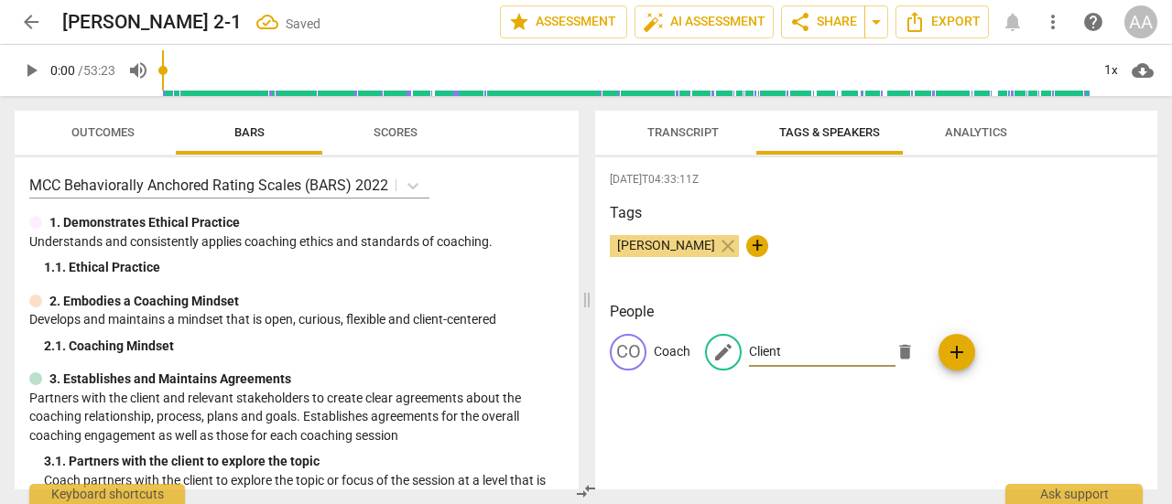
type input "Client"
click at [882, 378] on div "CO Coach edit Client delete add" at bounding box center [876, 359] width 533 height 51
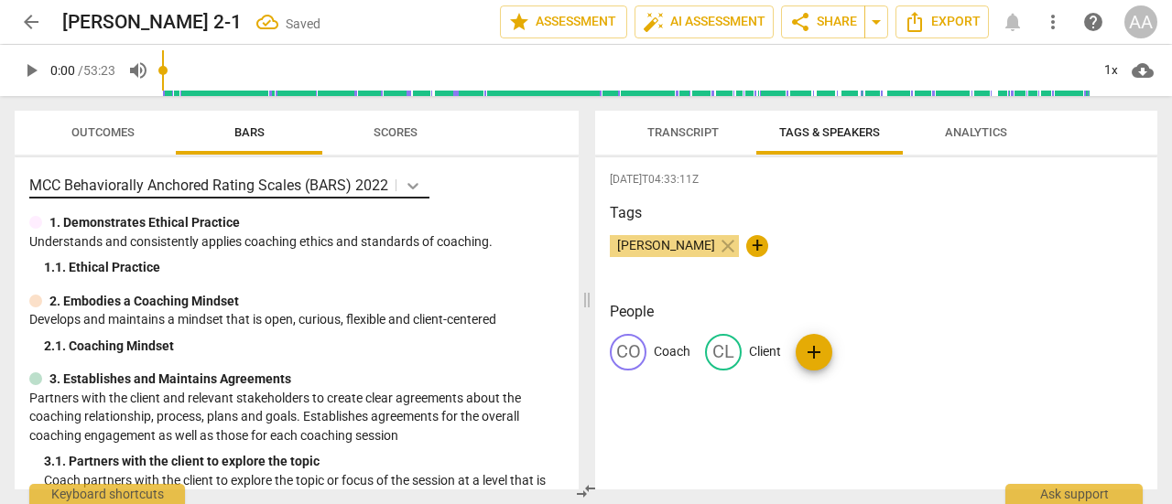
click at [408, 189] on icon at bounding box center [413, 186] width 18 height 18
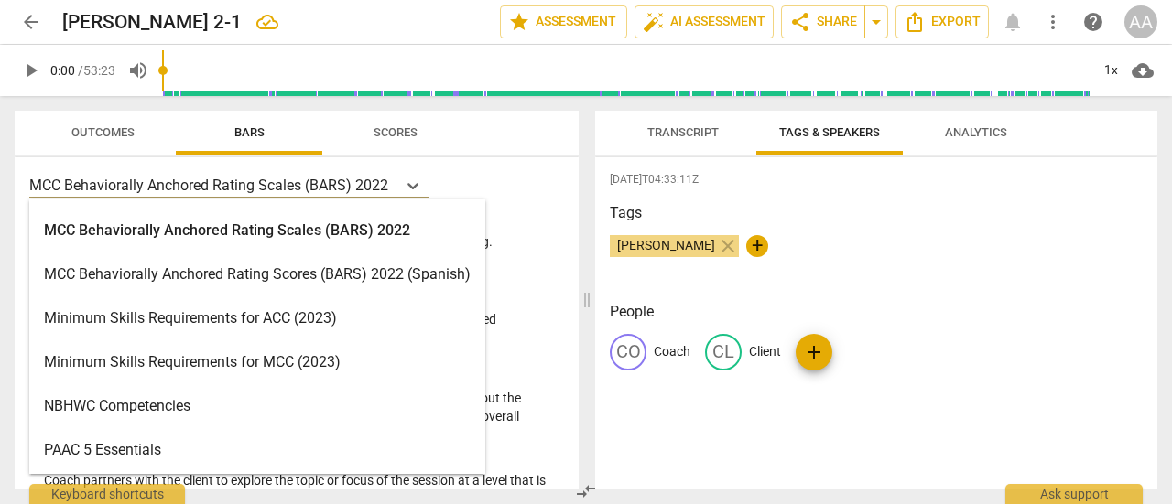
scroll to position [483, 0]
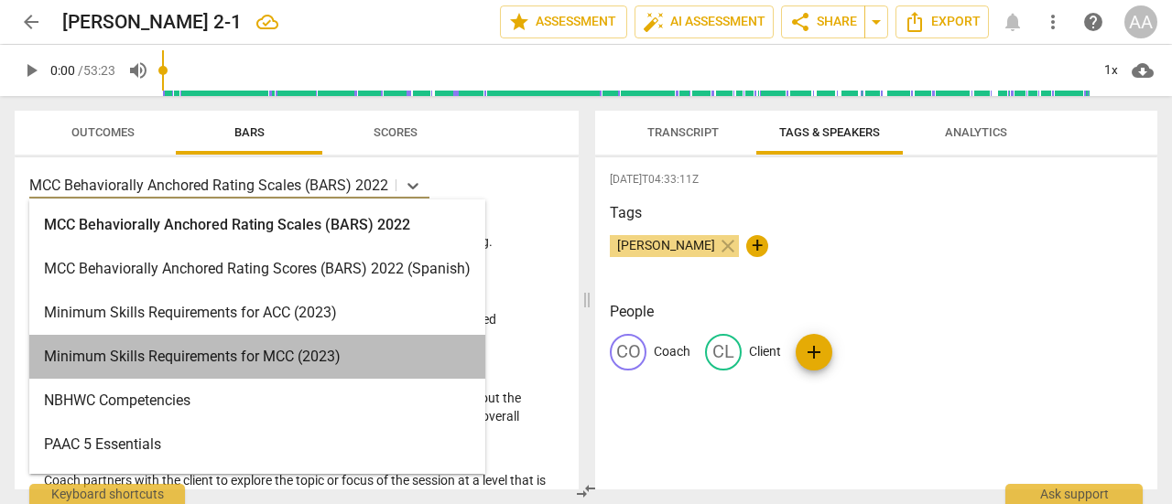
click at [326, 363] on div "Minimum Skills Requirements for MCC (2023)" at bounding box center [257, 357] width 456 height 44
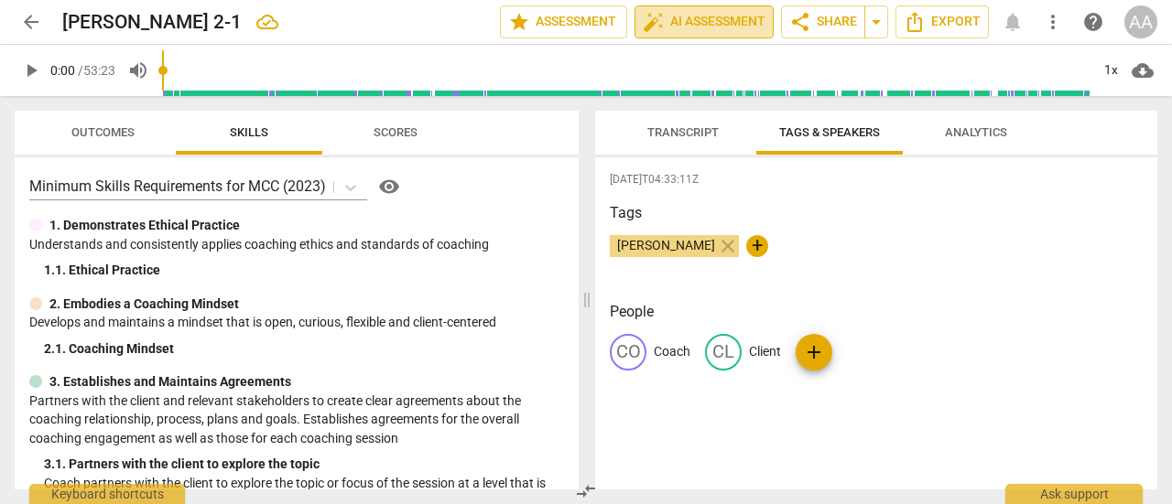
click at [692, 24] on span "auto_fix_high AI Assessment" at bounding box center [704, 22] width 123 height 22
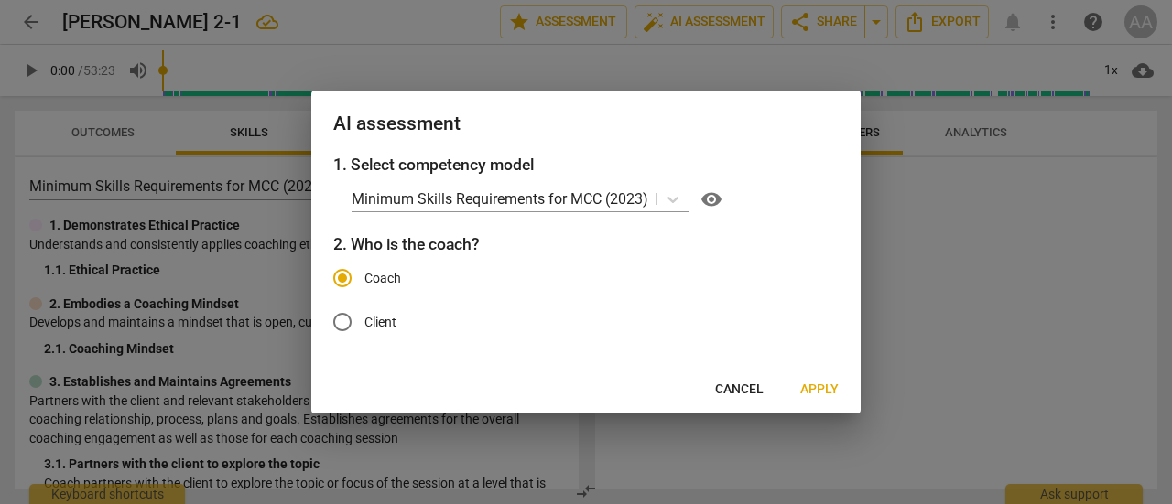
click at [813, 391] on span "Apply" at bounding box center [819, 390] width 38 height 18
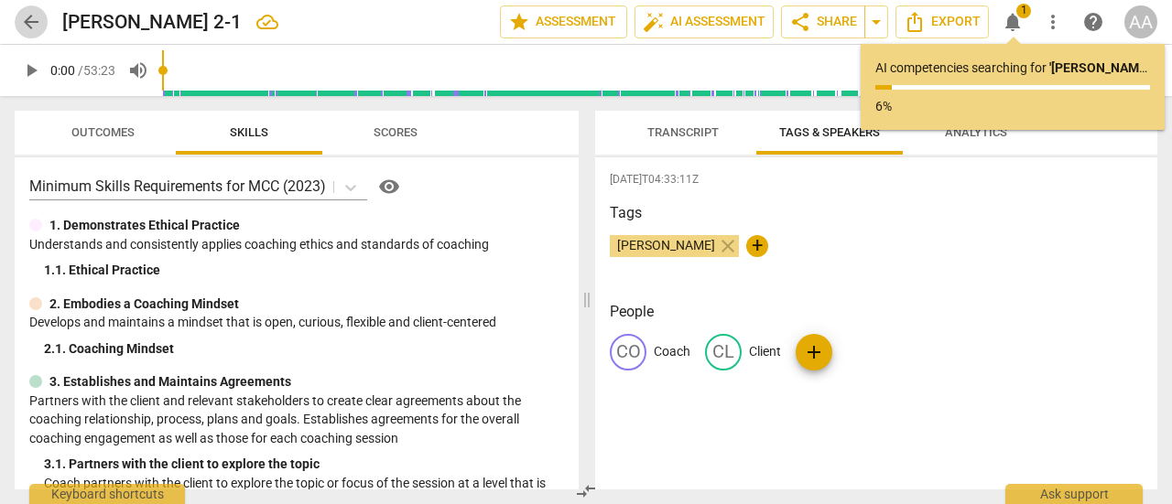
click at [34, 23] on span "arrow_back" at bounding box center [31, 22] width 22 height 22
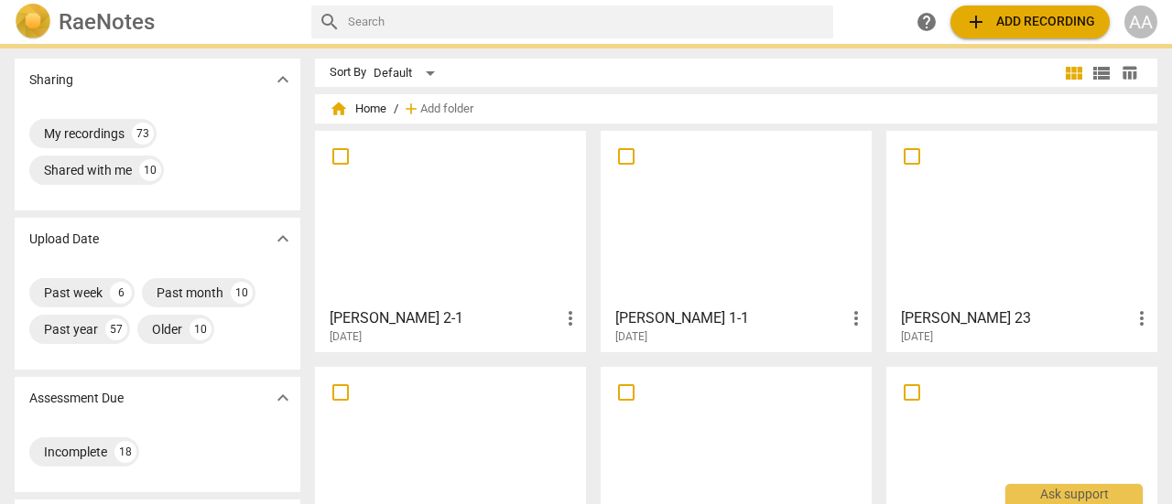
click at [725, 233] on div at bounding box center [736, 218] width 258 height 162
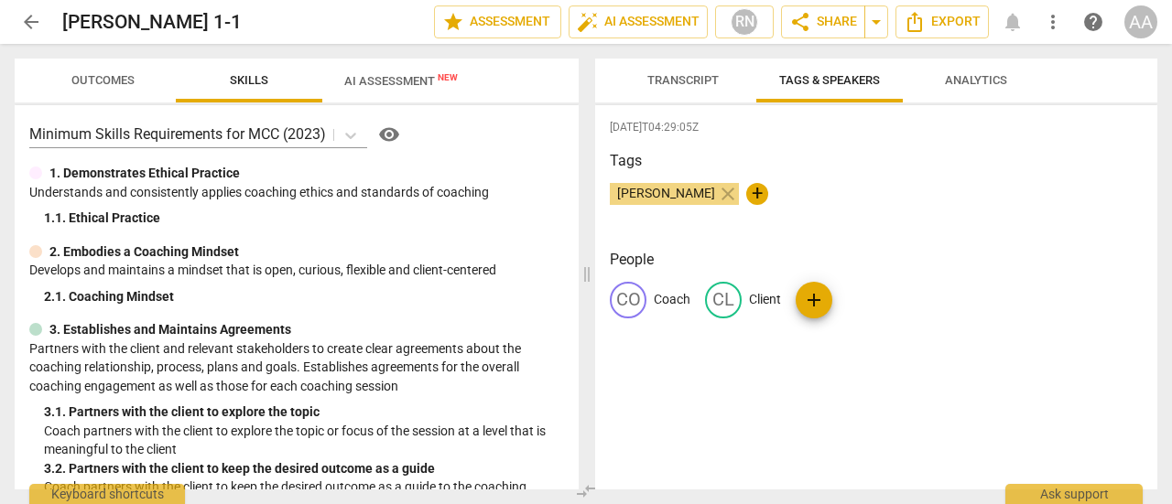
click at [427, 92] on span "AI Assessment New" at bounding box center [400, 80] width 157 height 27
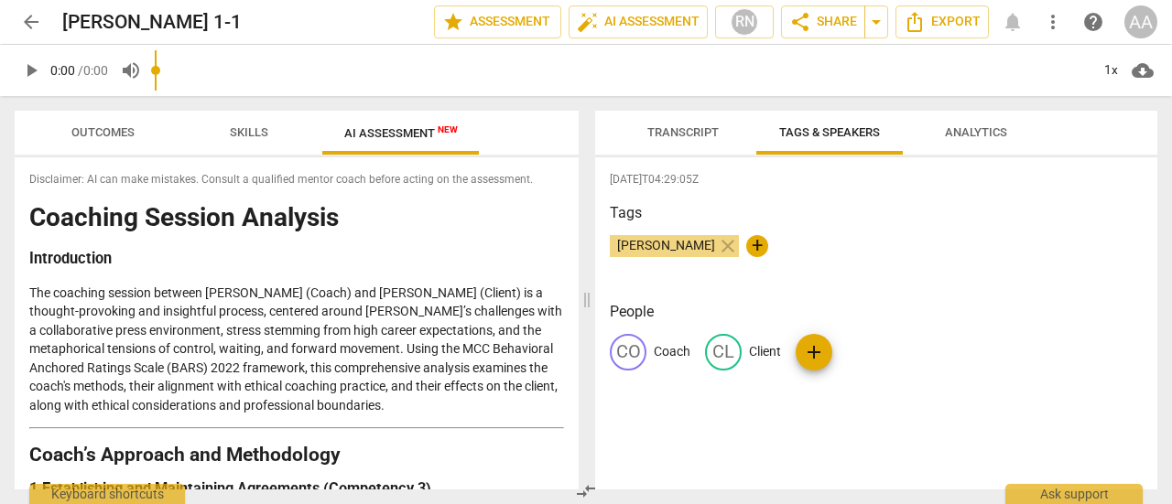
click at [405, 137] on span "AI Assessment New" at bounding box center [400, 133] width 113 height 14
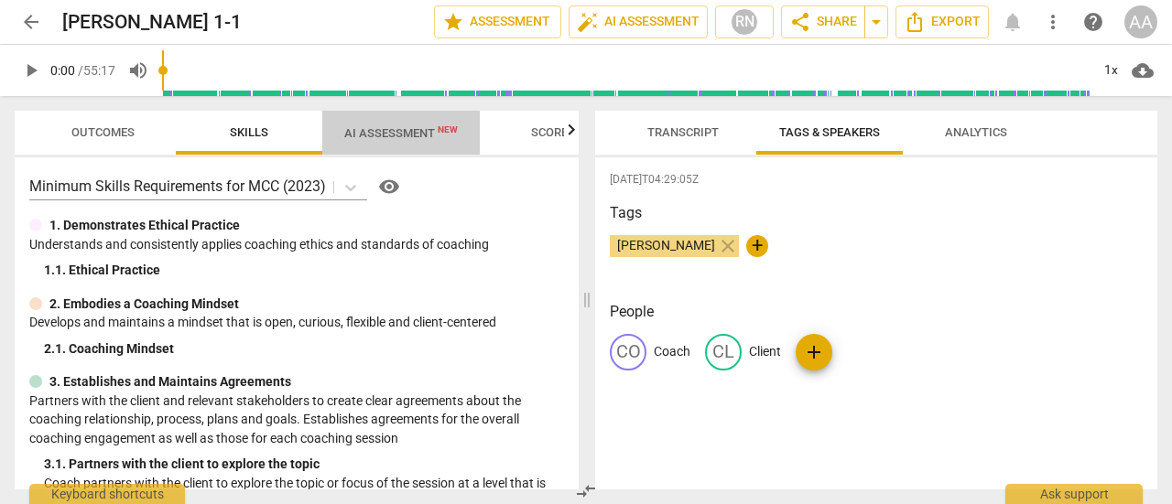
click at [398, 146] on button "AI Assessment New" at bounding box center [400, 133] width 157 height 44
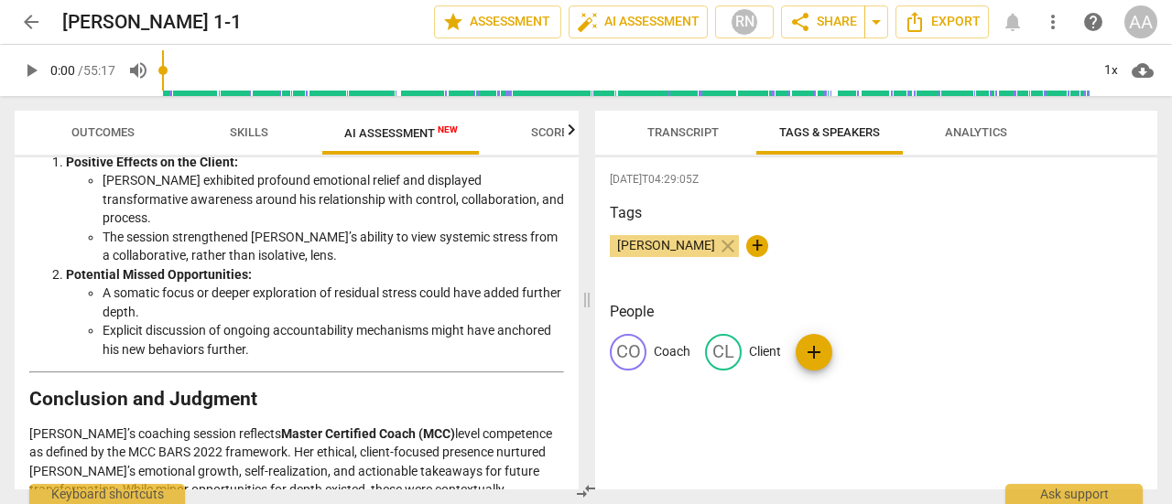
scroll to position [3348, 0]
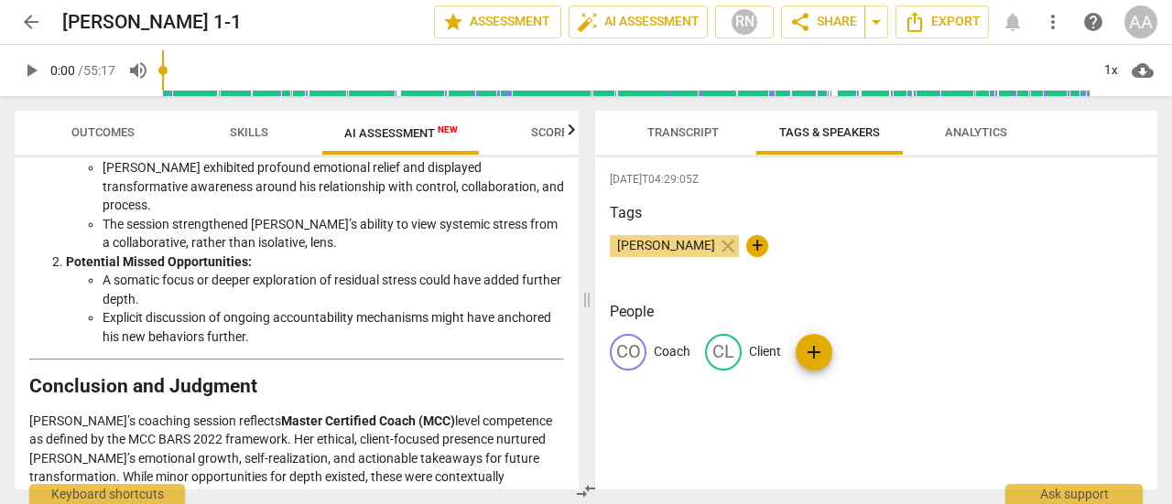
click at [37, 21] on span "arrow_back" at bounding box center [31, 22] width 22 height 22
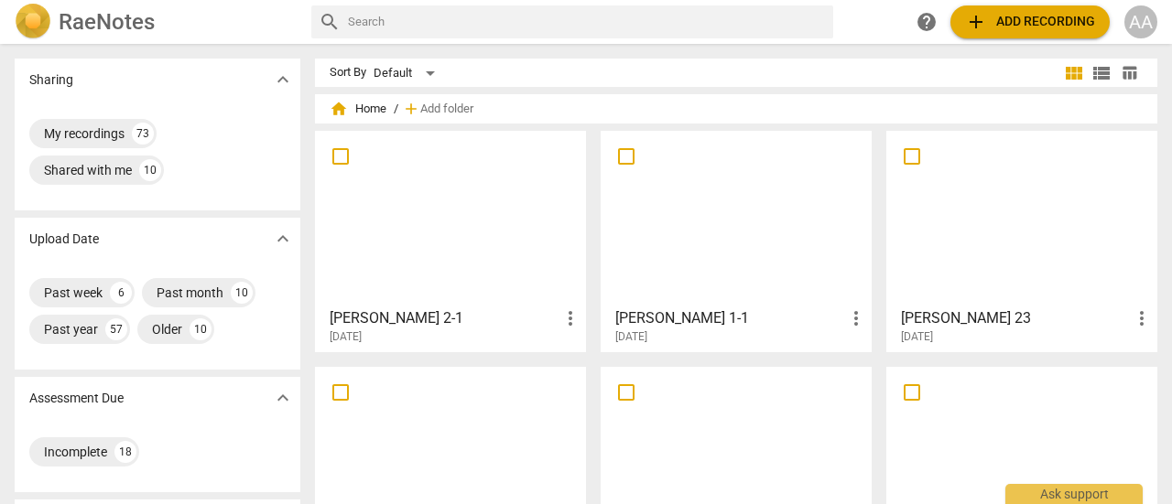
click at [409, 234] on div at bounding box center [450, 218] width 258 height 162
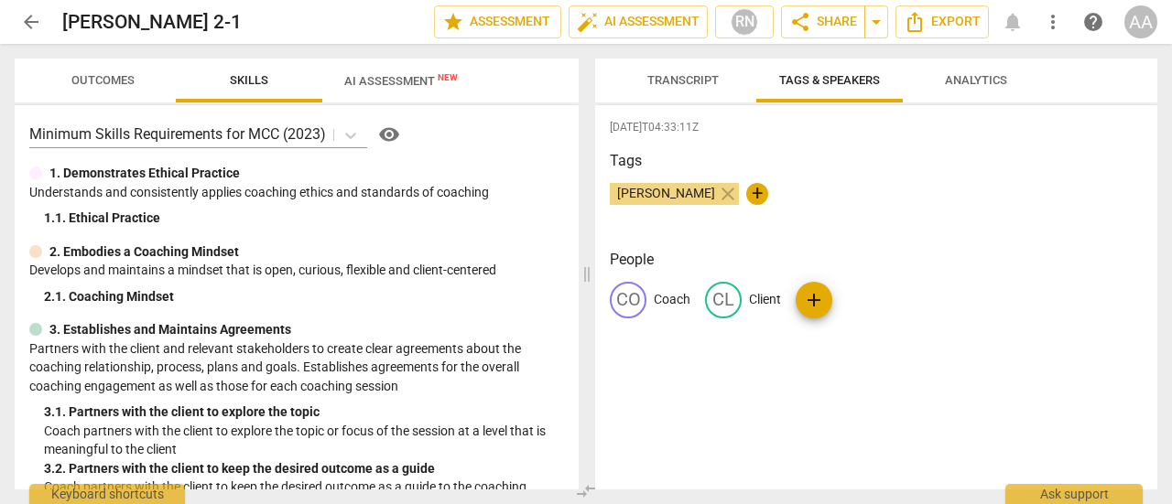
click at [387, 79] on span "AI Assessment New" at bounding box center [400, 81] width 113 height 14
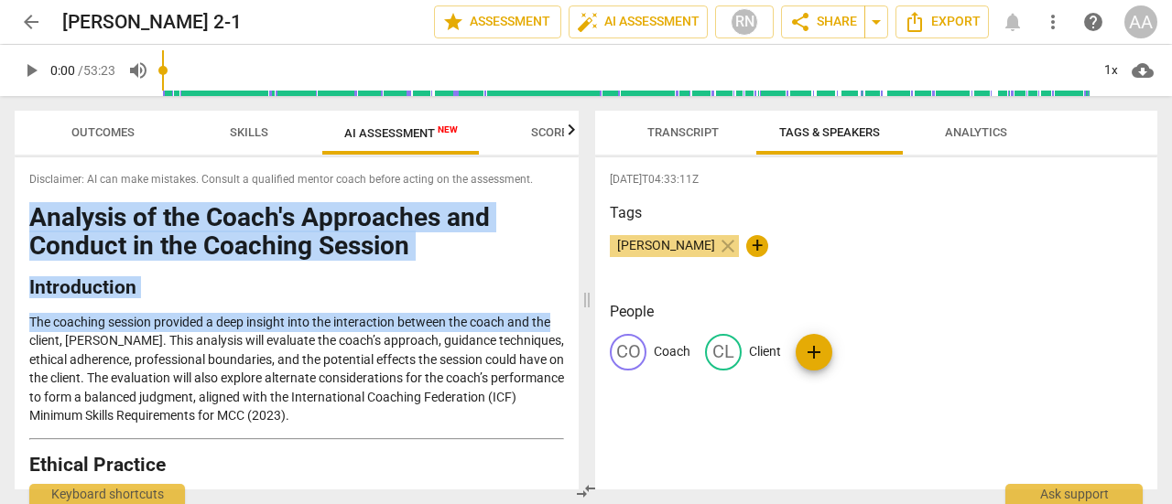
drag, startPoint x: 578, startPoint y: 171, endPoint x: 577, endPoint y: 303, distance: 131.8
click at [577, 303] on div "Outcomes Skills AI Assessment New Scores Disclaimer: AI can make mistakes. Cons…" at bounding box center [293, 300] width 586 height 408
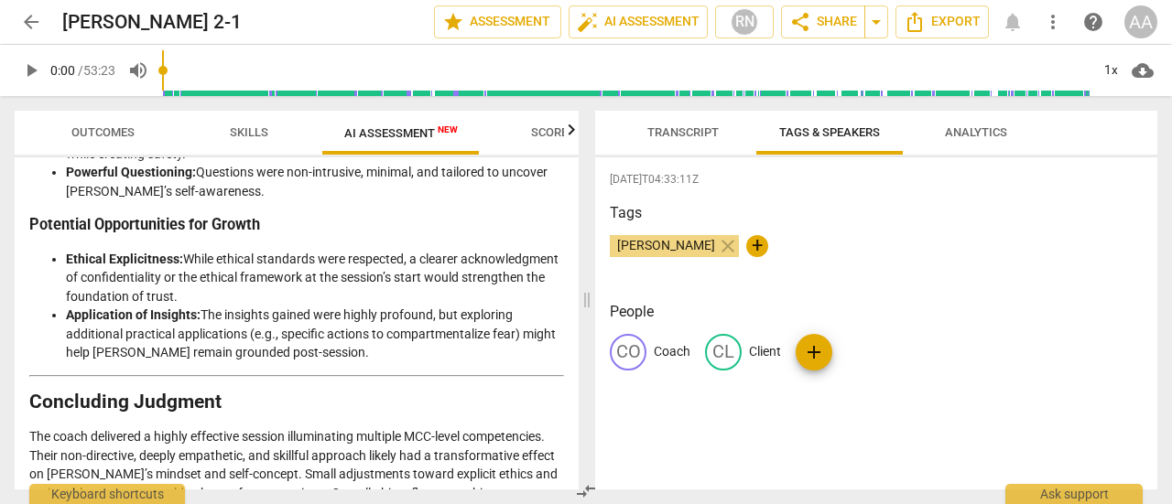
scroll to position [3972, 0]
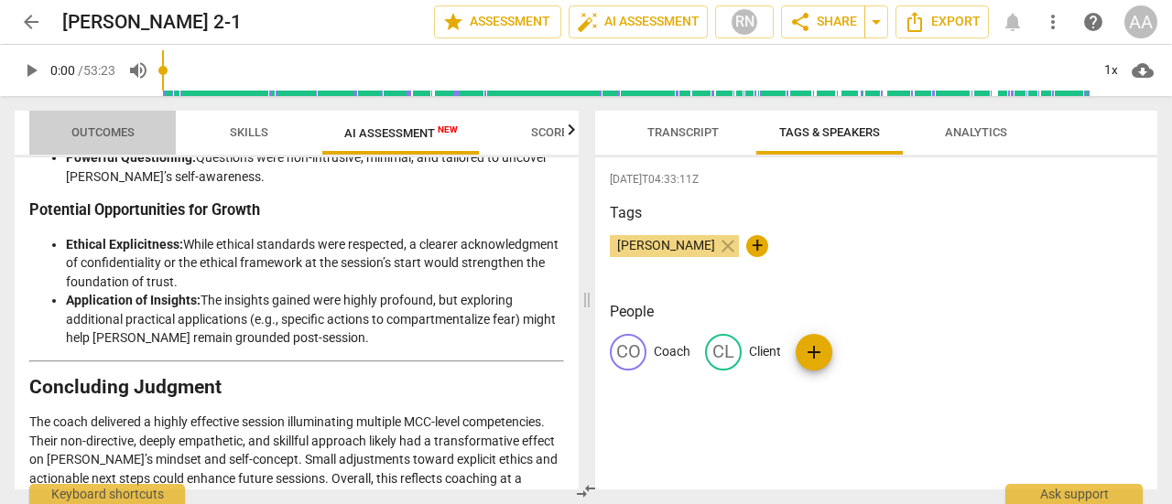
click at [96, 136] on span "Outcomes" at bounding box center [102, 132] width 63 height 14
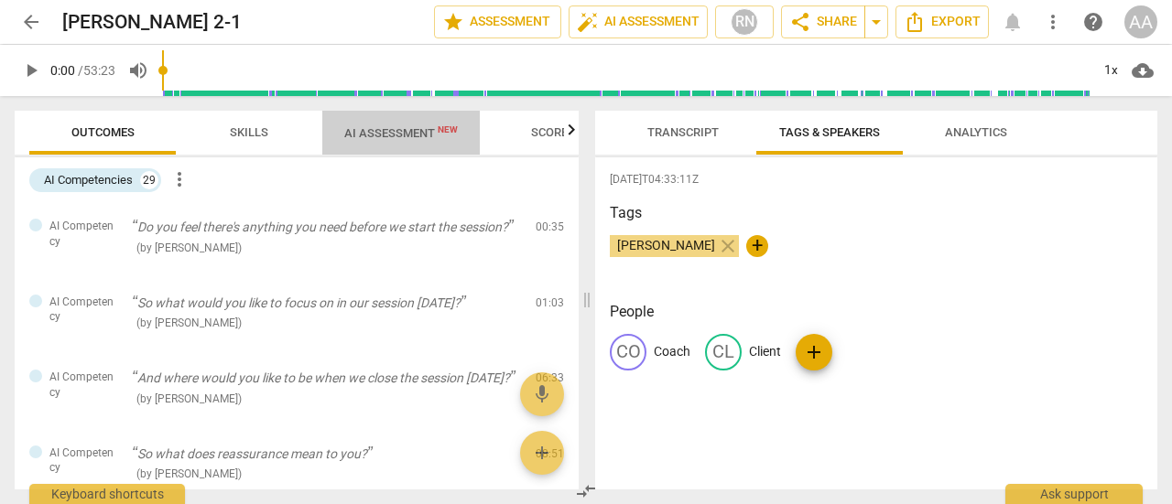
click at [403, 130] on span "AI Assessment New" at bounding box center [400, 133] width 113 height 14
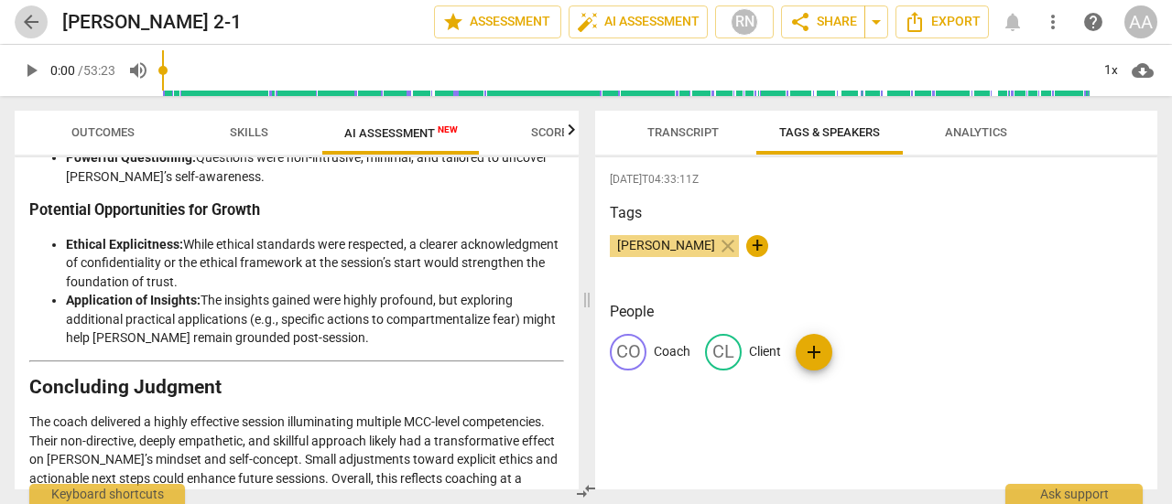
click at [29, 24] on span "arrow_back" at bounding box center [31, 22] width 22 height 22
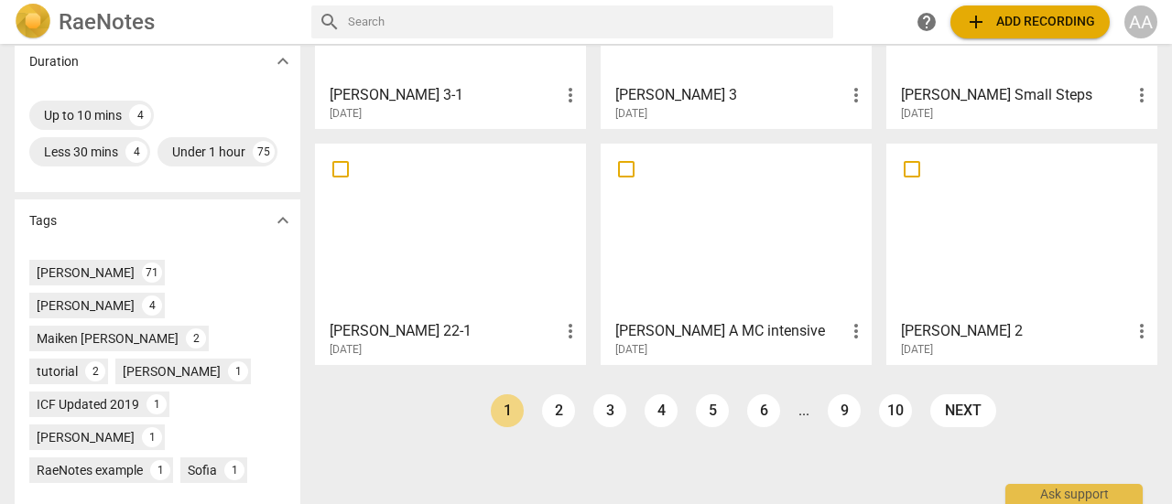
scroll to position [480, 0]
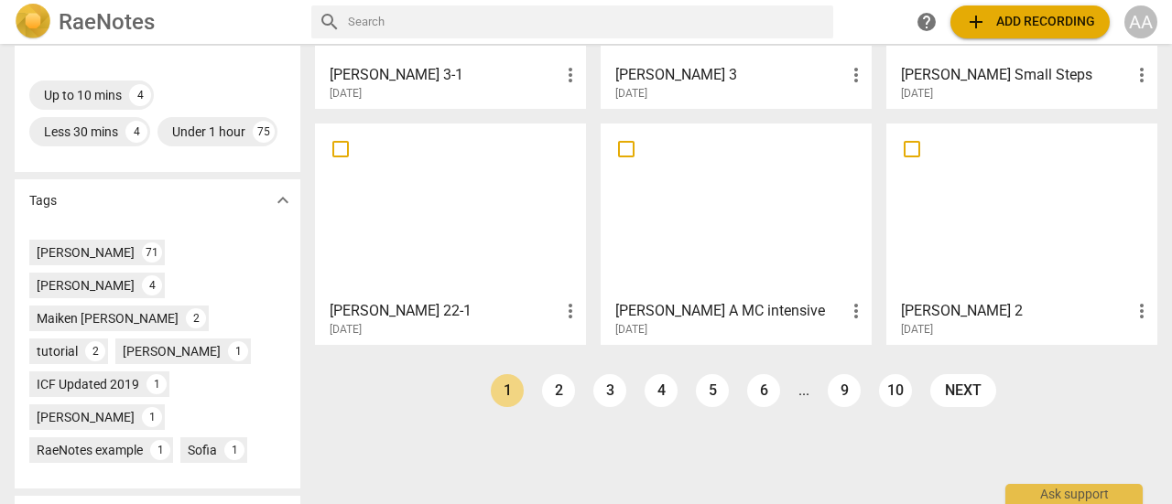
click at [739, 286] on div at bounding box center [736, 211] width 258 height 162
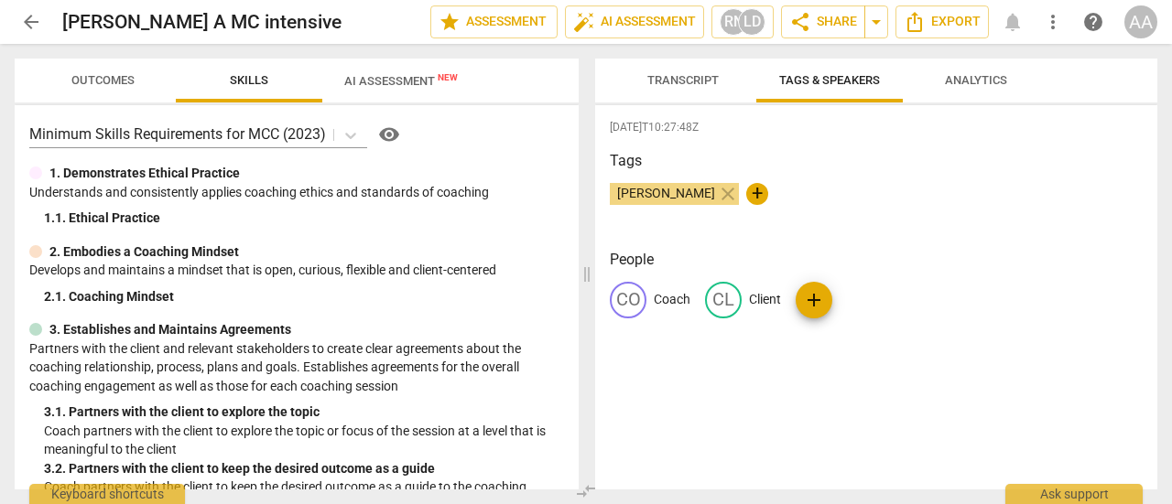
click at [409, 89] on span "AI Assessment New" at bounding box center [400, 80] width 157 height 27
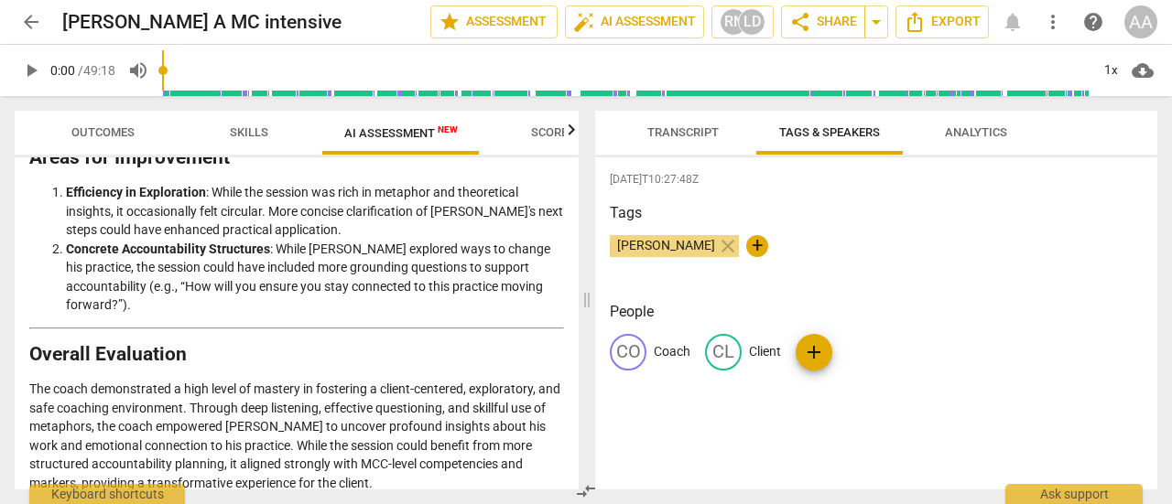
scroll to position [3733, 0]
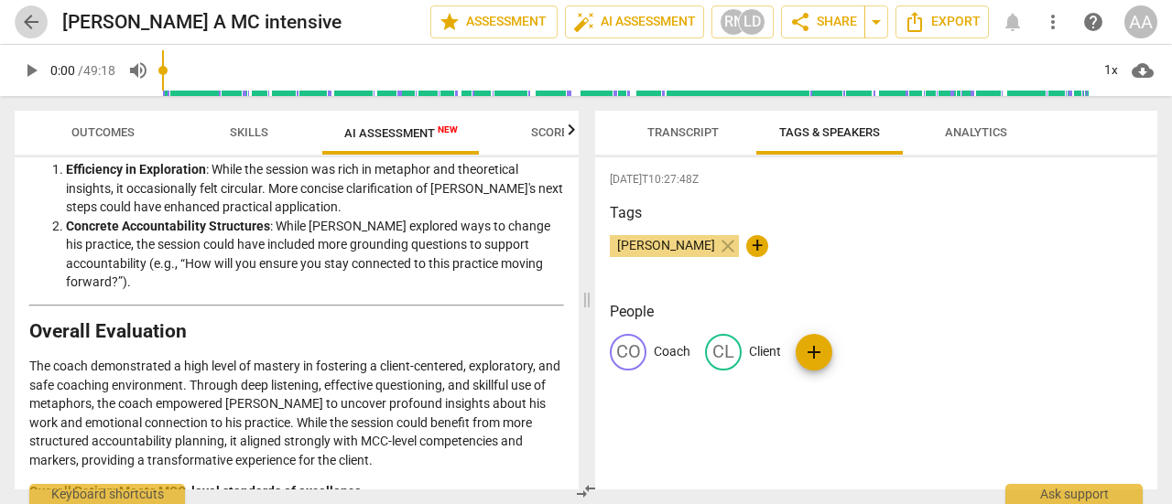
click at [38, 29] on span "arrow_back" at bounding box center [31, 22] width 22 height 22
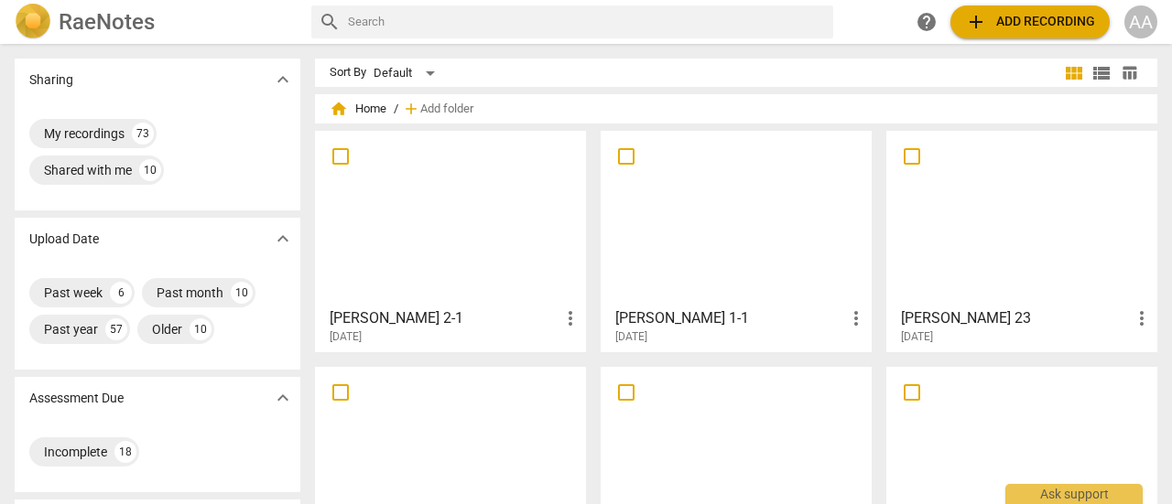
click at [737, 269] on div at bounding box center [736, 218] width 258 height 162
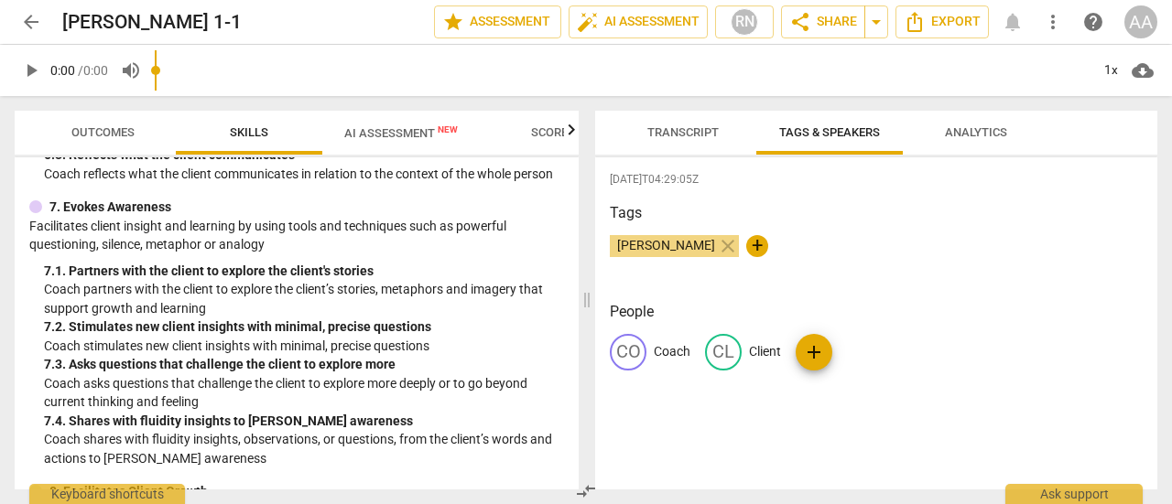
scroll to position [1402, 0]
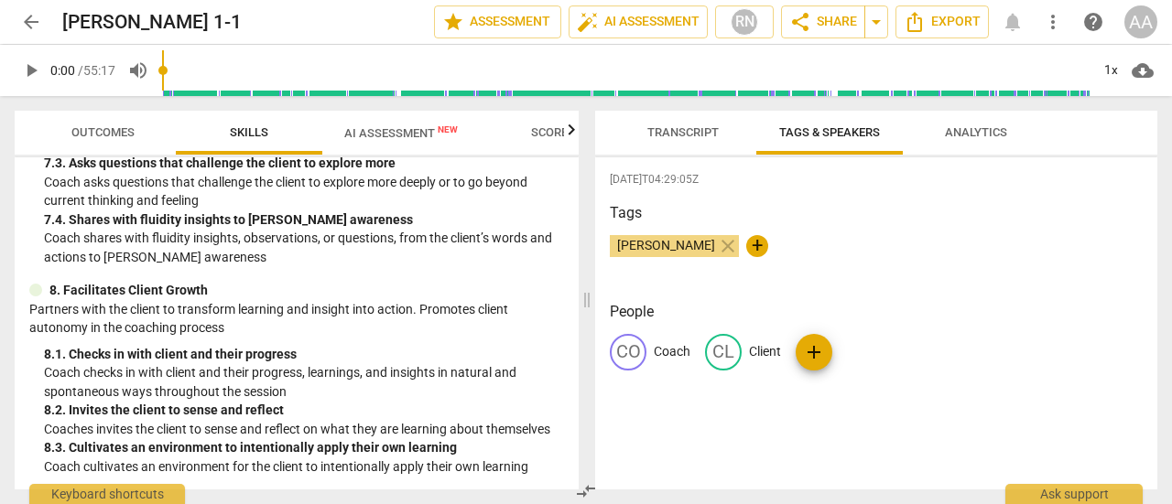
click at [399, 138] on span "AI Assessment New" at bounding box center [400, 133] width 113 height 14
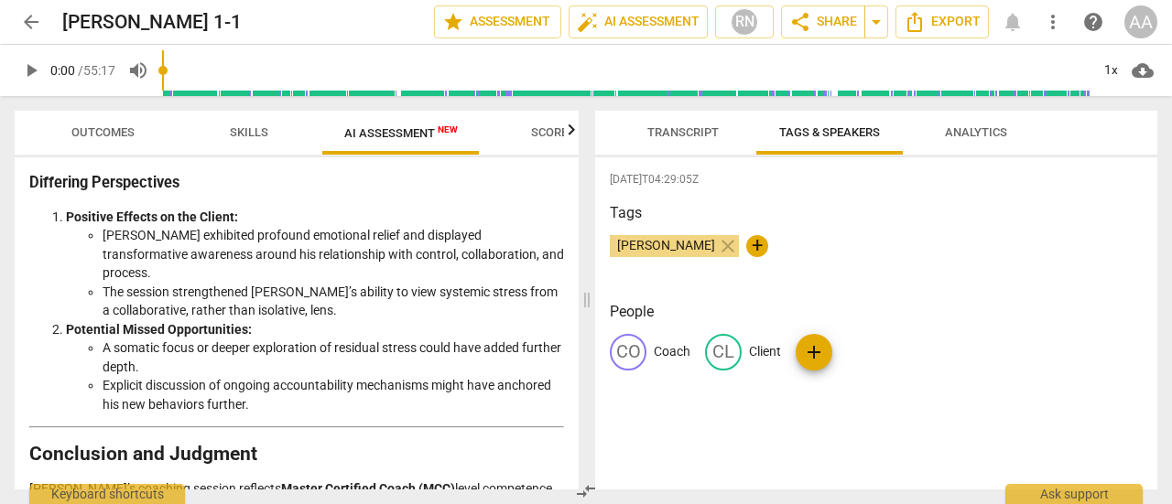
scroll to position [3348, 0]
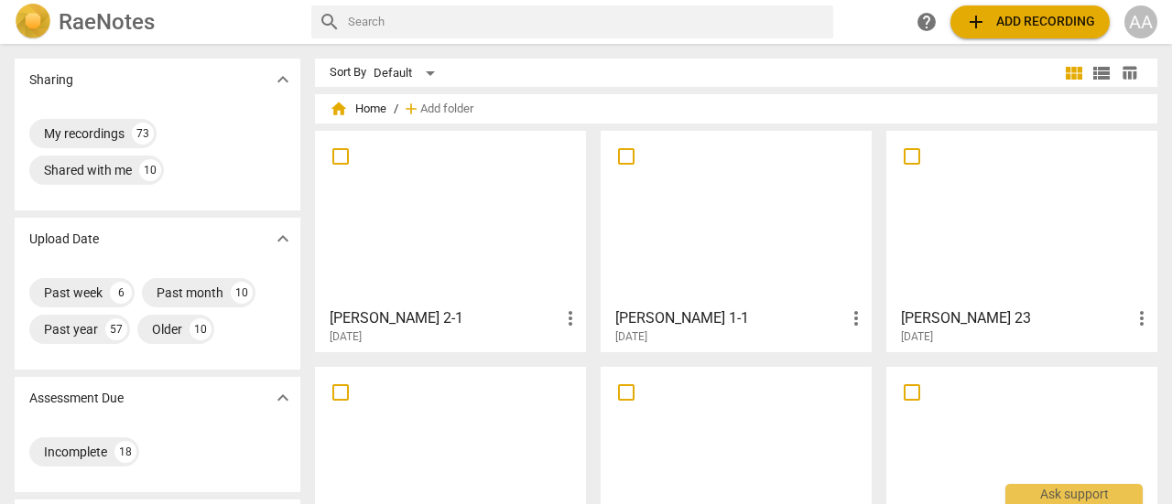
click at [1044, 25] on span "add Add recording" at bounding box center [1030, 22] width 130 height 22
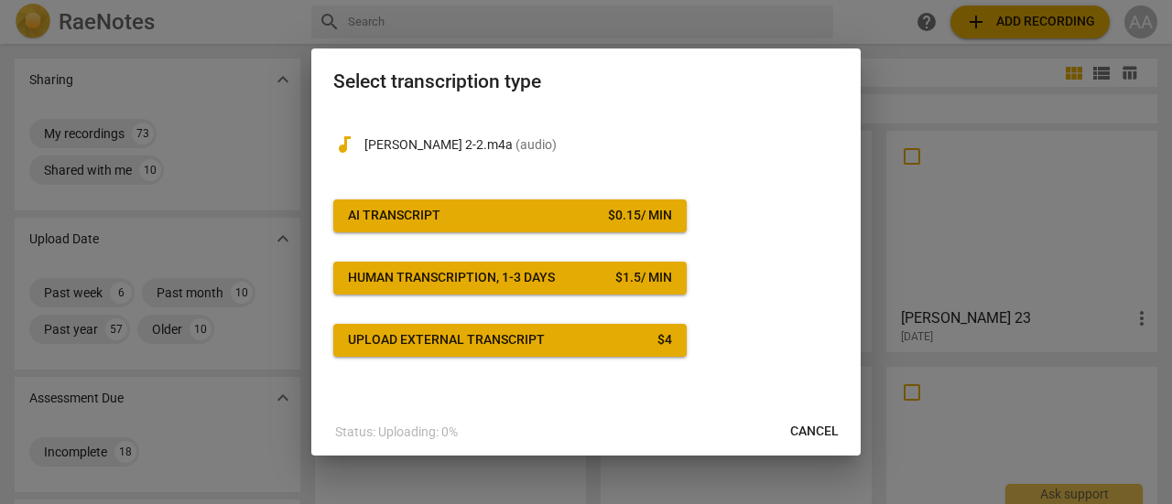
click at [462, 224] on span "AI Transcript $ 0.15 / min" at bounding box center [510, 216] width 324 height 18
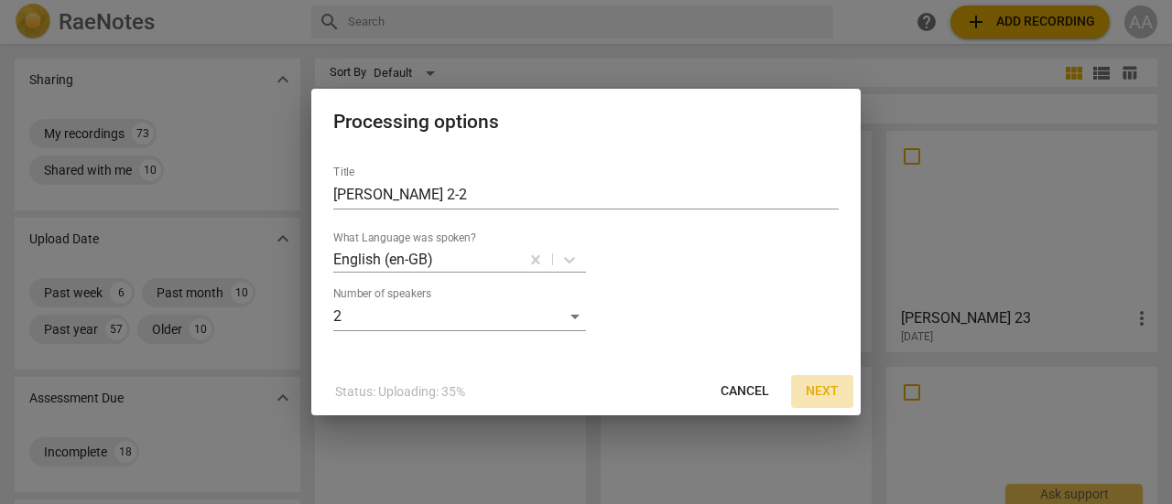
click at [826, 391] on span "Next" at bounding box center [821, 392] width 33 height 18
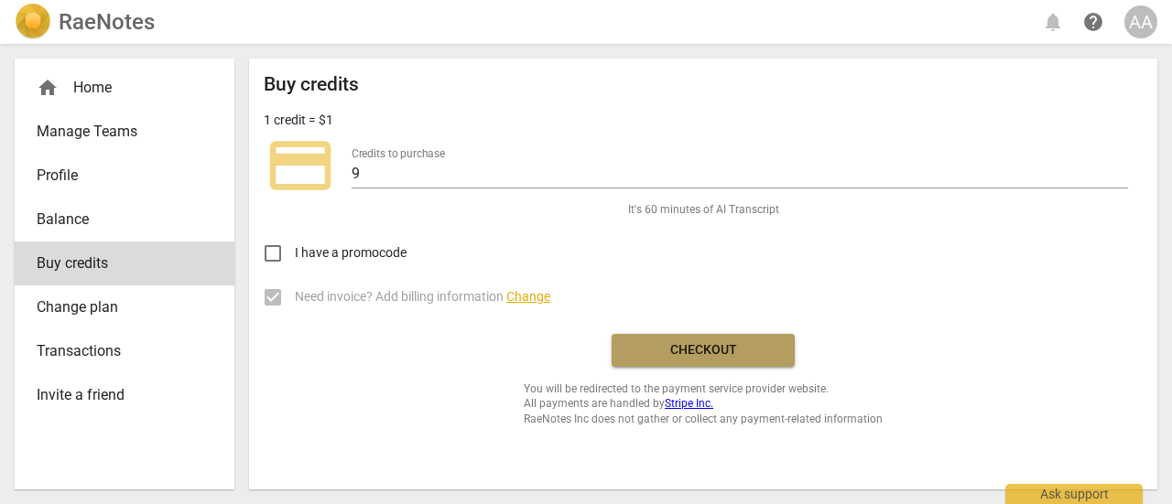
click at [714, 343] on span "Checkout" at bounding box center [703, 350] width 154 height 18
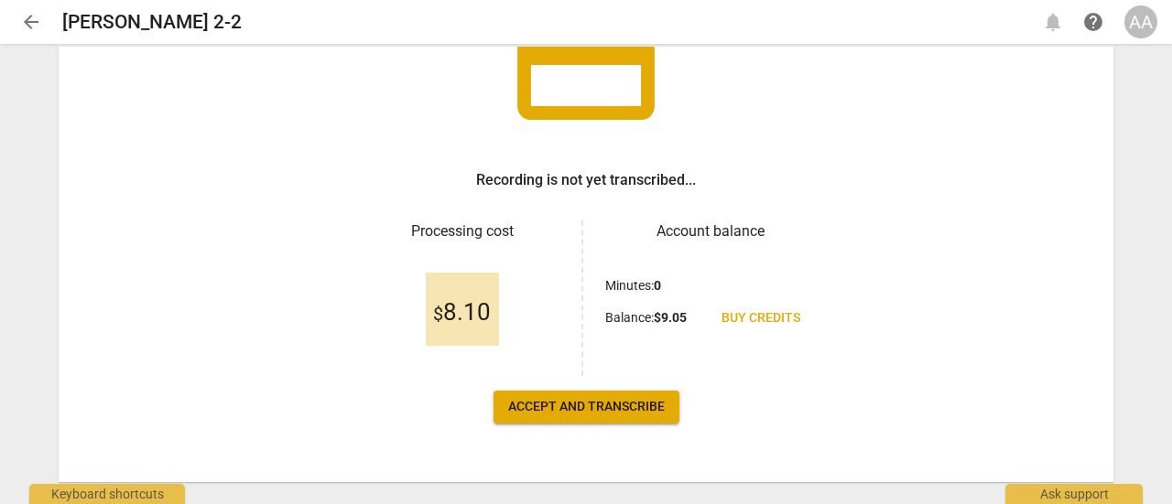
scroll to position [217, 0]
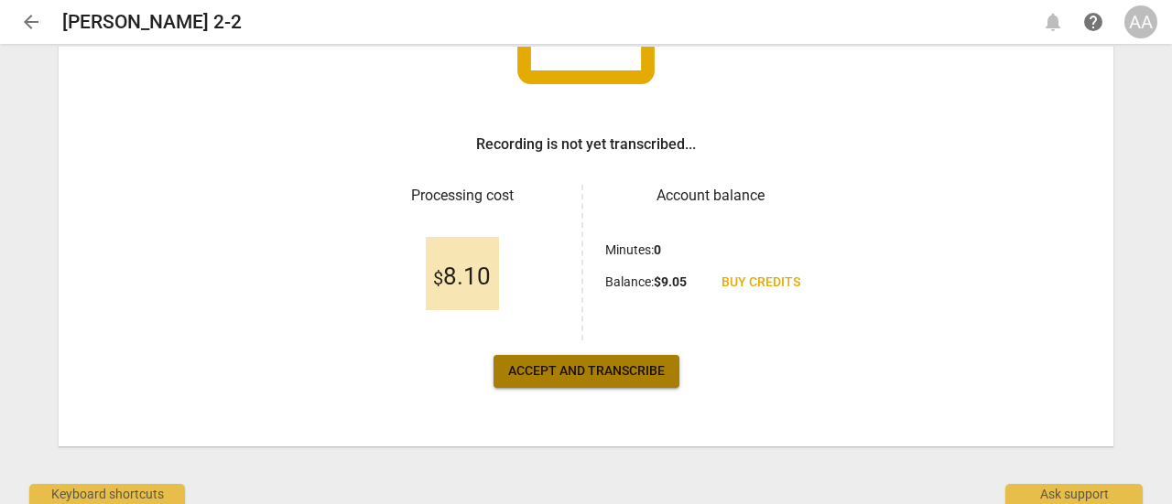
click at [628, 374] on span "Accept and transcribe" at bounding box center [586, 371] width 157 height 18
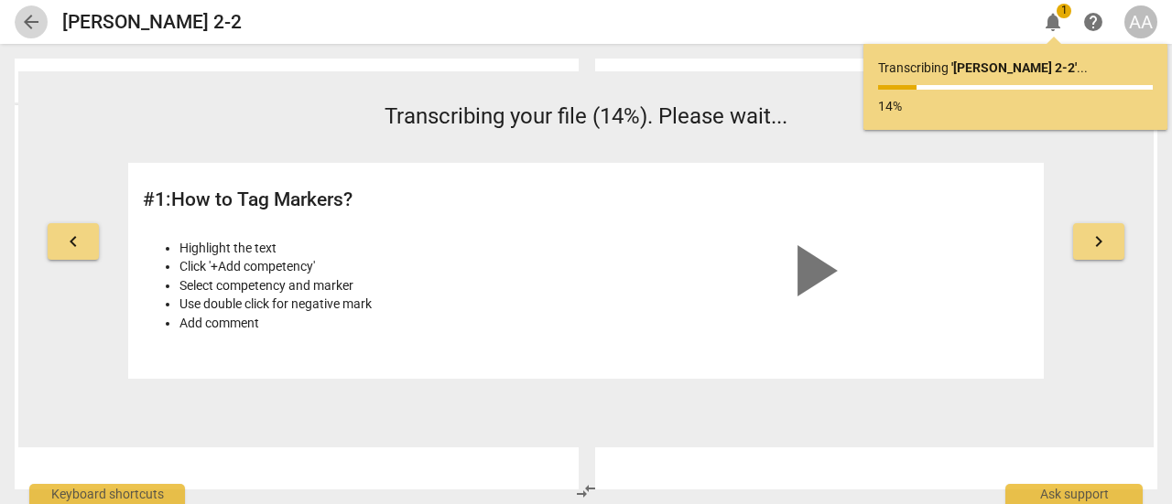
click at [24, 23] on span "arrow_back" at bounding box center [31, 22] width 22 height 22
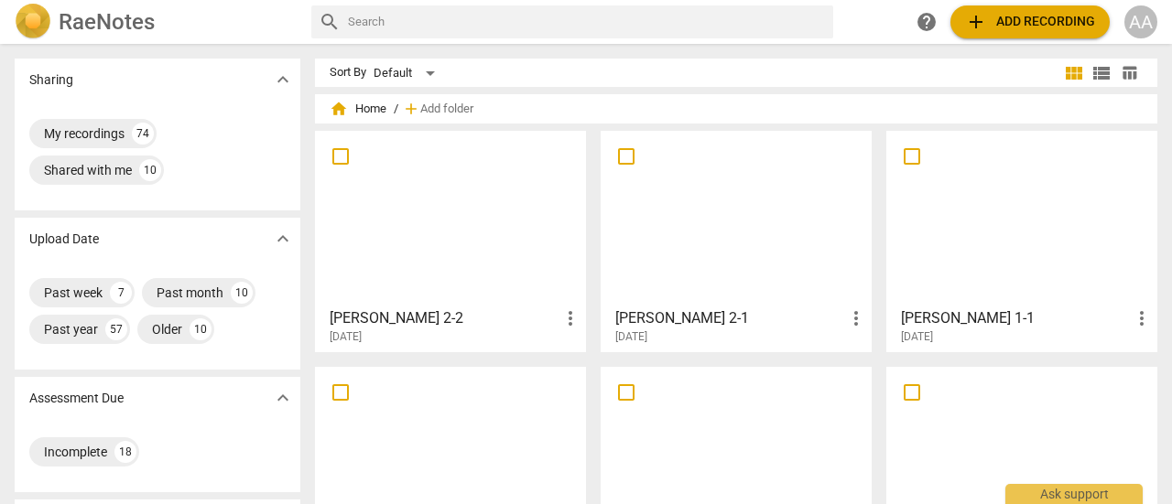
click at [409, 232] on div at bounding box center [450, 218] width 258 height 162
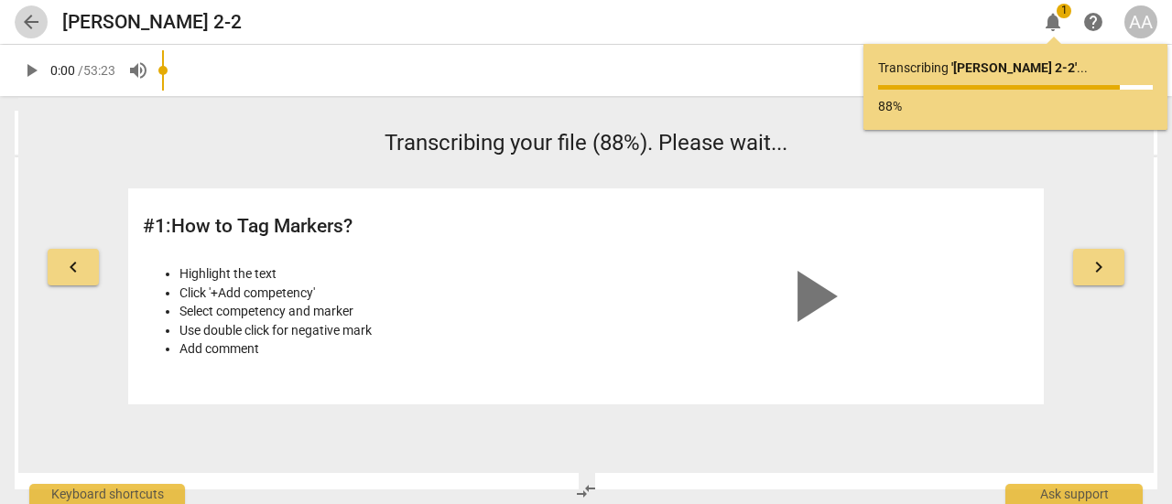
click at [37, 27] on span "arrow_back" at bounding box center [31, 22] width 22 height 22
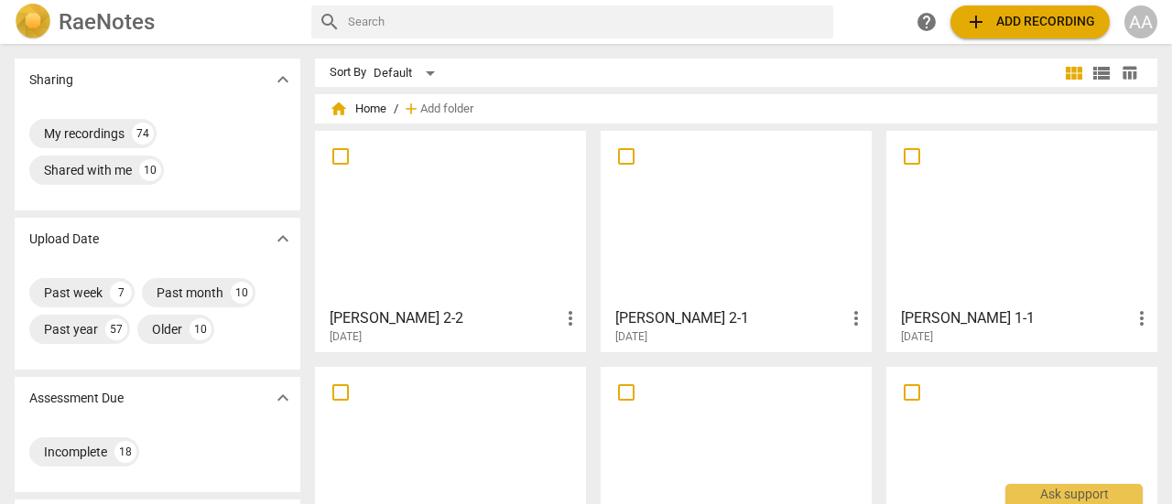
click at [406, 228] on div at bounding box center [450, 218] width 258 height 162
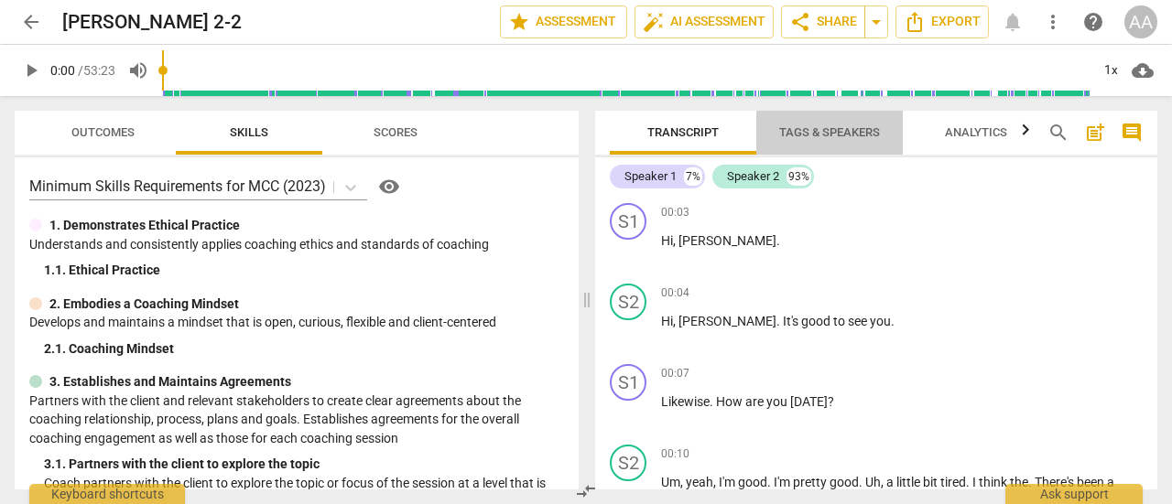
click at [840, 131] on span "Tags & Speakers" at bounding box center [829, 132] width 101 height 14
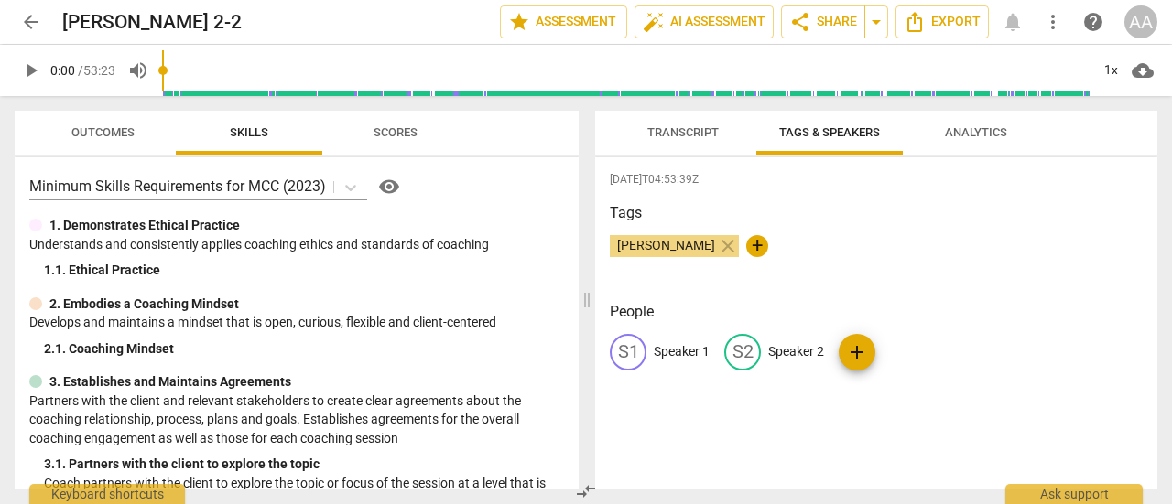
click at [707, 349] on p "Speaker 1" at bounding box center [681, 351] width 56 height 19
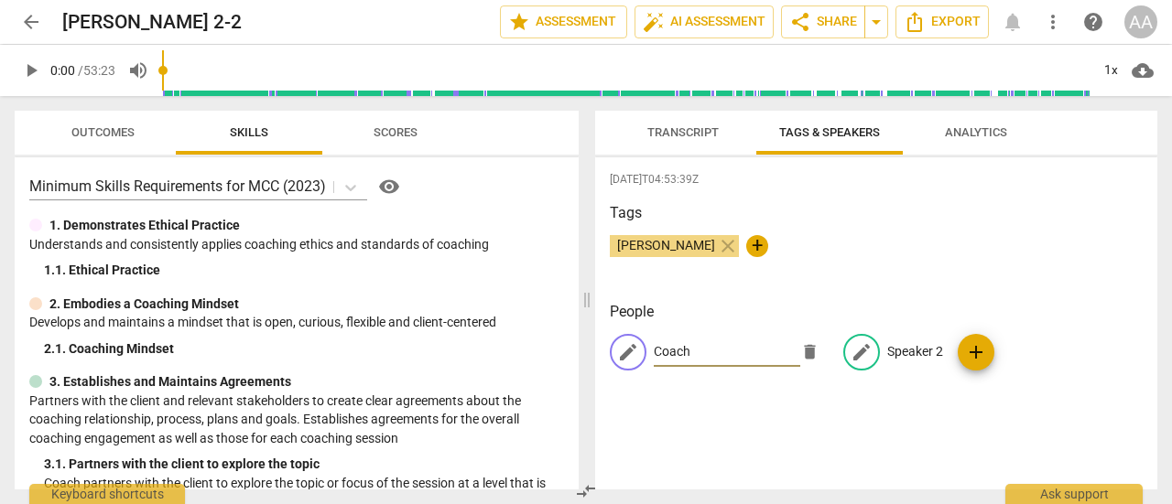
type input "Coach"
click at [912, 354] on p "Speaker 2" at bounding box center [915, 351] width 56 height 19
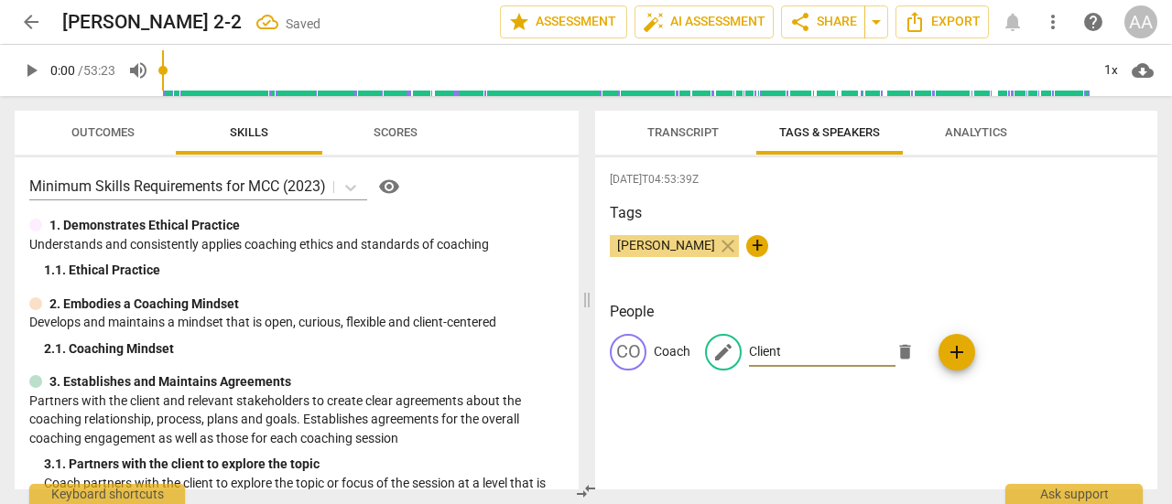
type input "Client"
click at [884, 409] on div "[DATE]T04:53:39Z Tags [PERSON_NAME] close + People CO Coach edit Client delete …" at bounding box center [876, 323] width 562 height 332
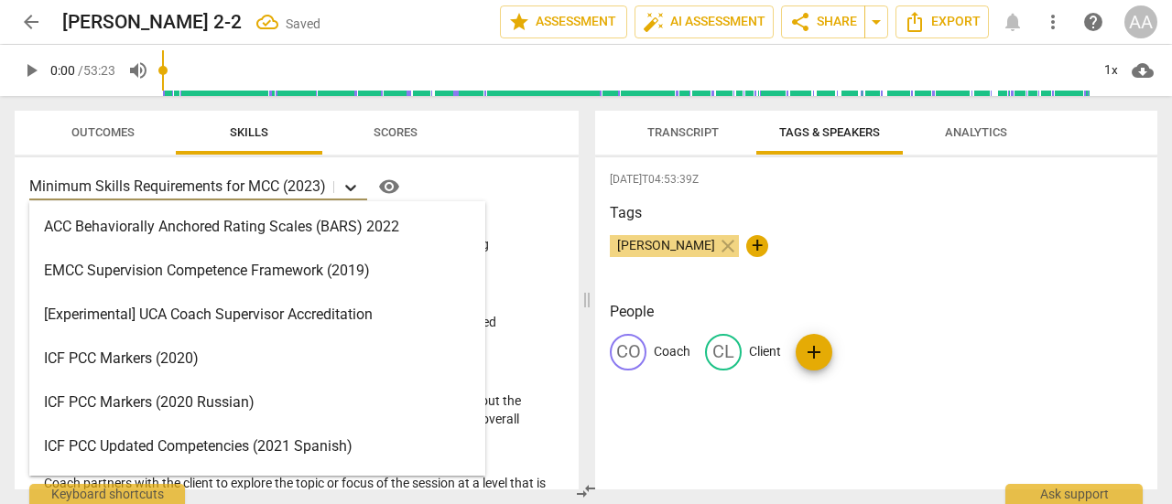
click at [349, 186] on icon at bounding box center [350, 188] width 11 height 6
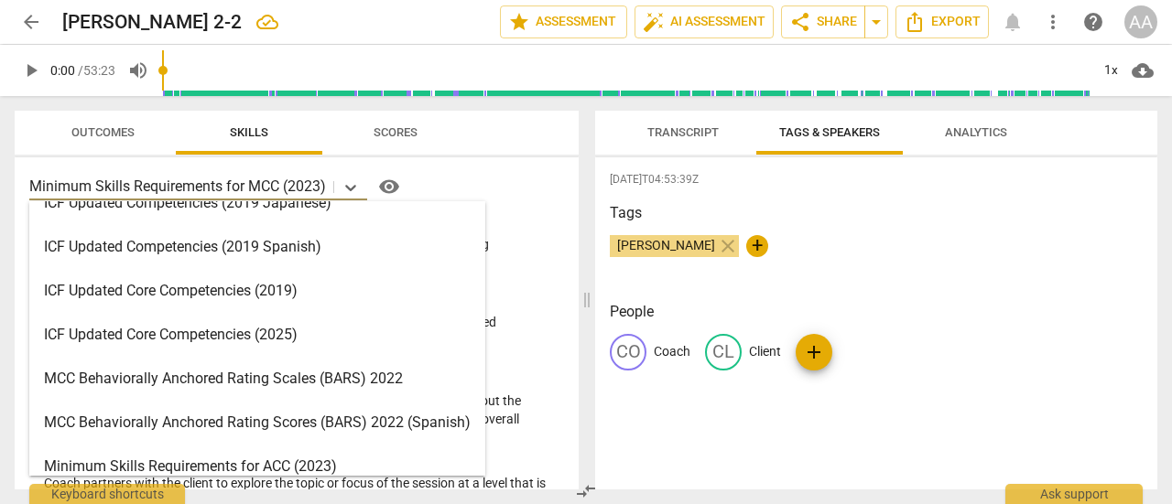
scroll to position [333, 0]
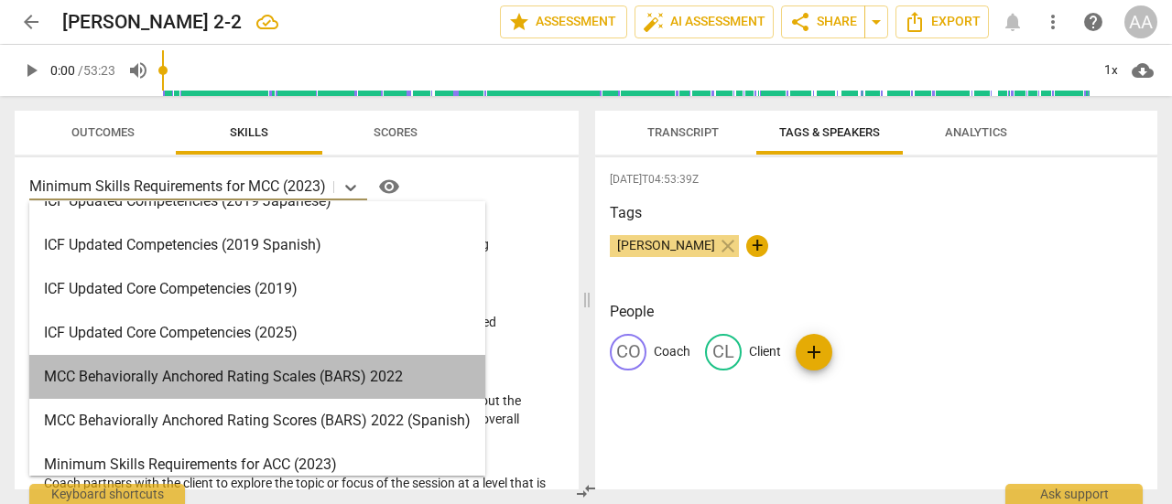
click at [406, 373] on div "MCC Behaviorally Anchored Rating Scales (BARS) 2022" at bounding box center [257, 377] width 456 height 44
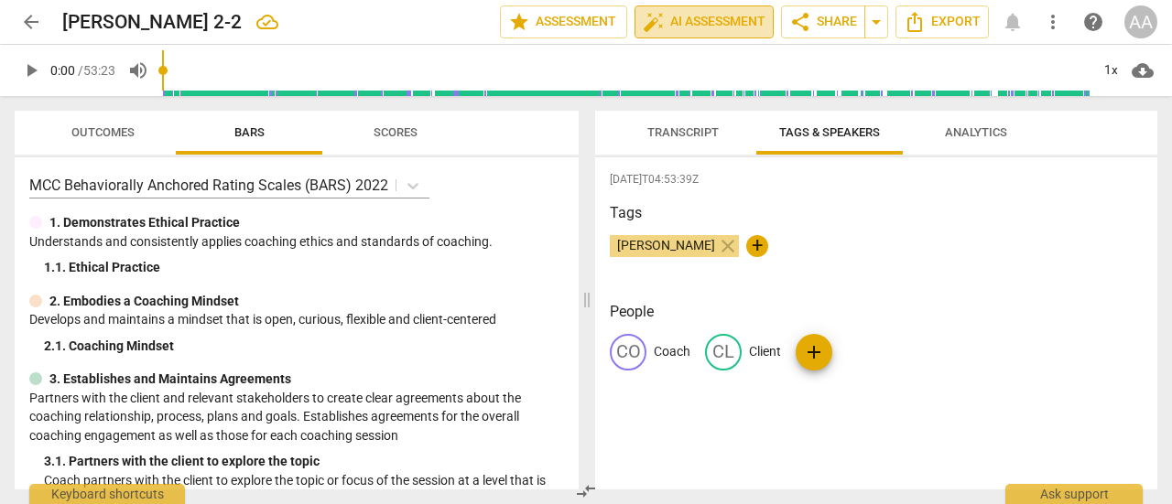
click at [693, 33] on button "auto_fix_high AI Assessment" at bounding box center [703, 21] width 139 height 33
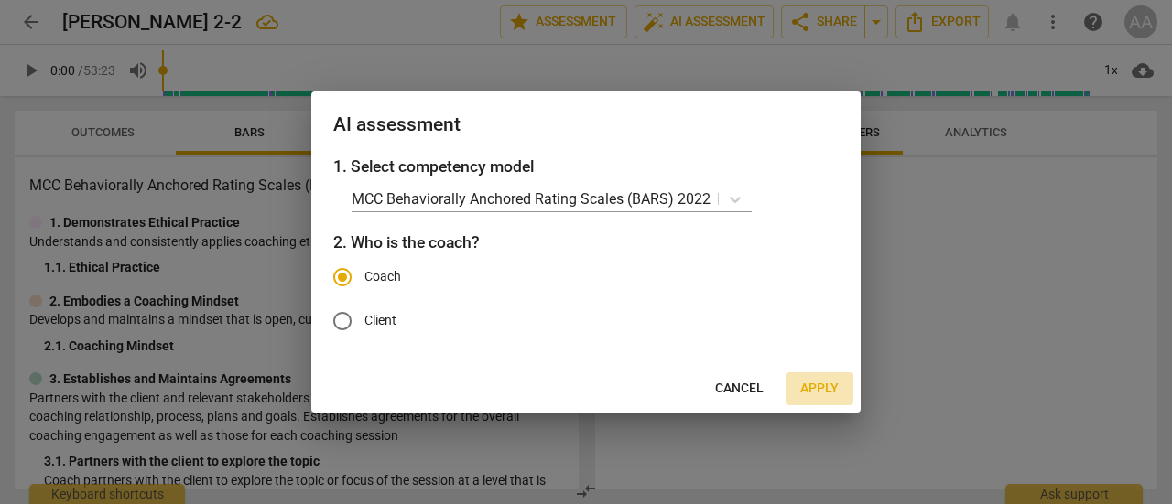
click at [818, 391] on span "Apply" at bounding box center [819, 389] width 38 height 18
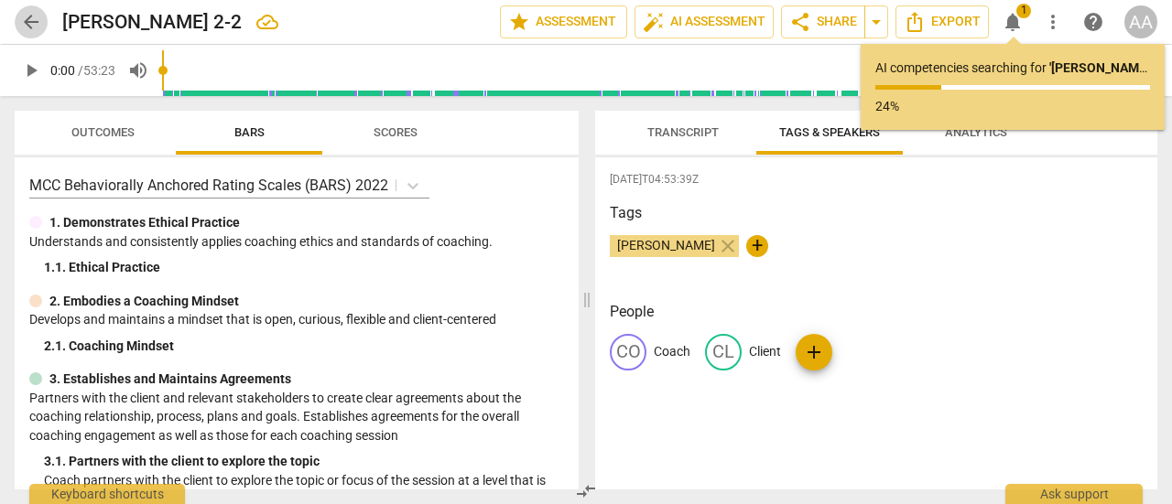
click at [26, 24] on span "arrow_back" at bounding box center [31, 22] width 22 height 22
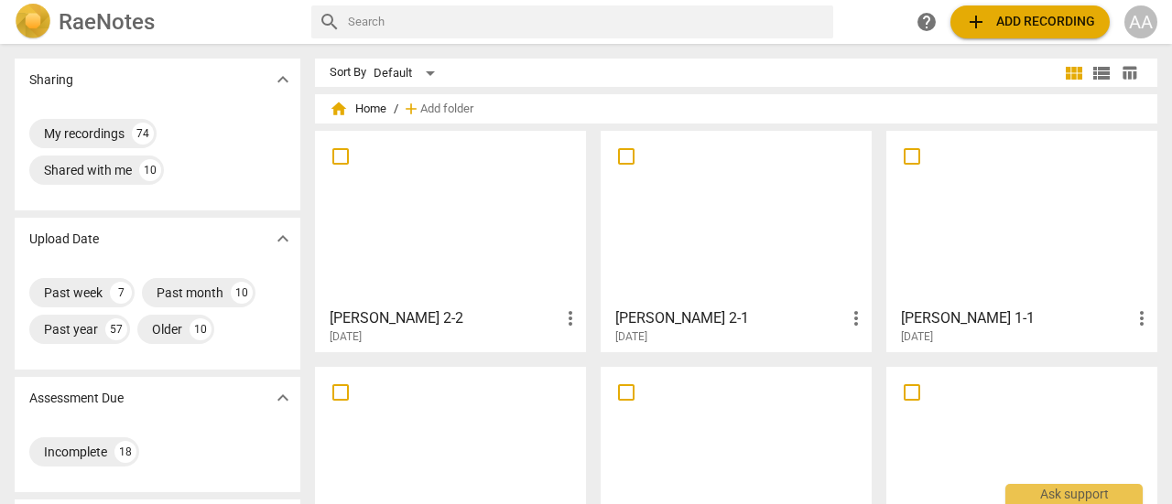
click at [498, 264] on div at bounding box center [450, 218] width 258 height 162
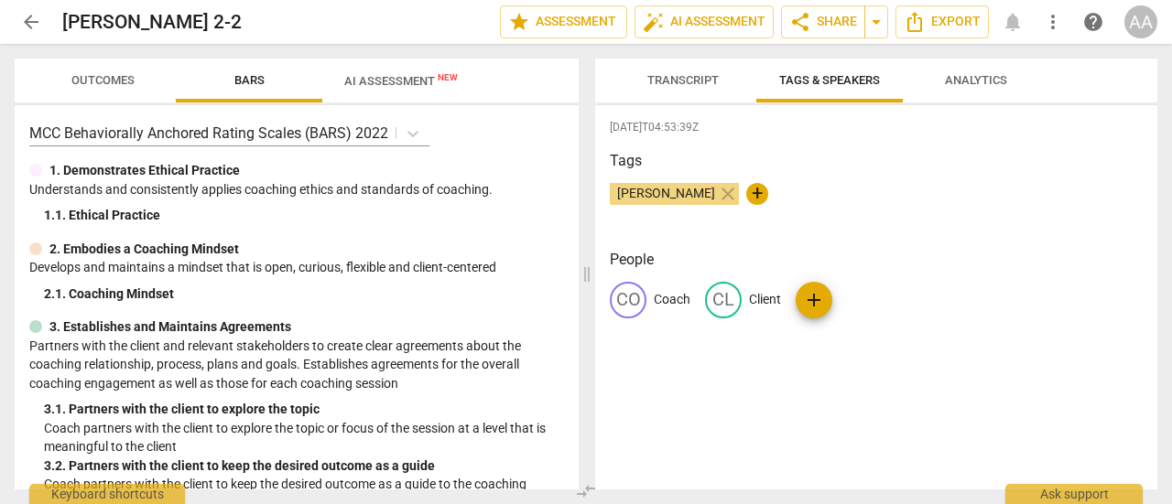
click at [400, 84] on span "AI Assessment New" at bounding box center [400, 81] width 113 height 14
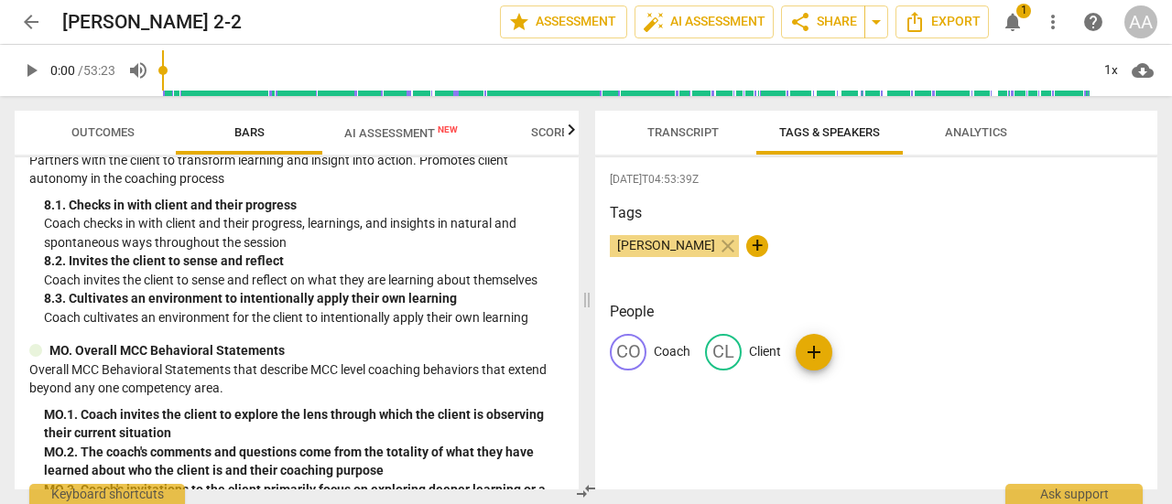
scroll to position [1591, 0]
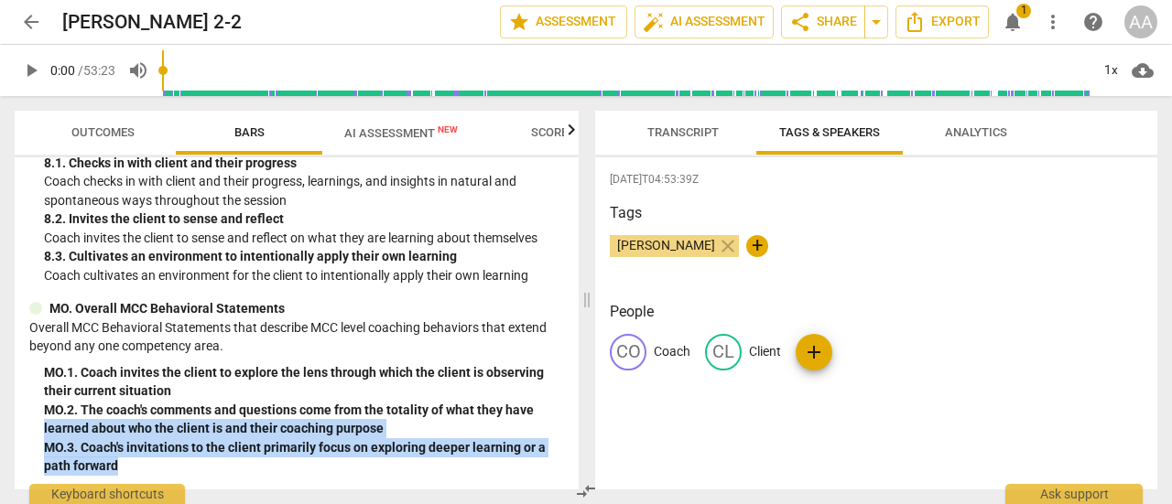
drag, startPoint x: 571, startPoint y: 470, endPoint x: 569, endPoint y: 408, distance: 62.3
click at [569, 408] on div "MCC Behaviorally Anchored Rating Scales (BARS) 2022 1. Demonstrates Ethical Pra…" at bounding box center [297, 323] width 564 height 332
click at [401, 136] on span "AI Assessment New" at bounding box center [400, 133] width 113 height 14
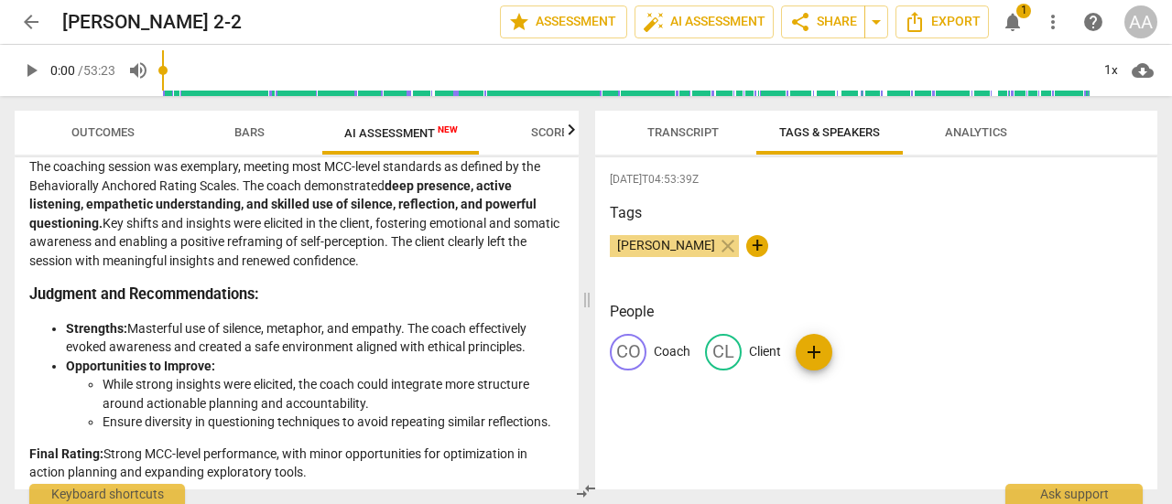
scroll to position [3072, 0]
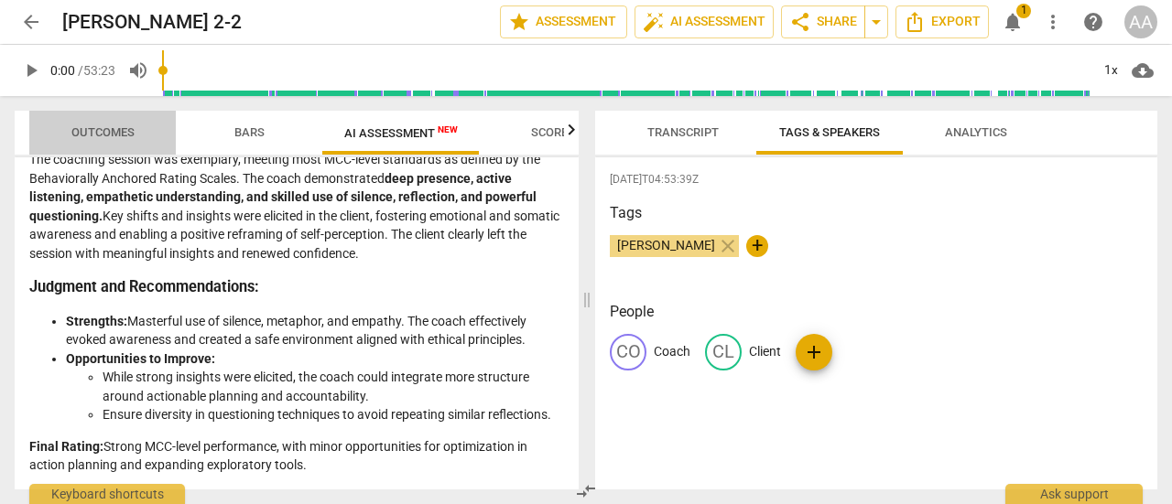
click at [115, 129] on span "Outcomes" at bounding box center [102, 132] width 63 height 14
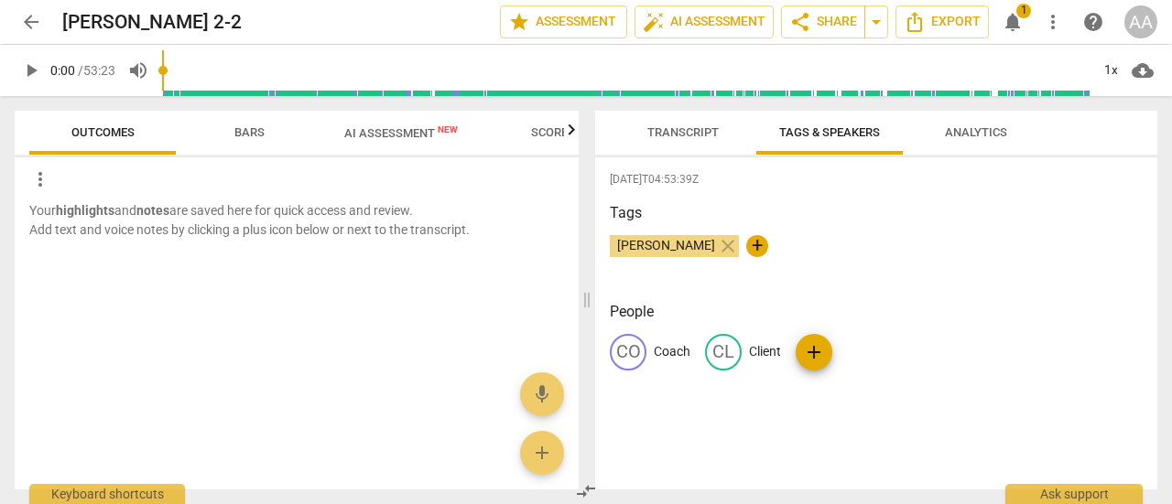
click at [111, 130] on span "Outcomes" at bounding box center [102, 132] width 63 height 14
click at [373, 129] on span "AI Assessment New" at bounding box center [400, 133] width 113 height 14
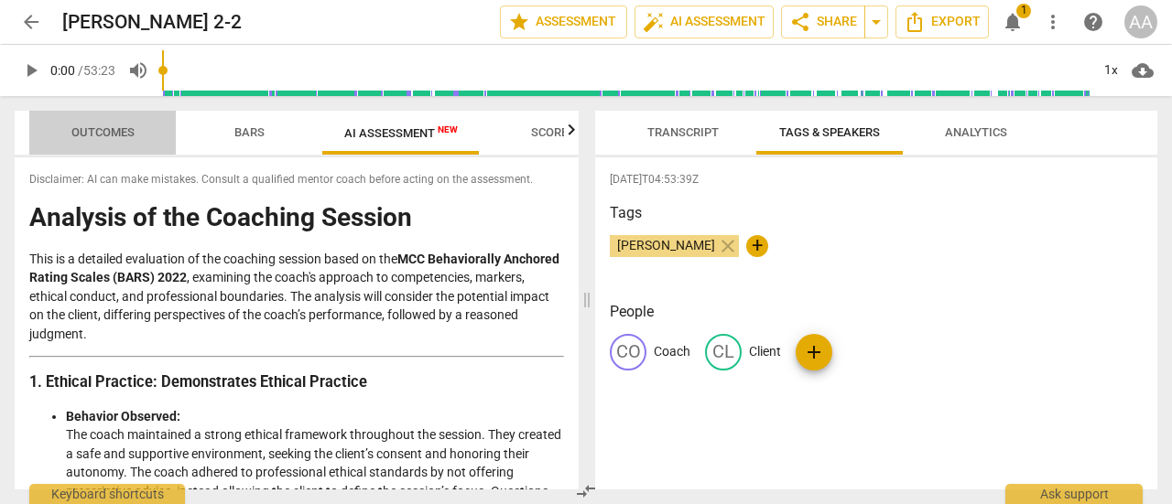
click at [125, 133] on span "Outcomes" at bounding box center [102, 132] width 63 height 14
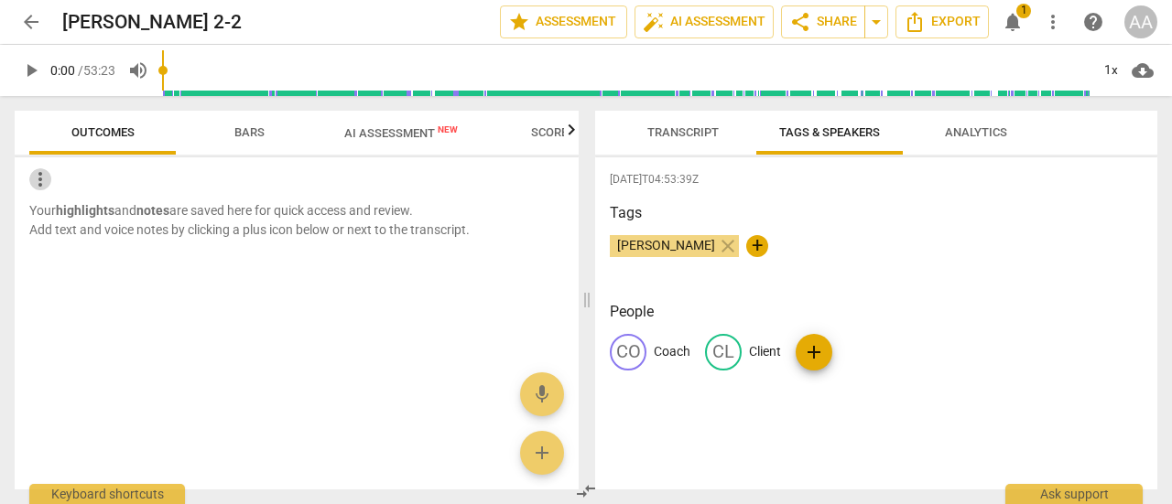
click at [40, 179] on span "more_vert" at bounding box center [40, 179] width 22 height 22
click at [107, 135] on div at bounding box center [586, 252] width 1172 height 504
click at [392, 138] on span "AI Assessment New" at bounding box center [400, 133] width 113 height 14
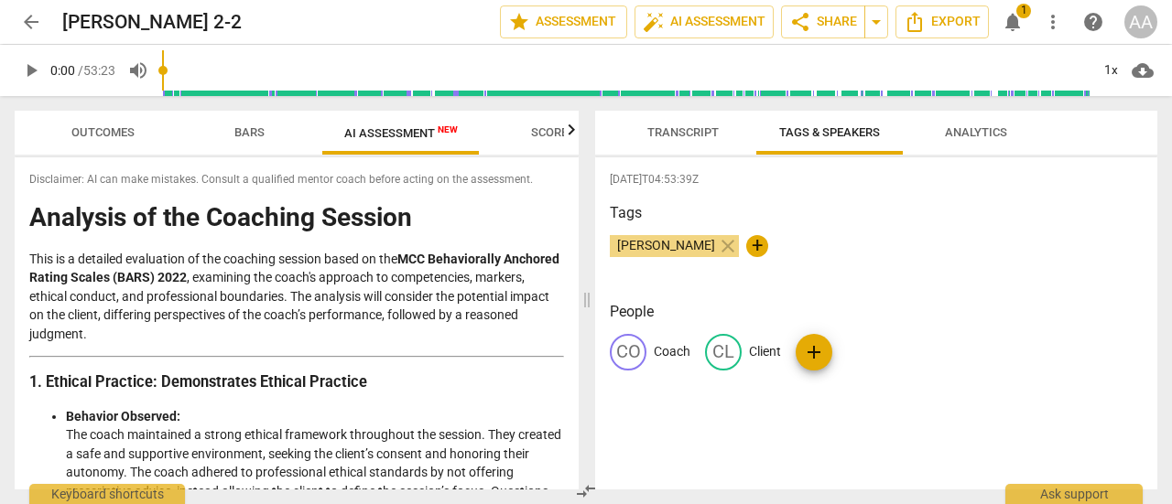
click at [545, 131] on span "Scores" at bounding box center [553, 132] width 44 height 14
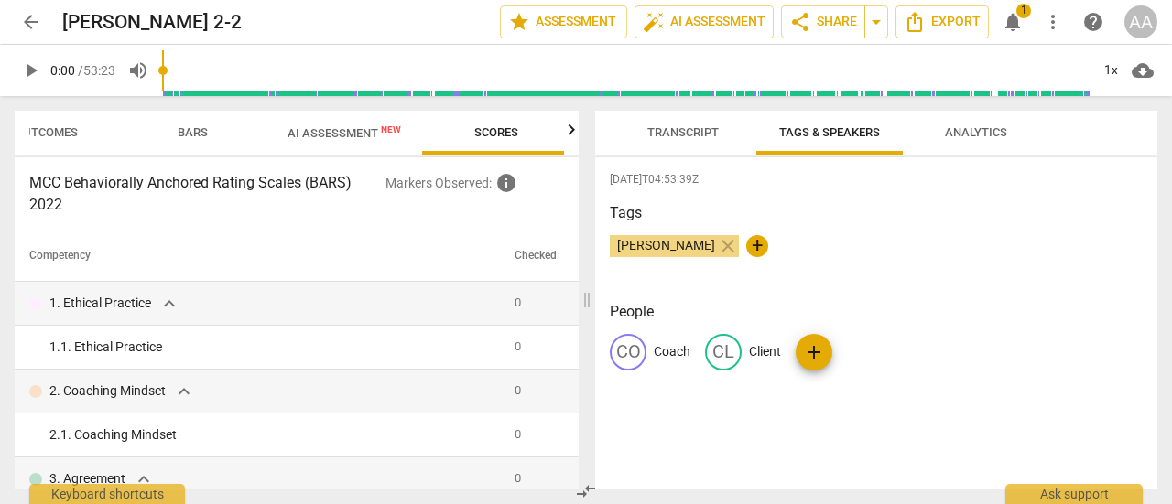
scroll to position [0, 61]
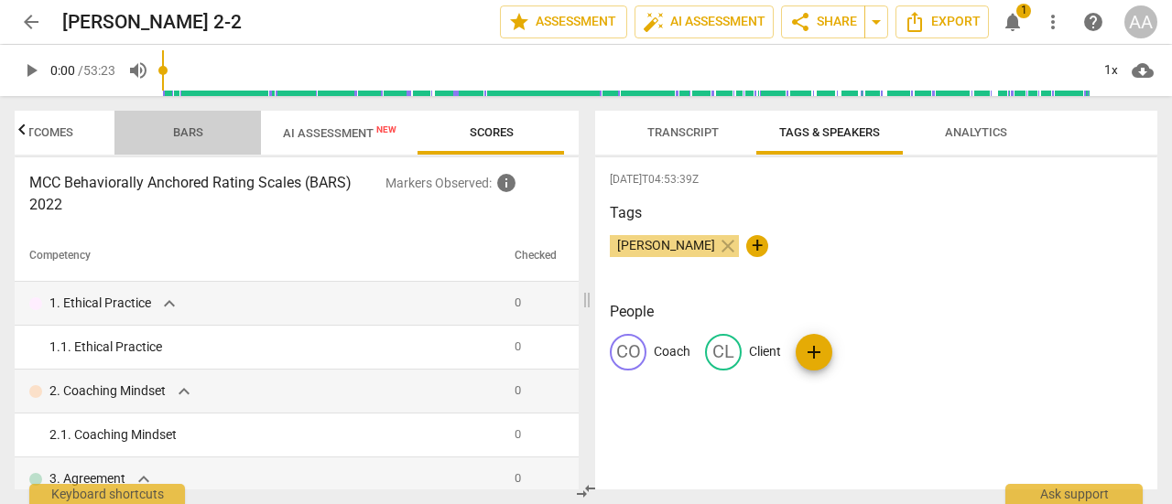
click at [192, 132] on span "Bars" at bounding box center [188, 132] width 30 height 14
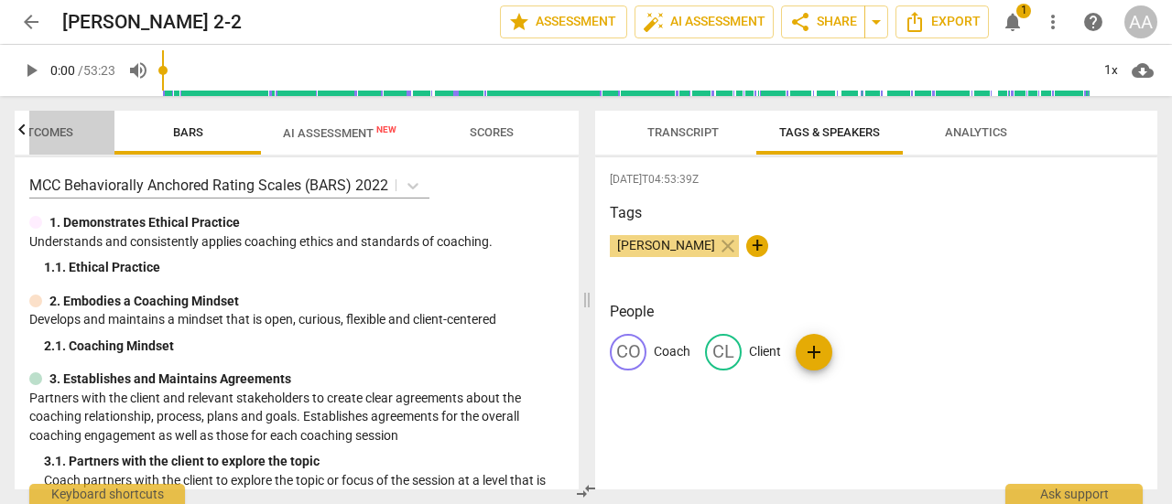
click at [46, 137] on span "Outcomes" at bounding box center [41, 132] width 63 height 14
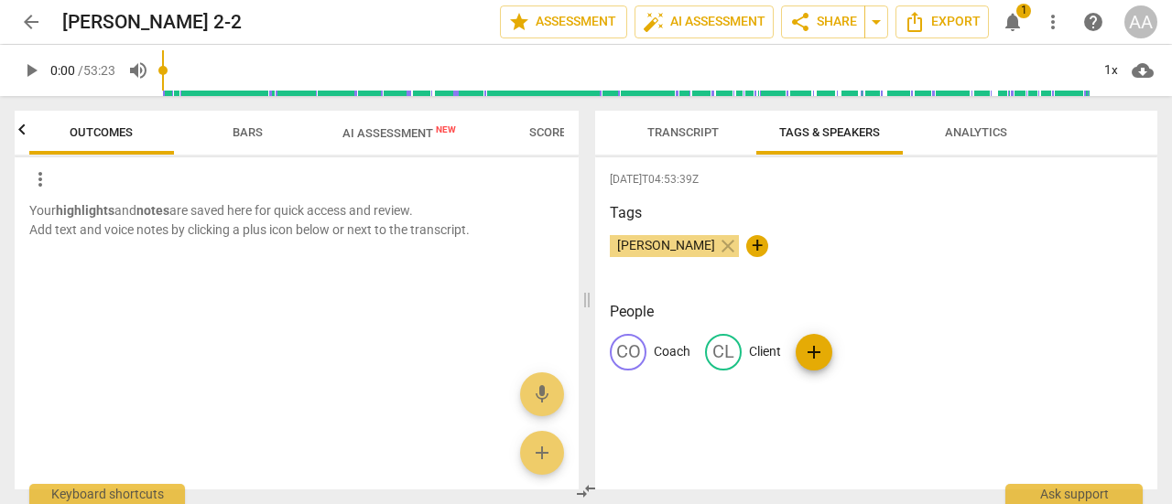
scroll to position [0, 0]
click at [413, 136] on span "AI Assessment New" at bounding box center [400, 133] width 113 height 14
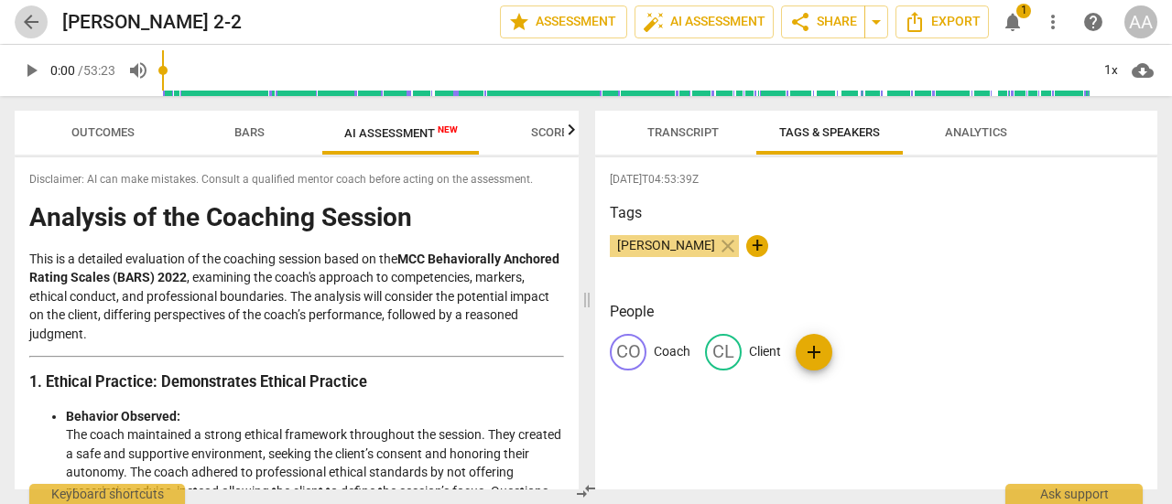
click at [27, 22] on span "arrow_back" at bounding box center [31, 22] width 22 height 22
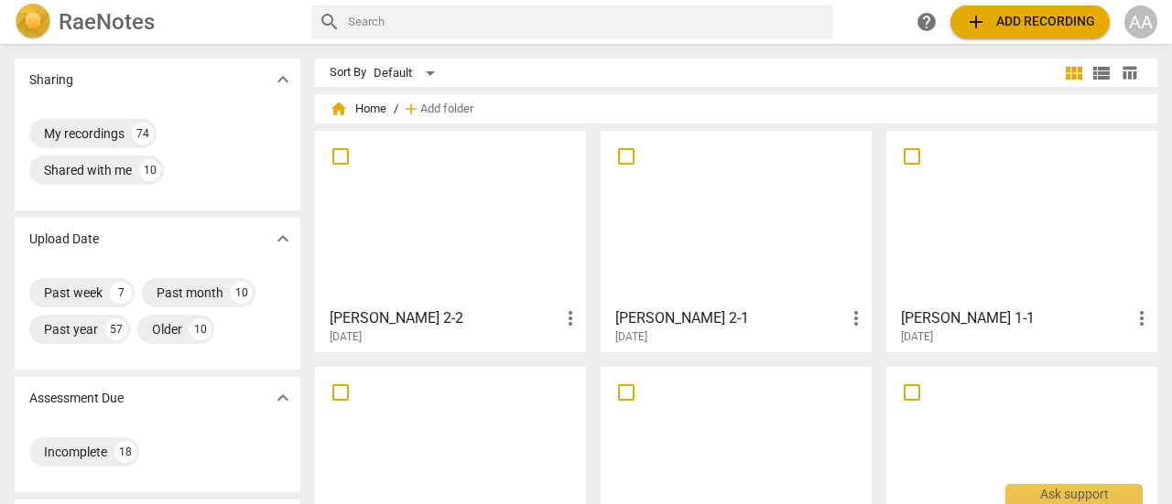
click at [677, 207] on div at bounding box center [736, 218] width 258 height 162
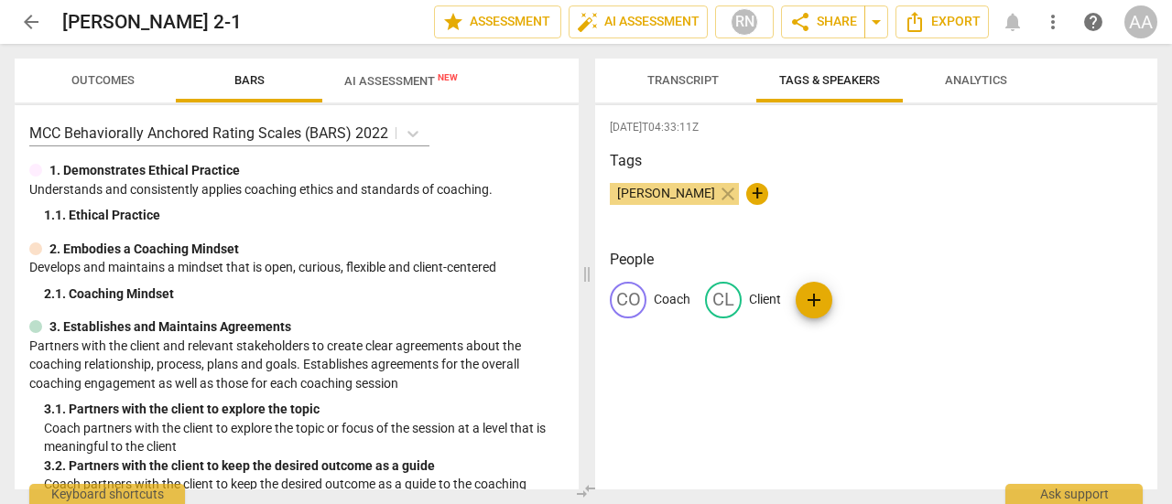
click at [99, 76] on span "Outcomes" at bounding box center [102, 80] width 63 height 14
click at [96, 81] on span "Outcomes" at bounding box center [102, 80] width 63 height 14
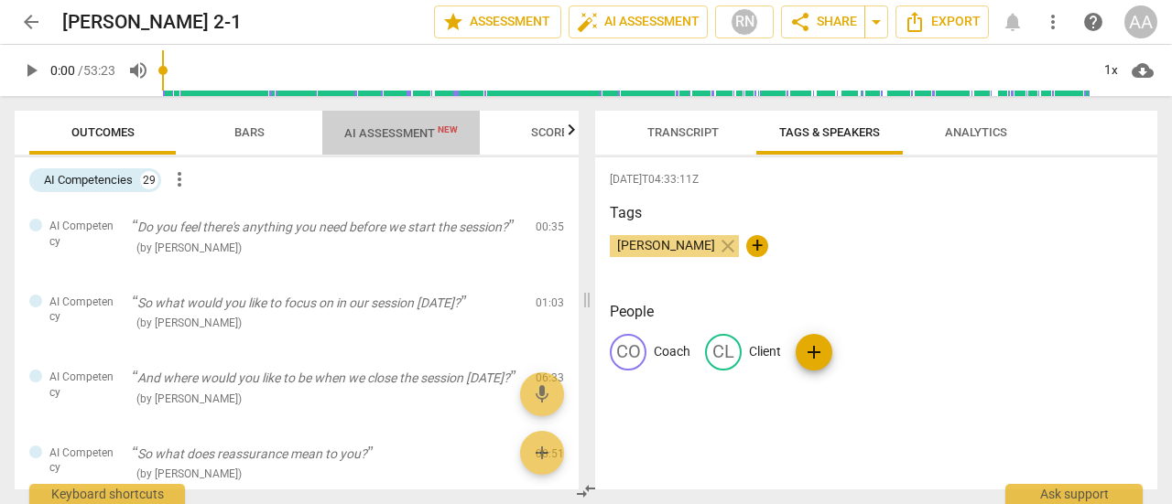
click at [381, 134] on span "AI Assessment New" at bounding box center [400, 133] width 113 height 14
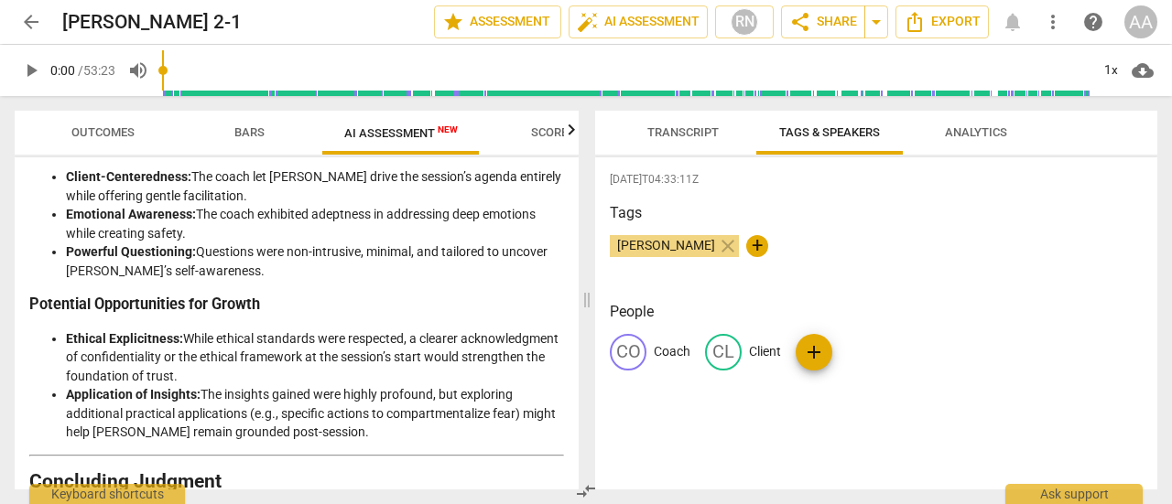
scroll to position [3972, 0]
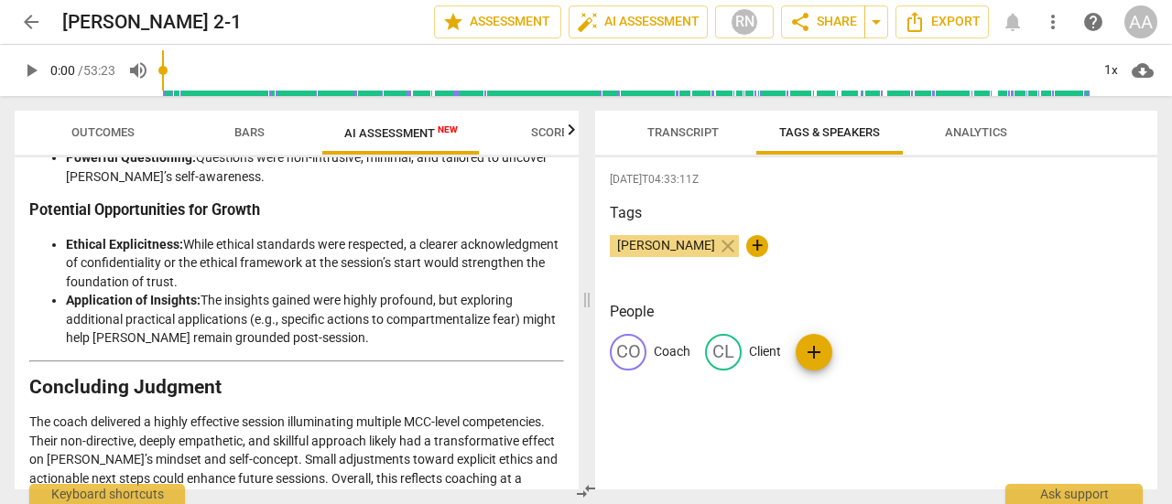
click at [31, 22] on span "arrow_back" at bounding box center [31, 22] width 22 height 22
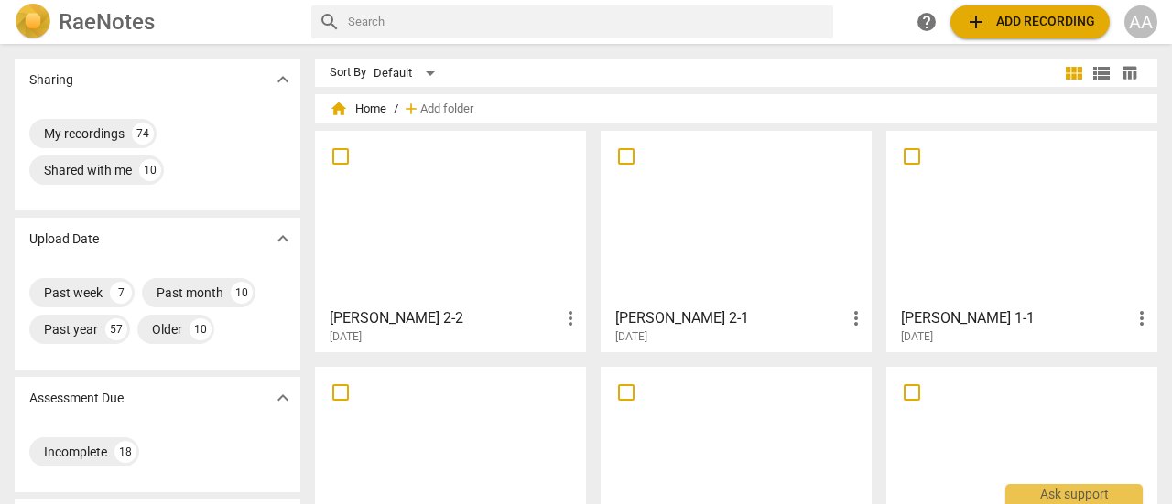
click at [994, 258] on div at bounding box center [1021, 218] width 258 height 162
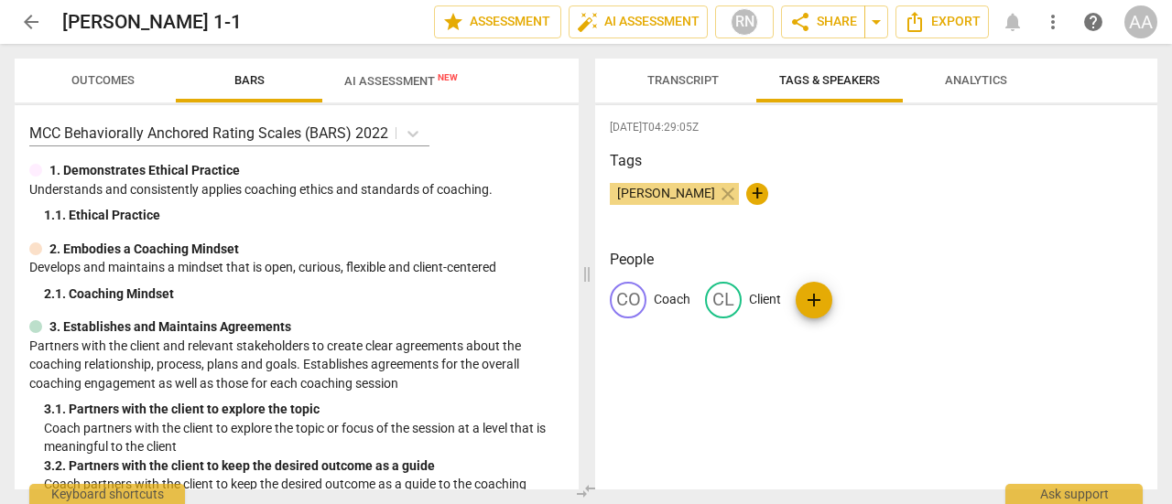
click at [398, 84] on span "AI Assessment New" at bounding box center [400, 81] width 113 height 14
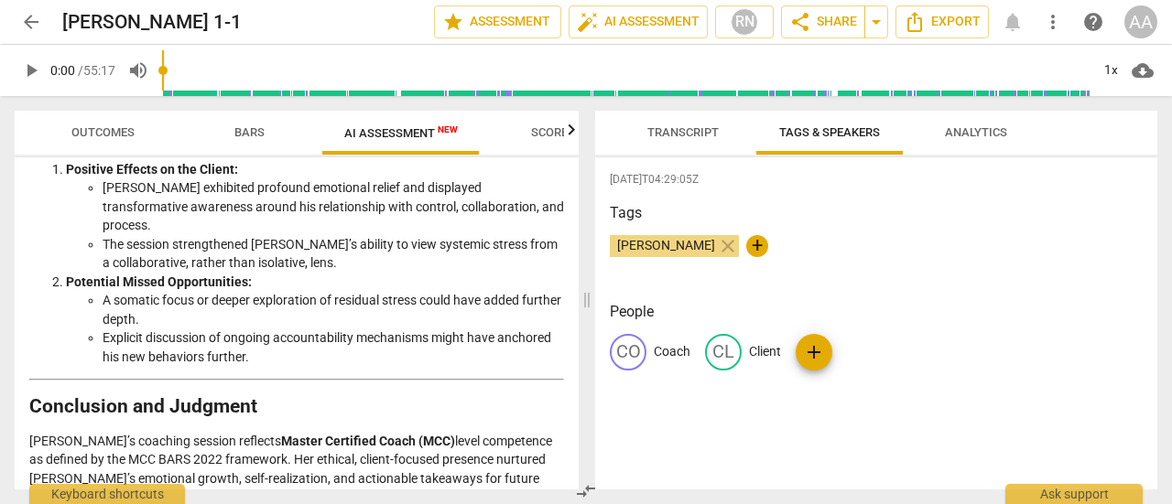
scroll to position [3348, 0]
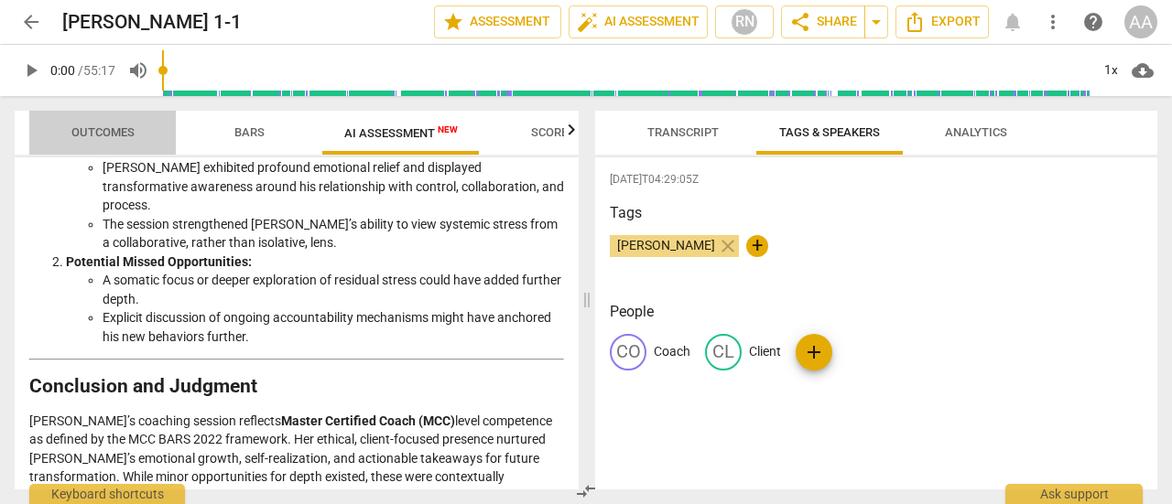
click at [89, 125] on span "Outcomes" at bounding box center [102, 132] width 63 height 14
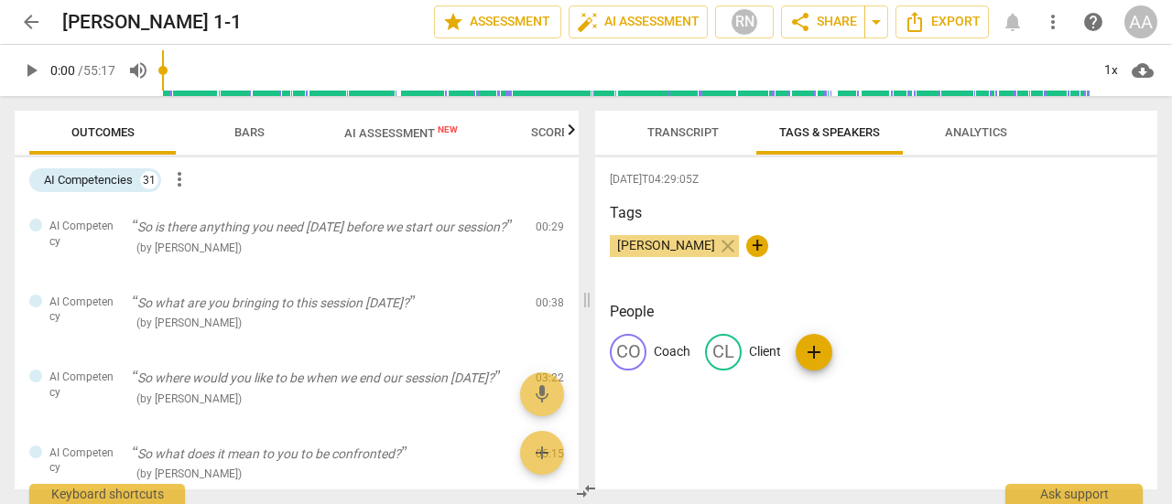
click at [28, 16] on span "arrow_back" at bounding box center [31, 22] width 22 height 22
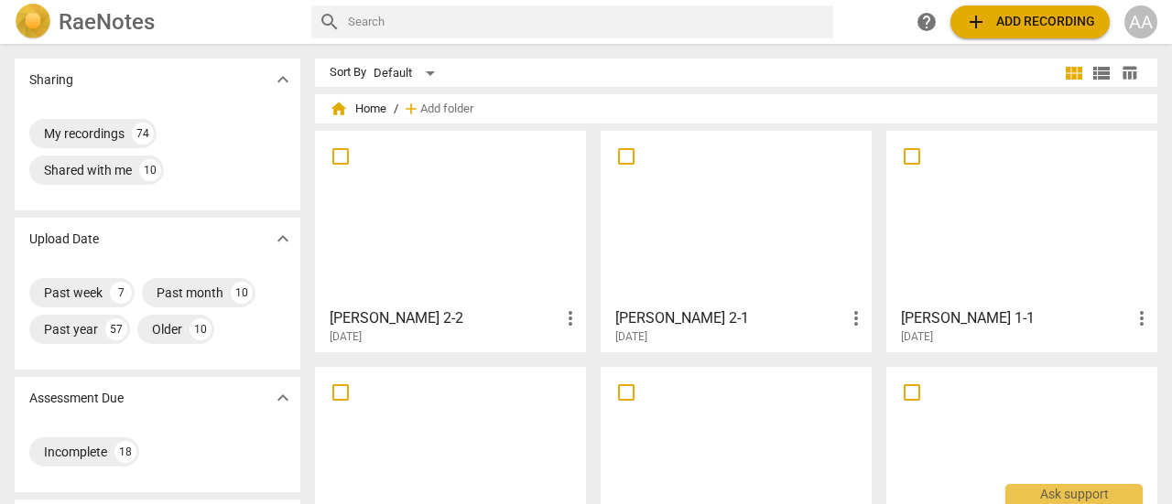
click at [665, 203] on div at bounding box center [736, 218] width 258 height 162
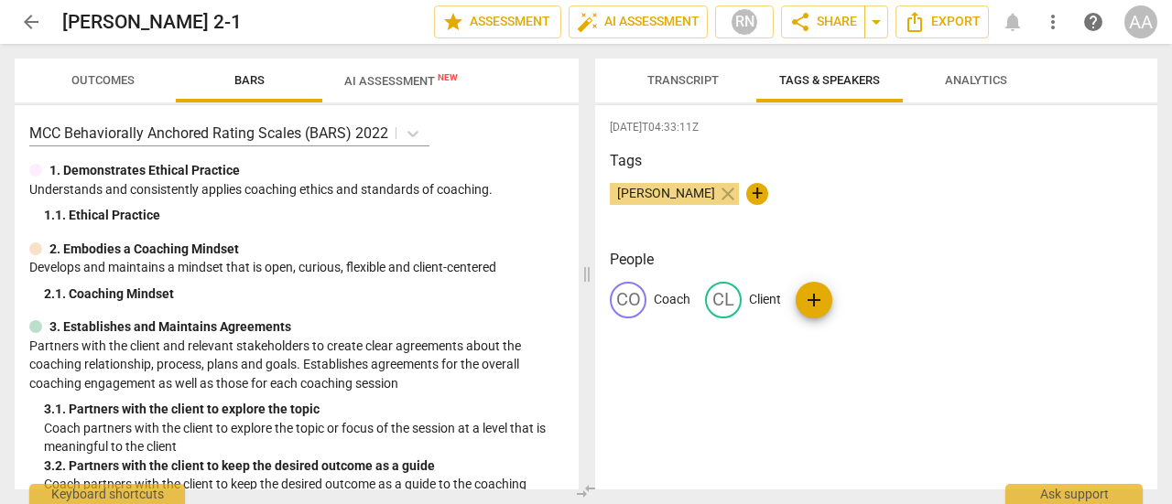
click at [113, 84] on span "Outcomes" at bounding box center [102, 80] width 63 height 14
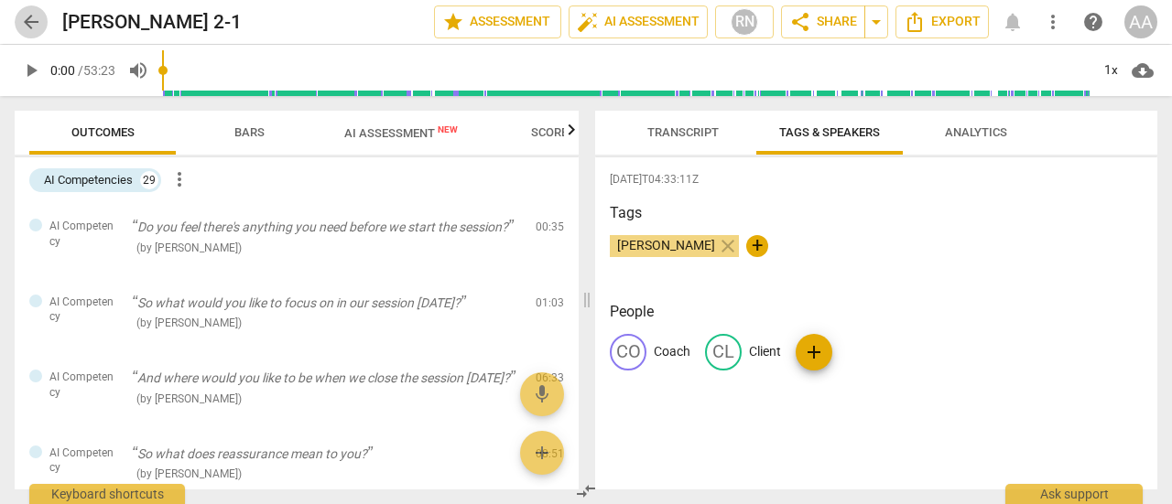
click at [31, 18] on span "arrow_back" at bounding box center [31, 22] width 22 height 22
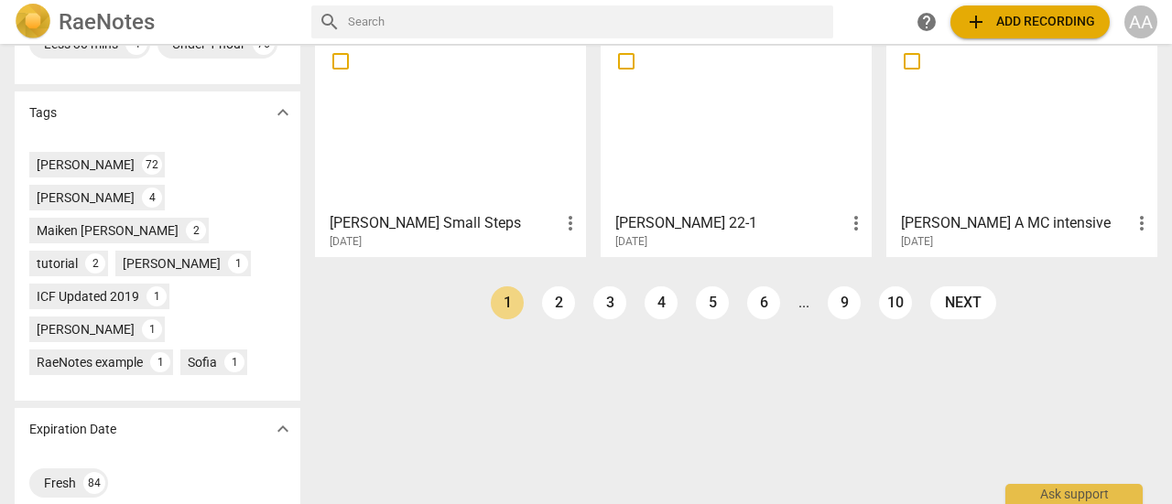
scroll to position [597, 0]
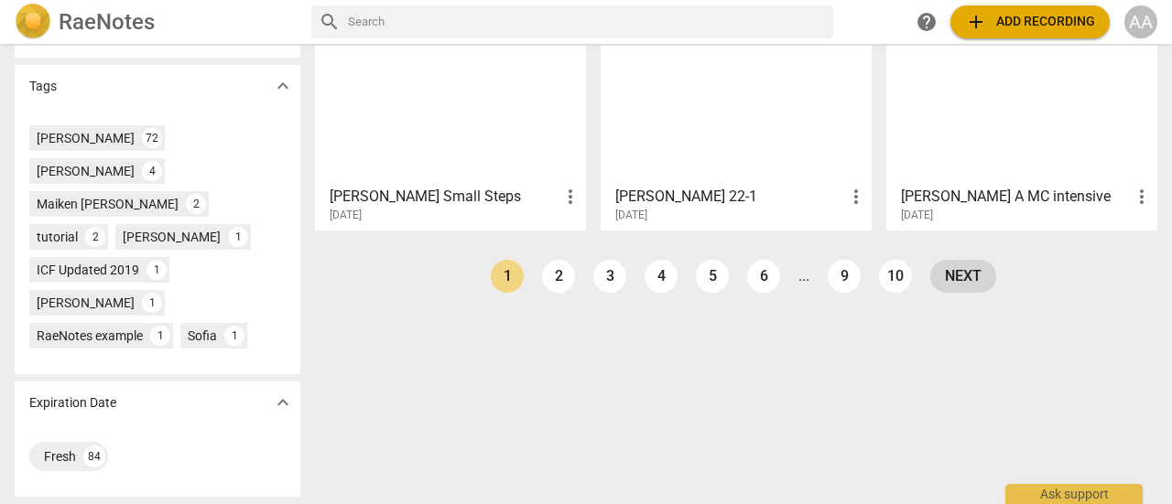
click at [968, 268] on link "next" at bounding box center [963, 276] width 66 height 33
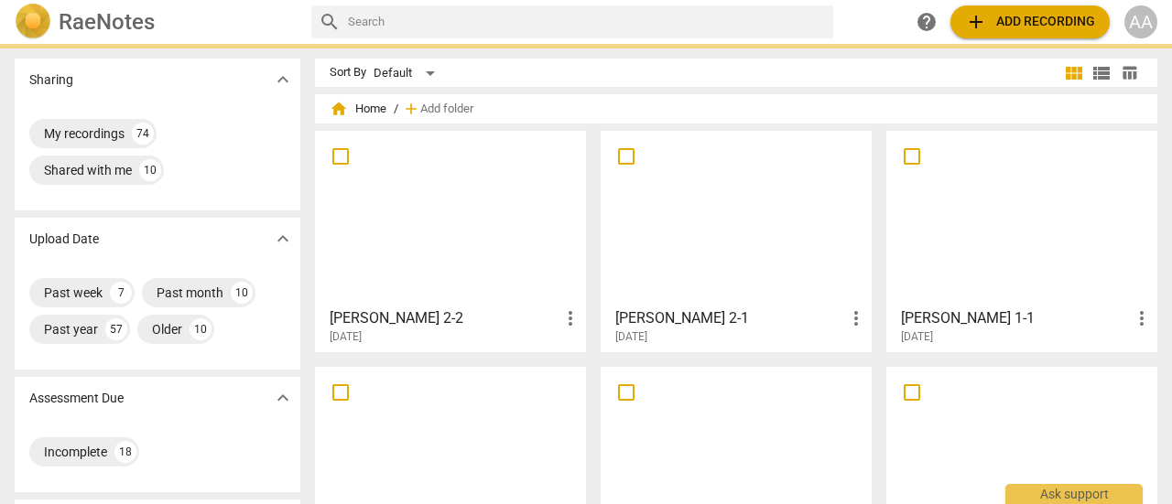
click at [28, 26] on img at bounding box center [33, 22] width 37 height 37
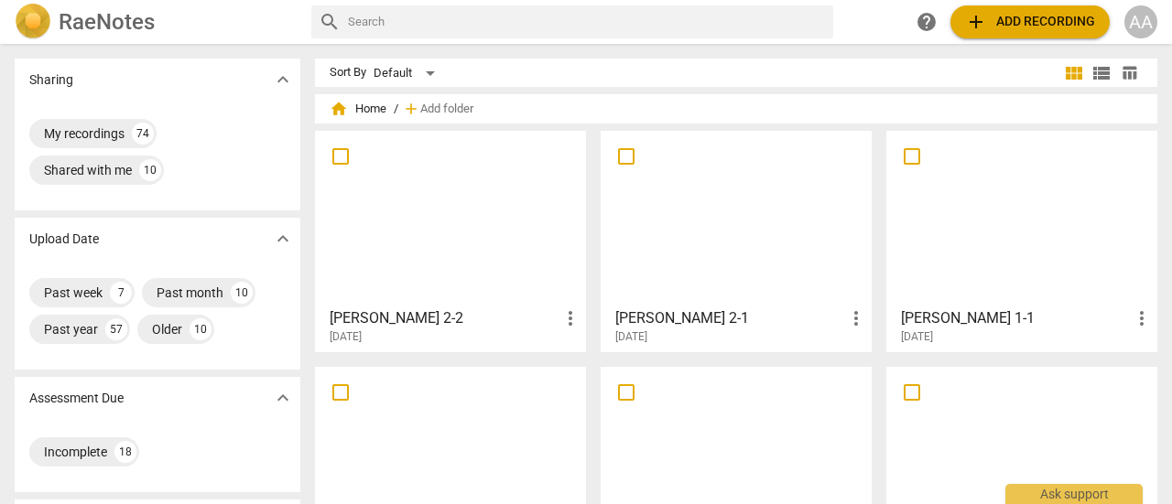
click at [919, 425] on div at bounding box center [1021, 454] width 258 height 162
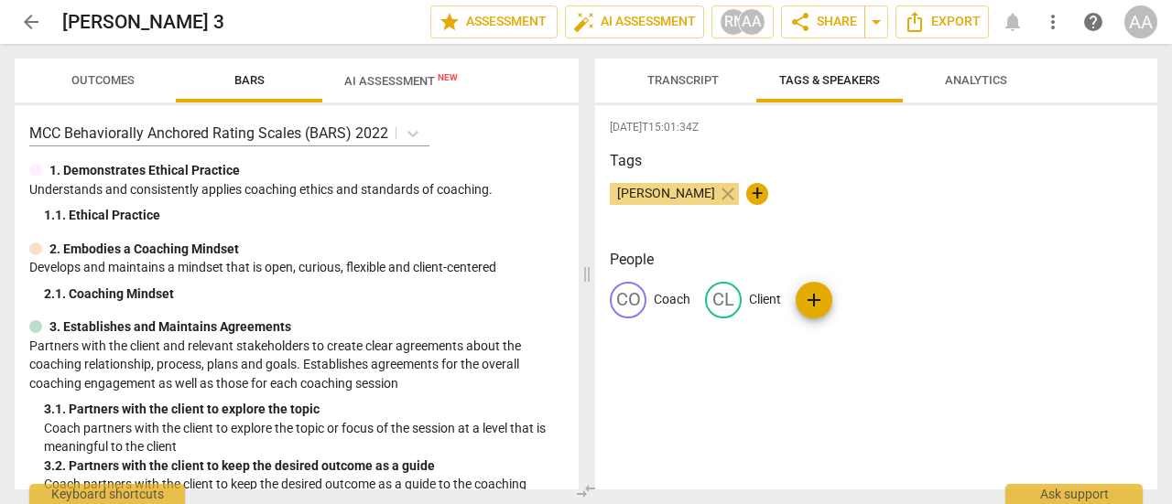
click at [397, 80] on span "AI Assessment New" at bounding box center [400, 81] width 113 height 14
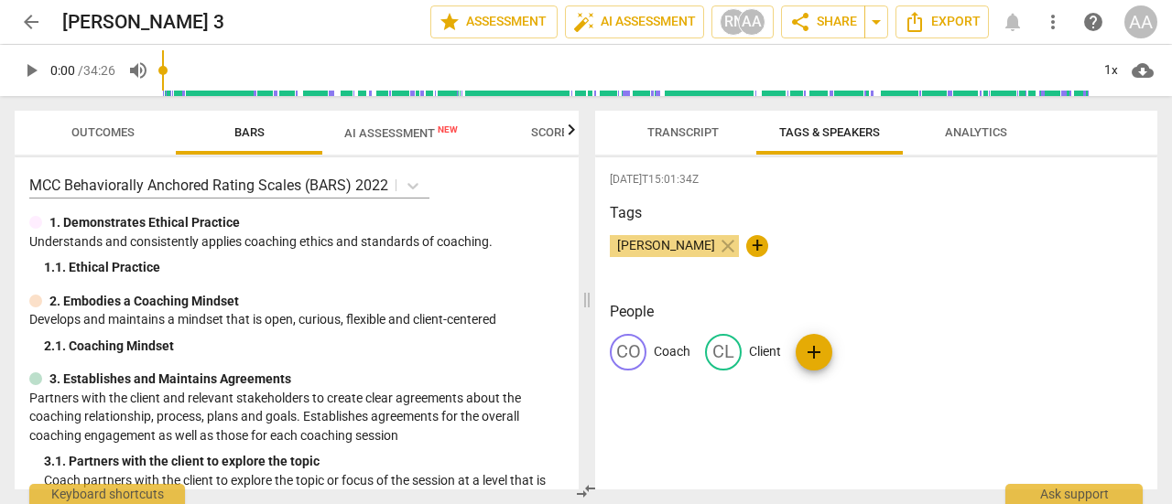
click at [417, 136] on span "AI Assessment New" at bounding box center [400, 133] width 113 height 14
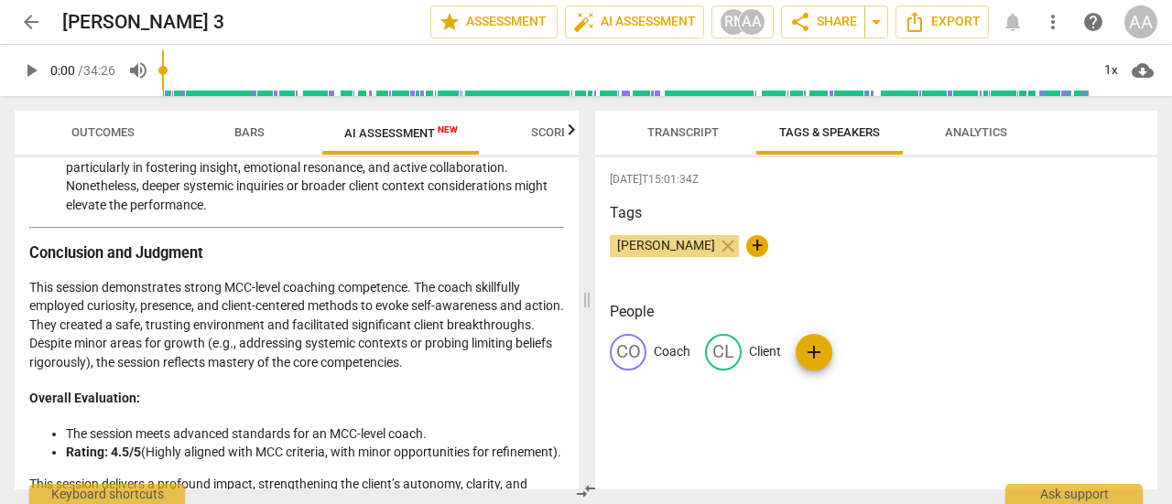
scroll to position [3297, 0]
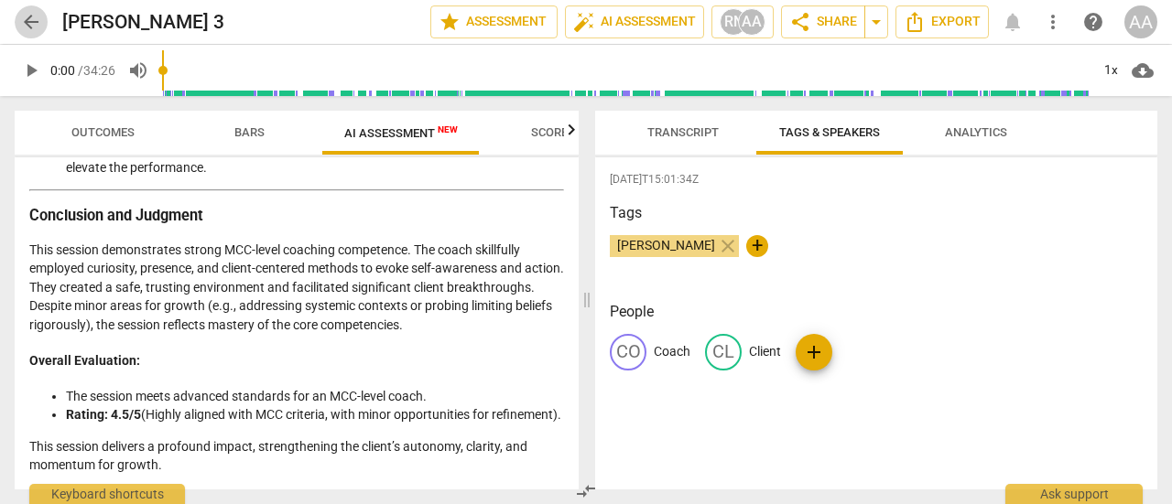
click at [37, 23] on span "arrow_back" at bounding box center [31, 22] width 22 height 22
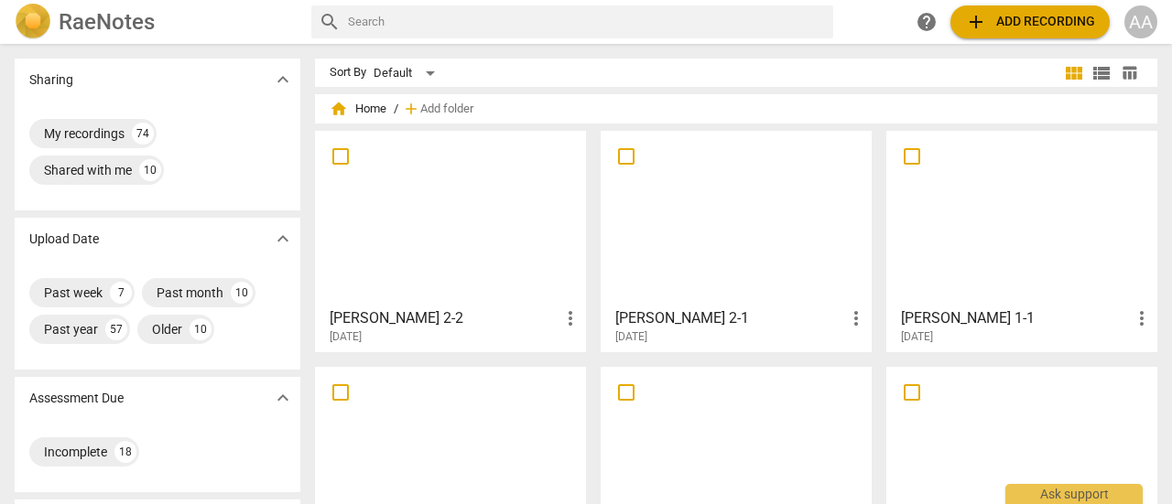
click at [737, 434] on div at bounding box center [736, 454] width 258 height 162
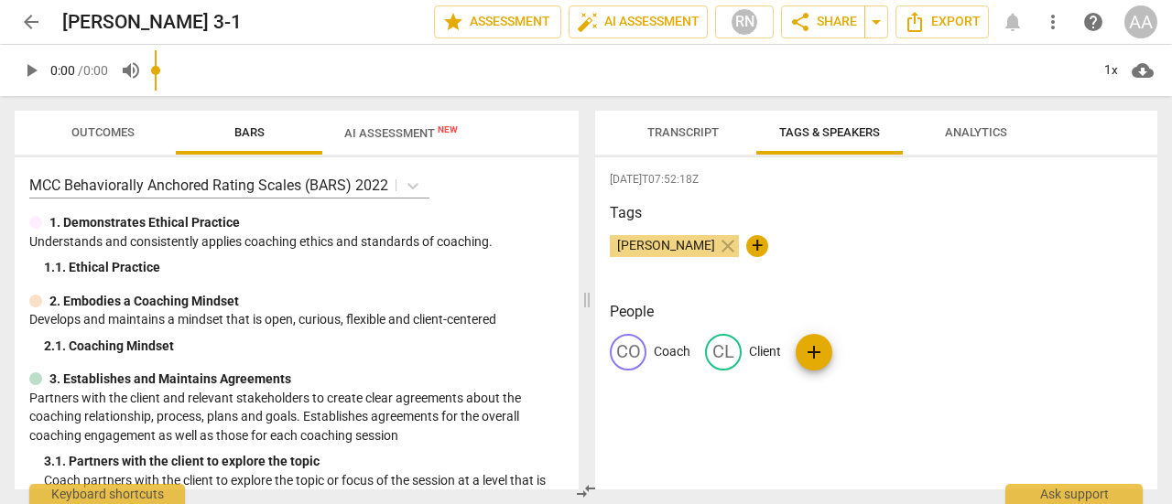
click at [573, 130] on div at bounding box center [571, 130] width 15 height 38
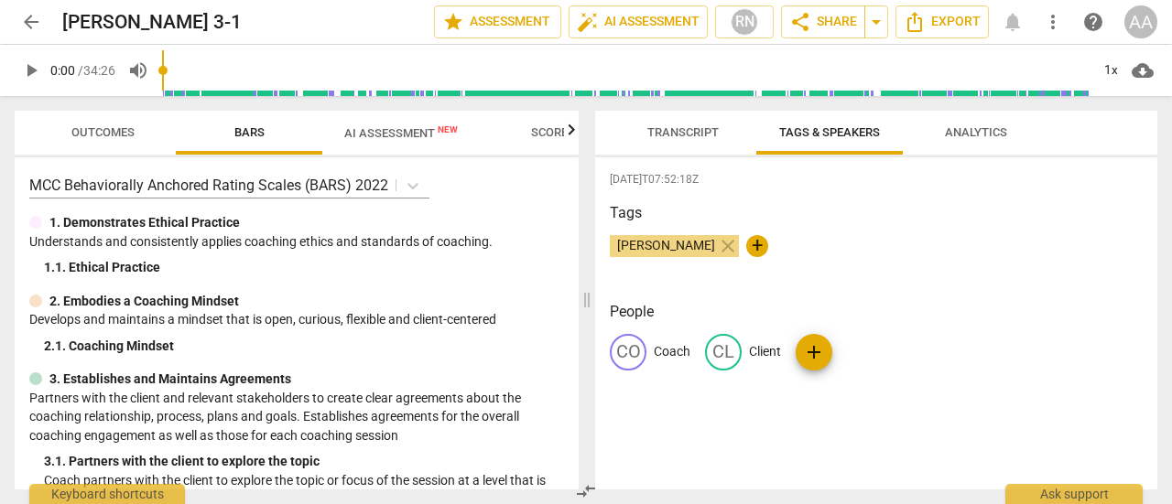
scroll to position [7, 0]
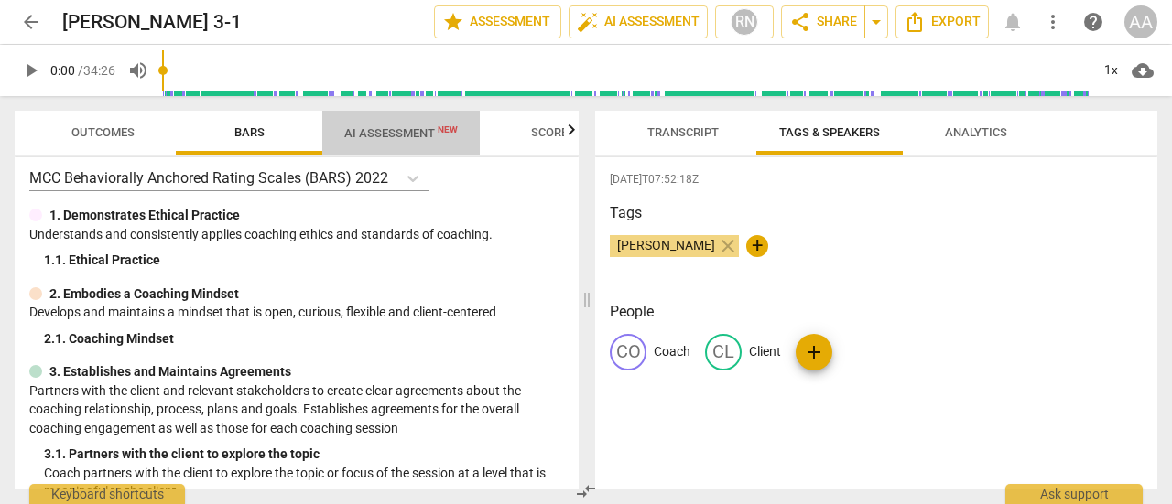
click at [419, 131] on span "AI Assessment New" at bounding box center [400, 133] width 113 height 14
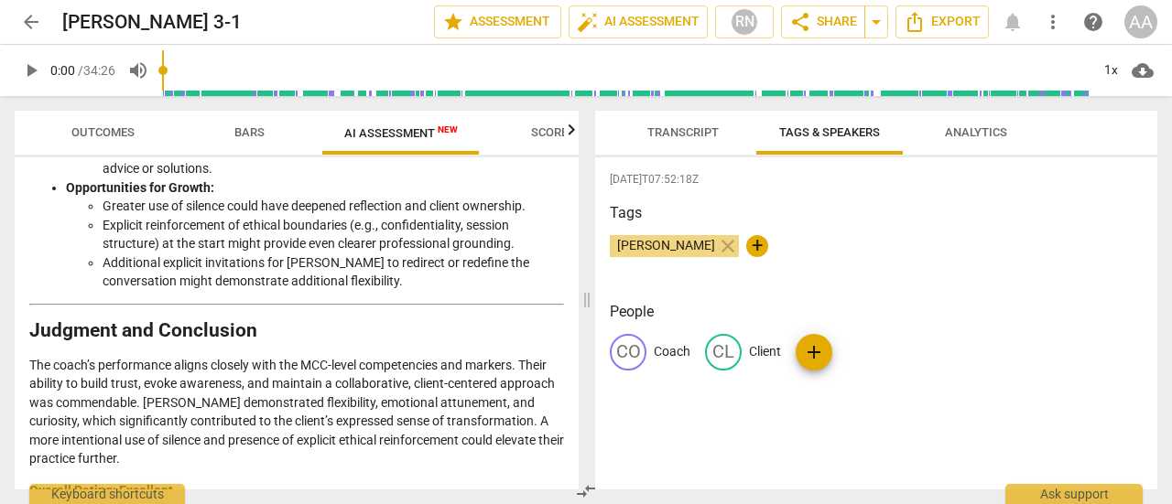
scroll to position [3158, 0]
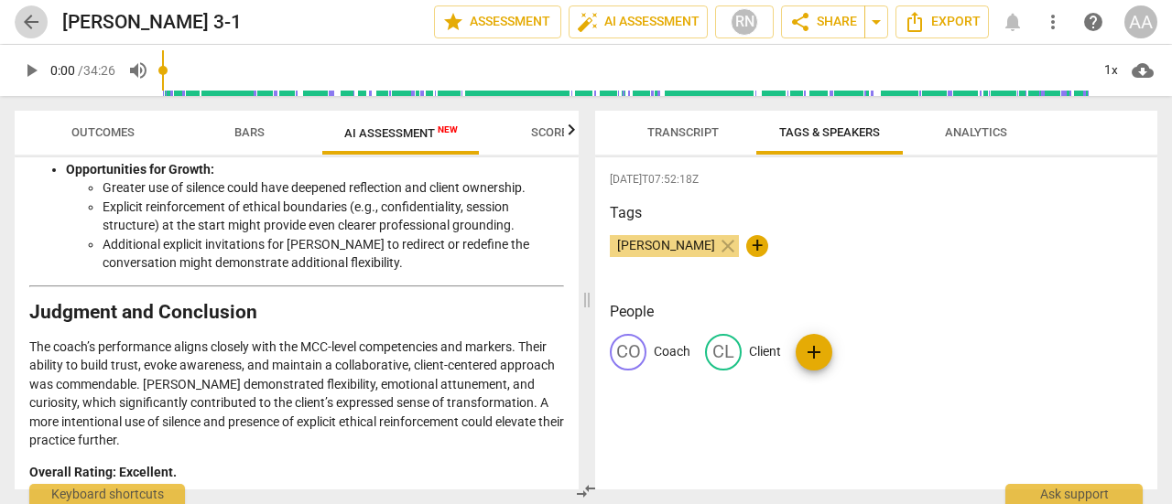
click at [33, 21] on span "arrow_back" at bounding box center [31, 22] width 22 height 22
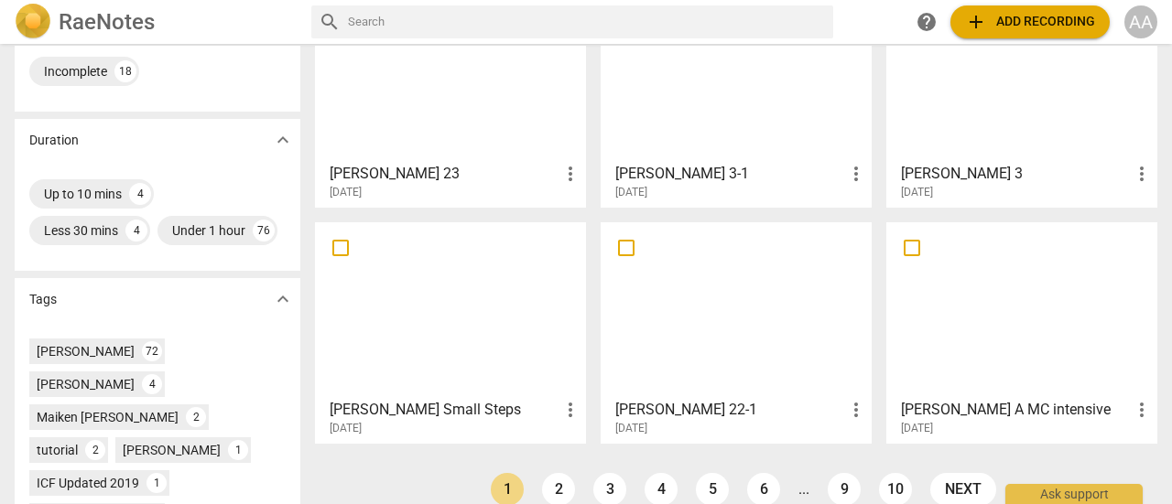
scroll to position [383, 0]
click at [957, 375] on div at bounding box center [1021, 308] width 258 height 162
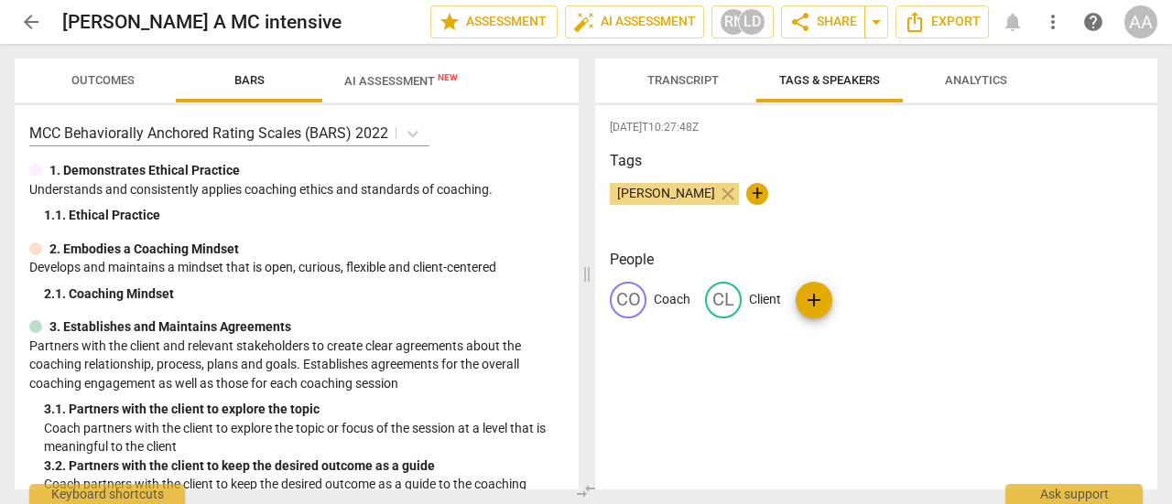
click at [398, 80] on span "AI Assessment New" at bounding box center [400, 81] width 113 height 14
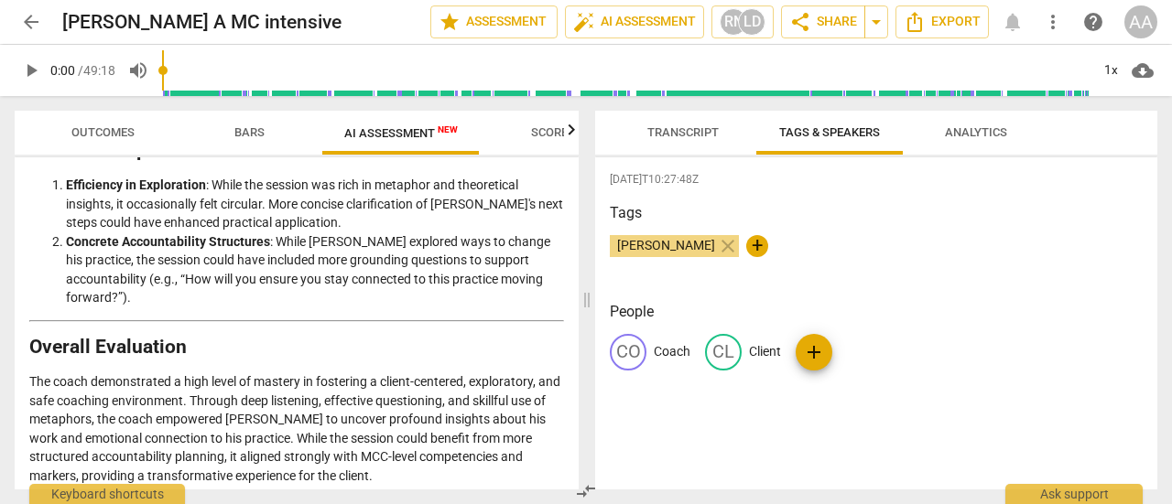
scroll to position [3733, 0]
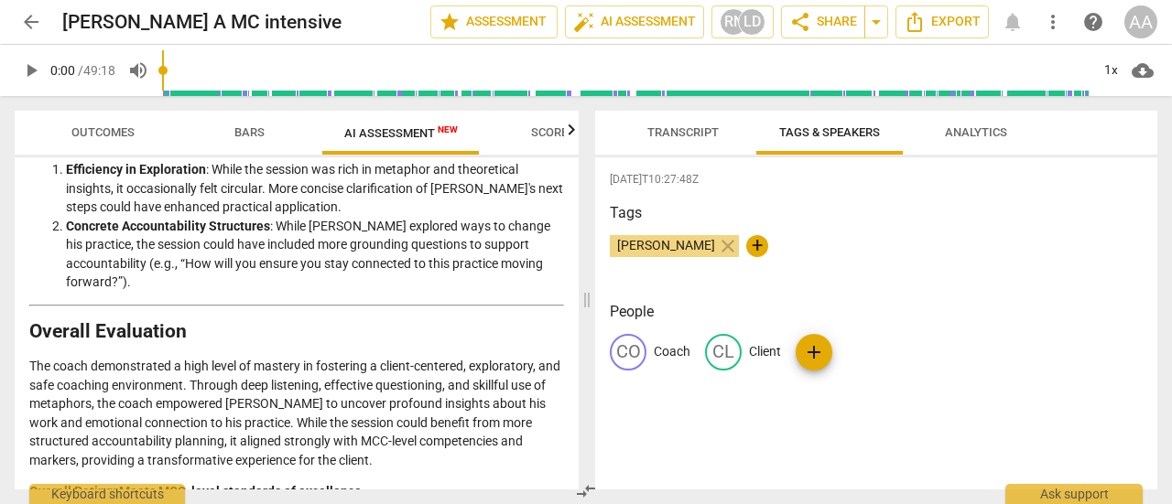
click at [29, 27] on span "arrow_back" at bounding box center [31, 22] width 22 height 22
